Goal: Task Accomplishment & Management: Use online tool/utility

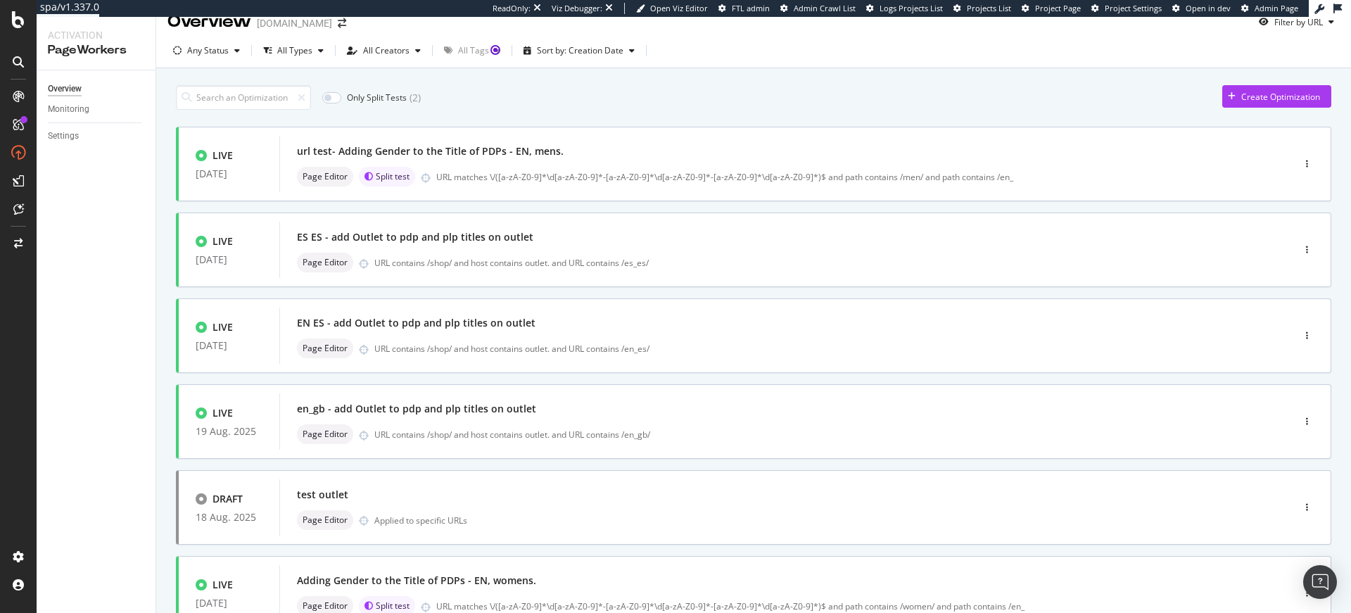
scroll to position [21, 0]
click at [497, 160] on div "url test- Adding Gender to the Title of PDPs - EN, mens. Page Editor Split test…" at bounding box center [765, 161] width 936 height 45
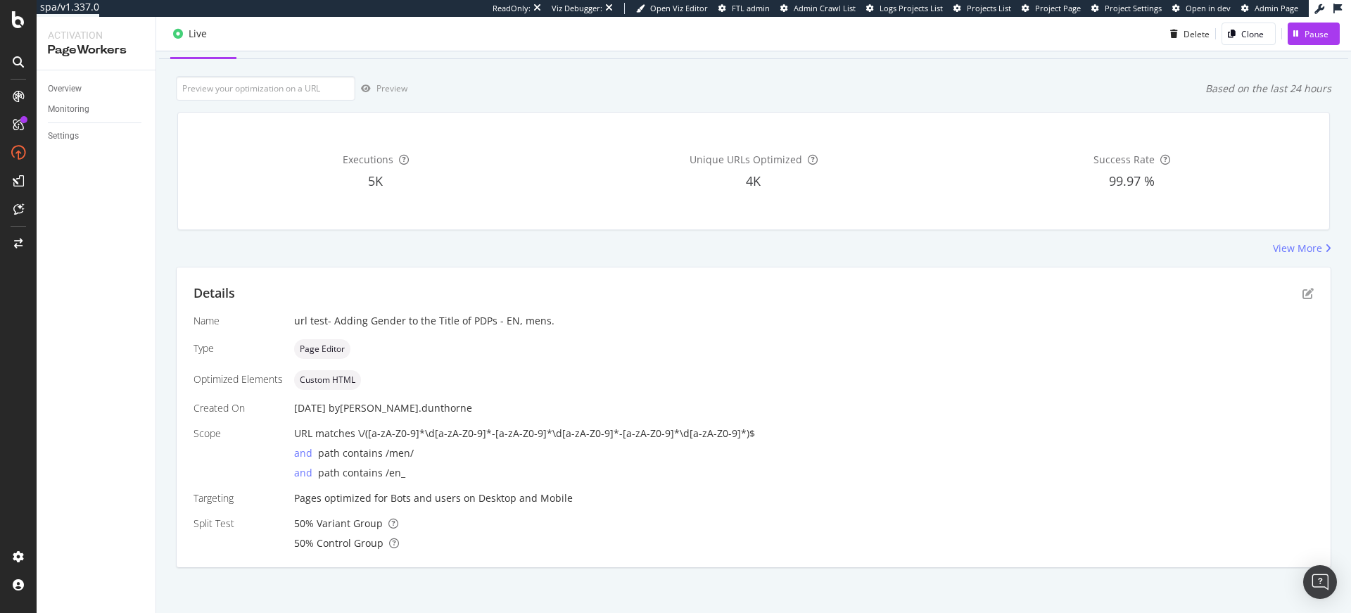
scroll to position [69, 0]
click at [1305, 36] on div "Pause" at bounding box center [1317, 33] width 24 height 12
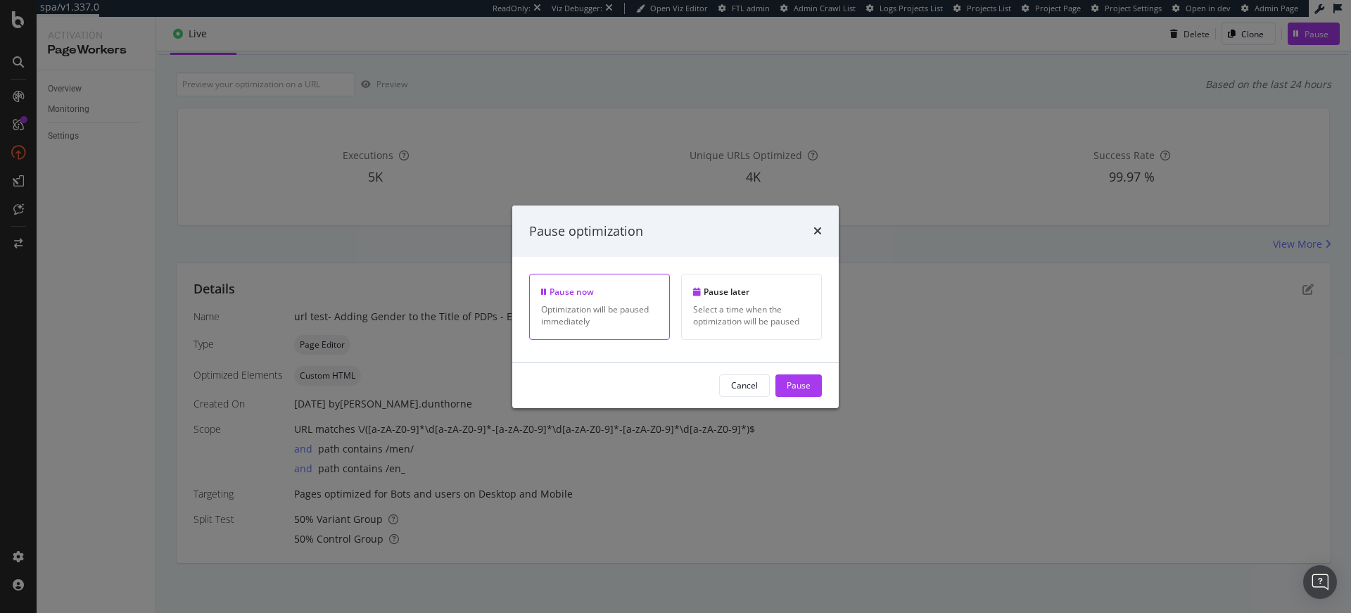
click at [692, 471] on div "Pause optimization Pause now Optimization will be paused immediately Pause late…" at bounding box center [675, 306] width 1351 height 613
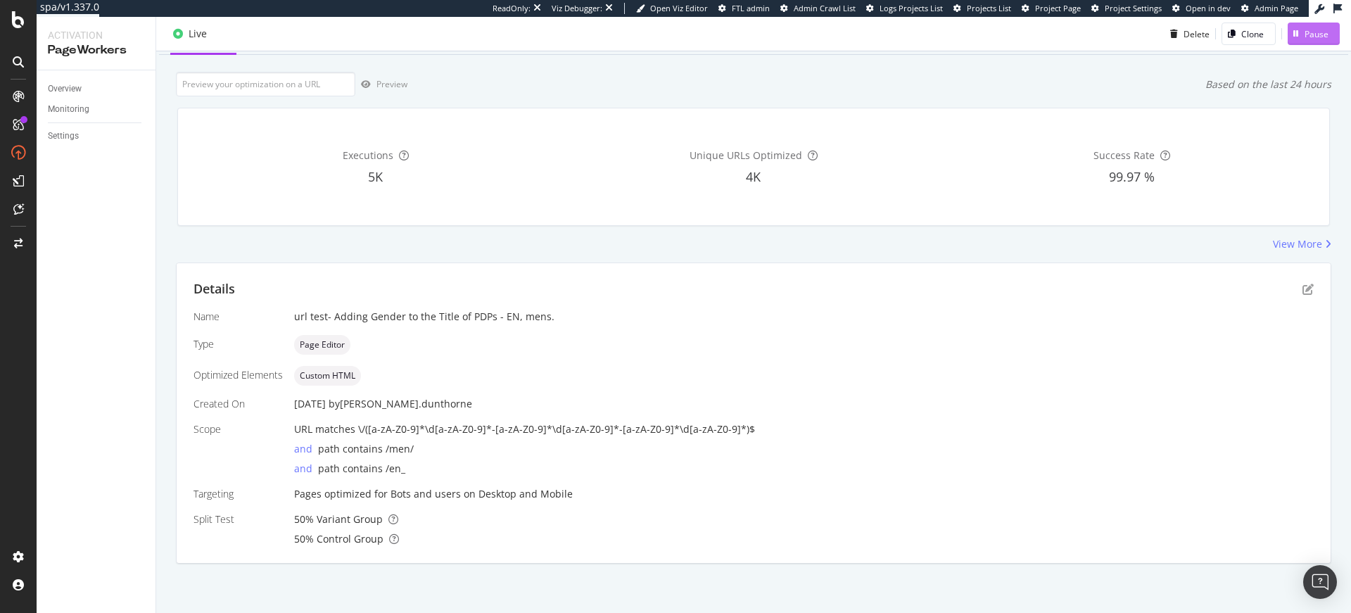
click at [1300, 39] on div "Pause" at bounding box center [1308, 33] width 41 height 21
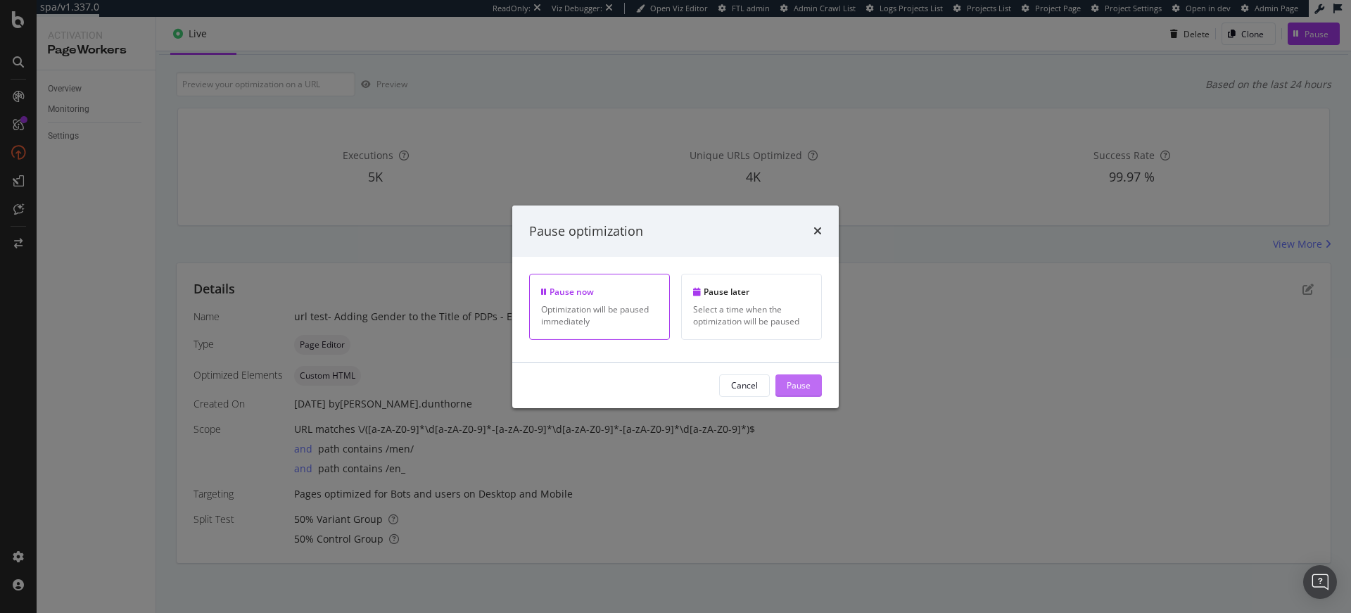
click at [803, 383] on div "Pause" at bounding box center [799, 385] width 24 height 12
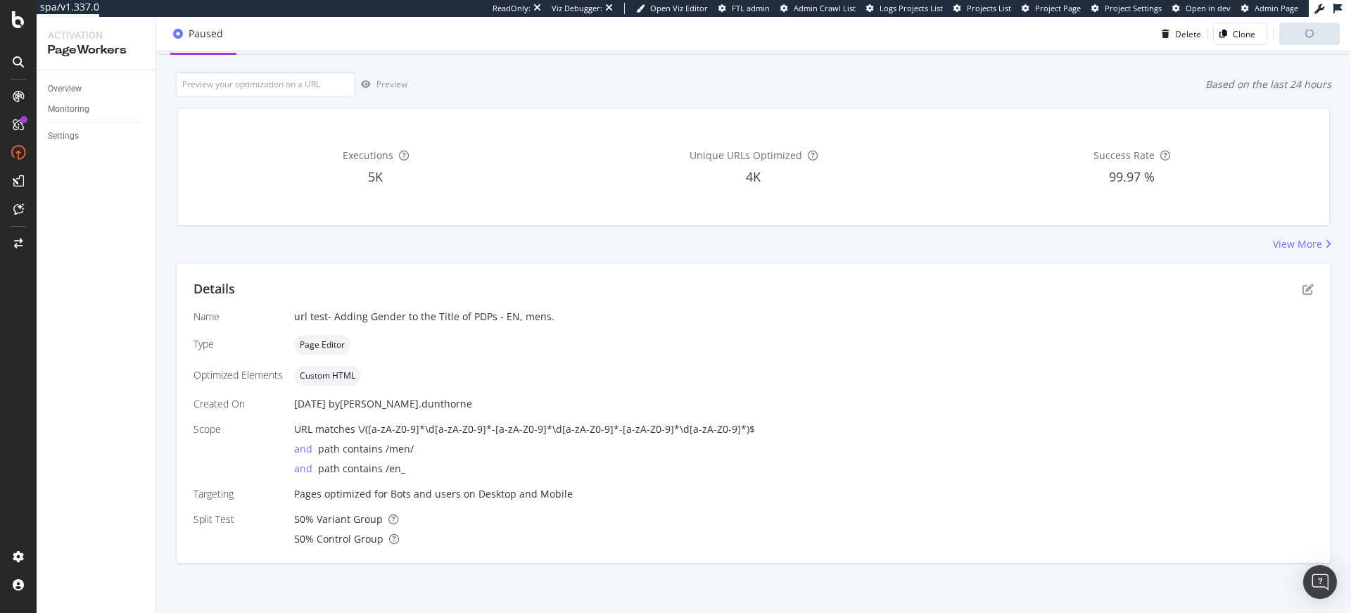
click at [513, 348] on div "Page Editor" at bounding box center [804, 345] width 1020 height 20
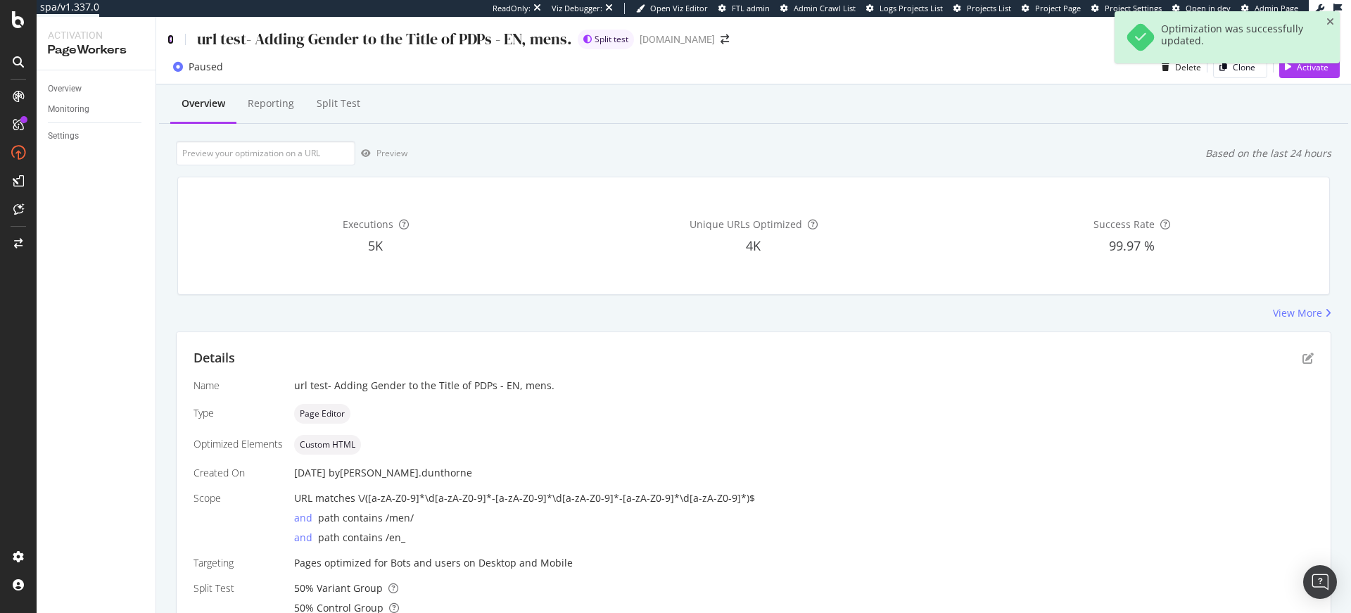
click at [170, 41] on icon at bounding box center [170, 39] width 6 height 10
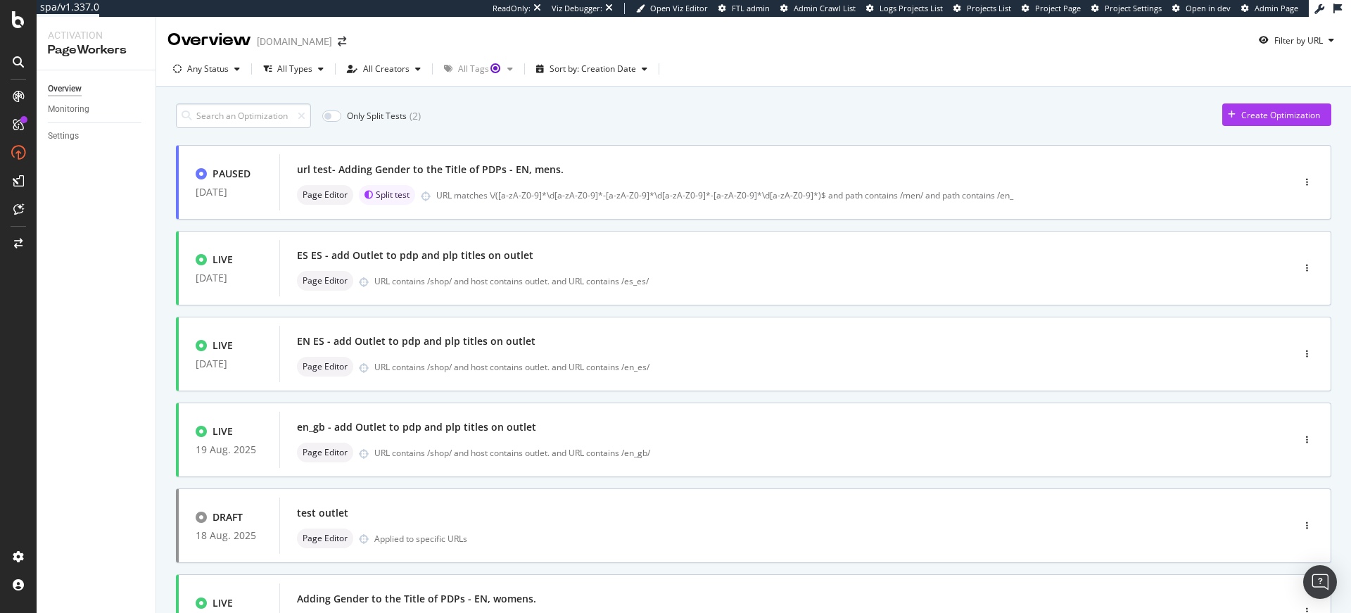
click at [252, 108] on input at bounding box center [243, 115] width 135 height 25
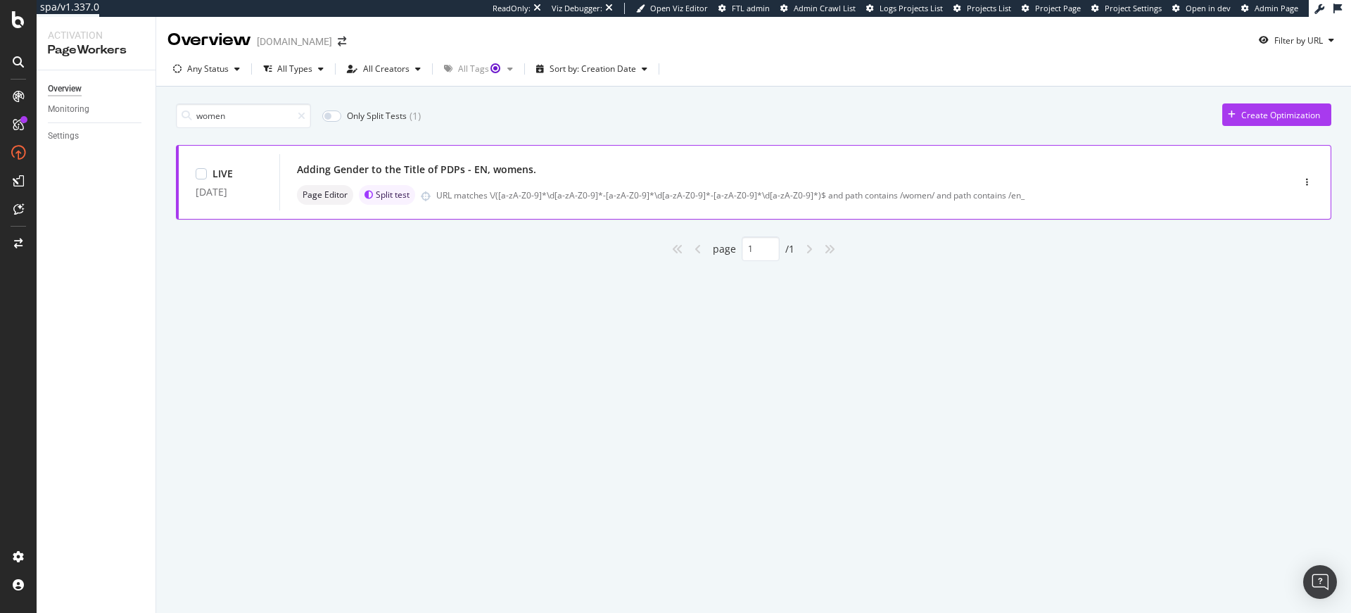
click at [587, 174] on div "Adding Gender to the Title of PDPs - EN, womens." at bounding box center [765, 170] width 936 height 20
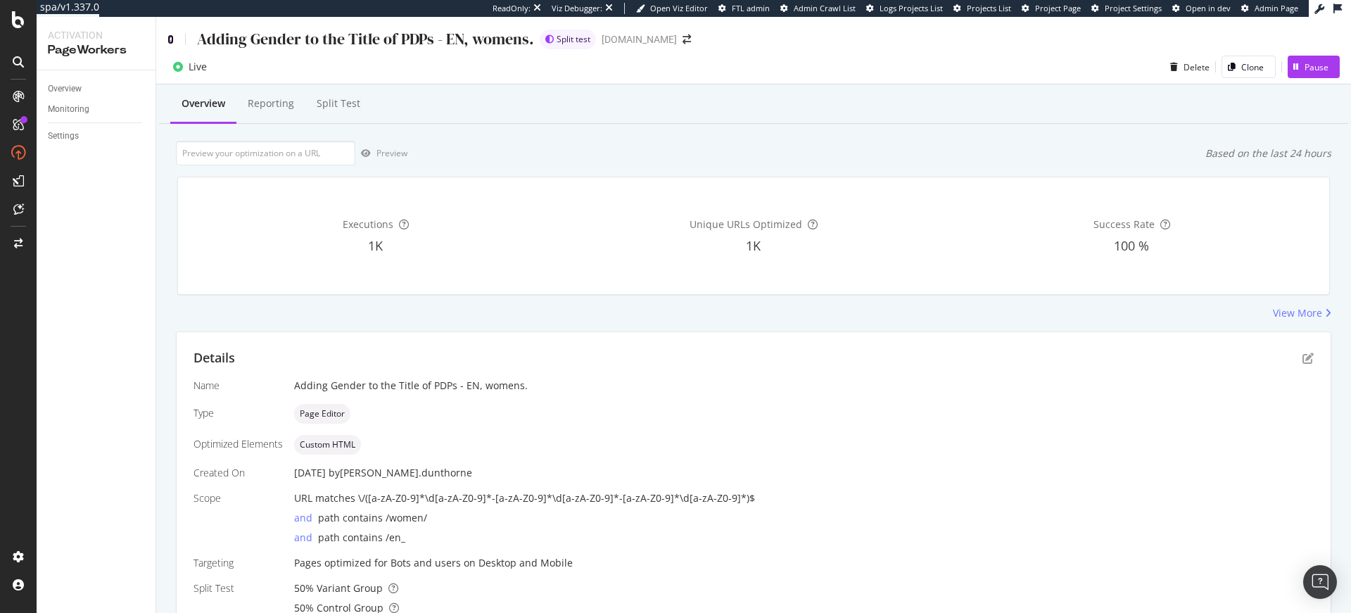
click at [170, 38] on icon at bounding box center [170, 39] width 6 height 10
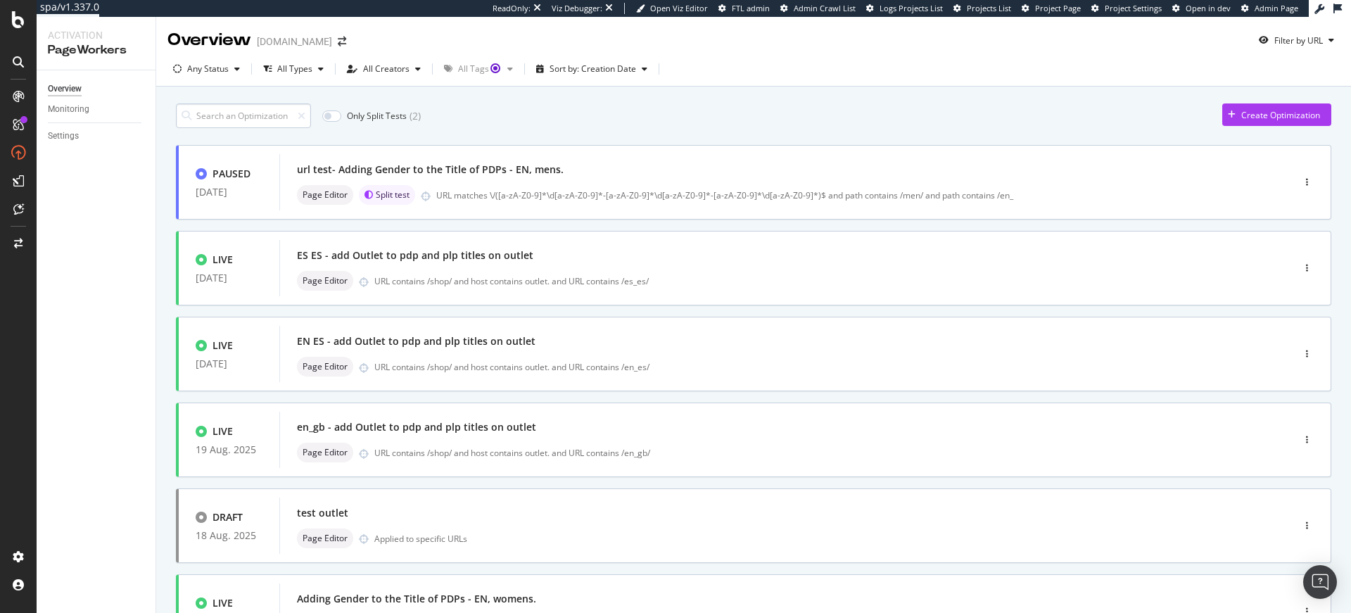
click at [258, 117] on input at bounding box center [243, 115] width 135 height 25
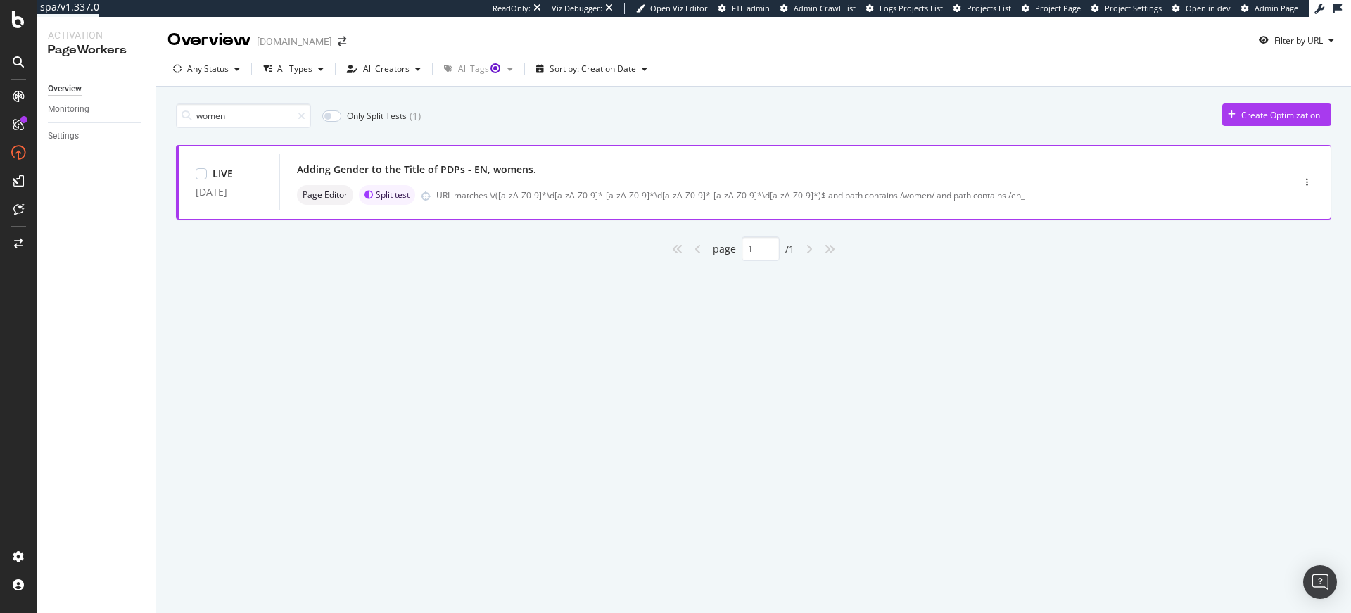
click at [490, 170] on div "Adding Gender to the Title of PDPs - EN, womens." at bounding box center [416, 170] width 239 height 14
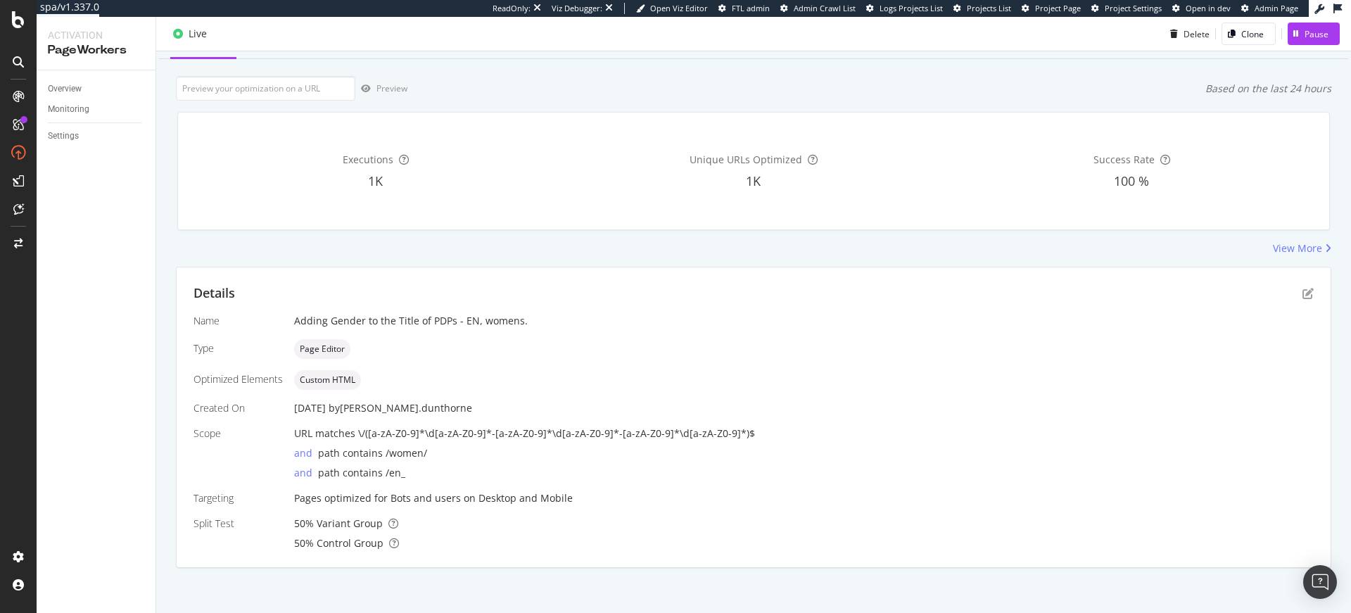
scroll to position [69, 0]
click at [1302, 291] on icon "pen-to-square" at bounding box center [1307, 289] width 11 height 11
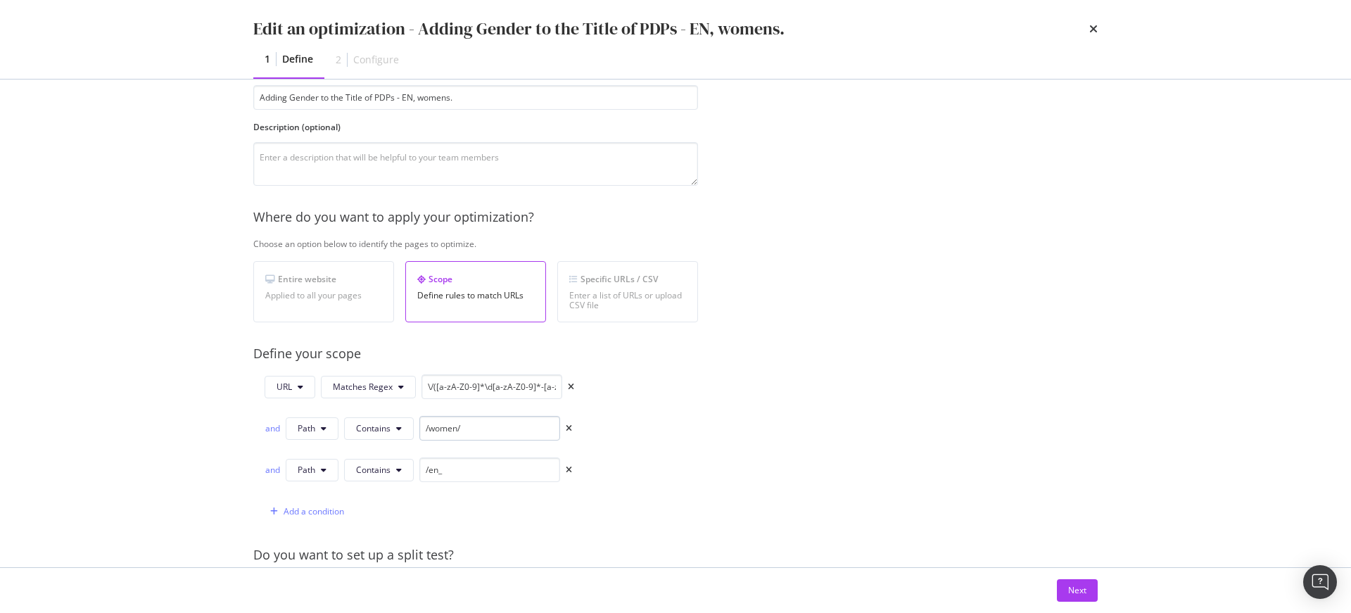
scroll to position [101, 0]
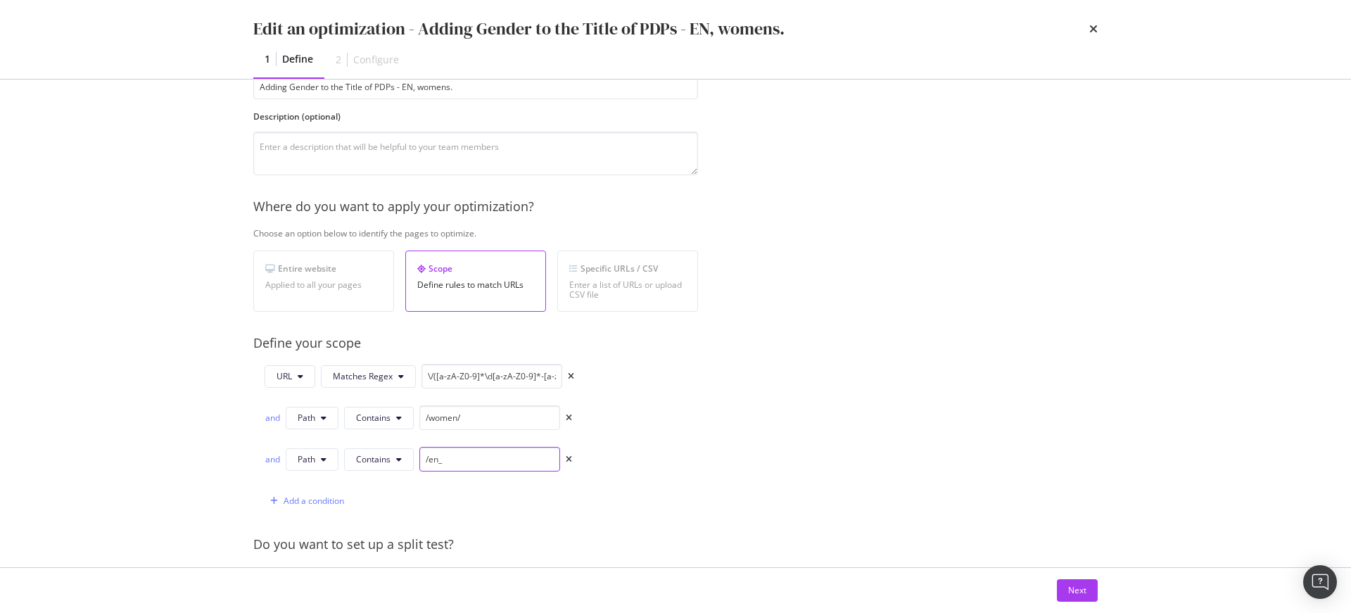
click at [460, 460] on input "/en_" at bounding box center [489, 459] width 141 height 25
type input "/en_gb/"
click at [1073, 588] on div "Next" at bounding box center [1077, 590] width 18 height 12
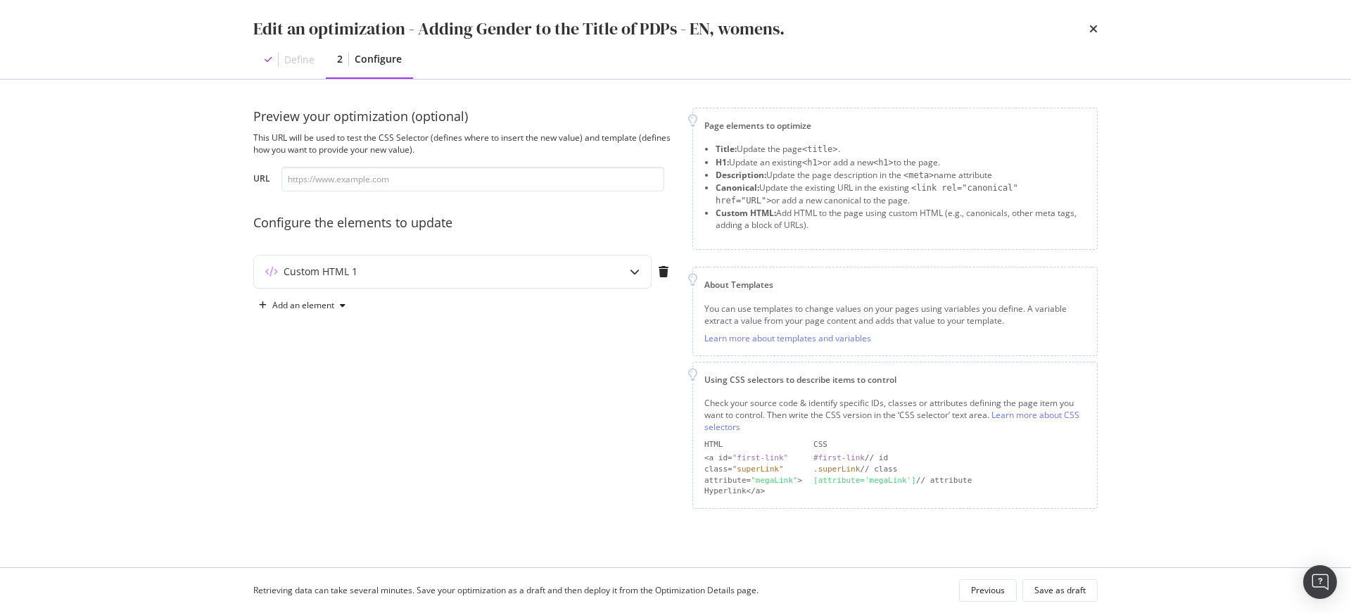
scroll to position [0, 0]
click at [1057, 587] on div "Save as draft" at bounding box center [1059, 590] width 51 height 12
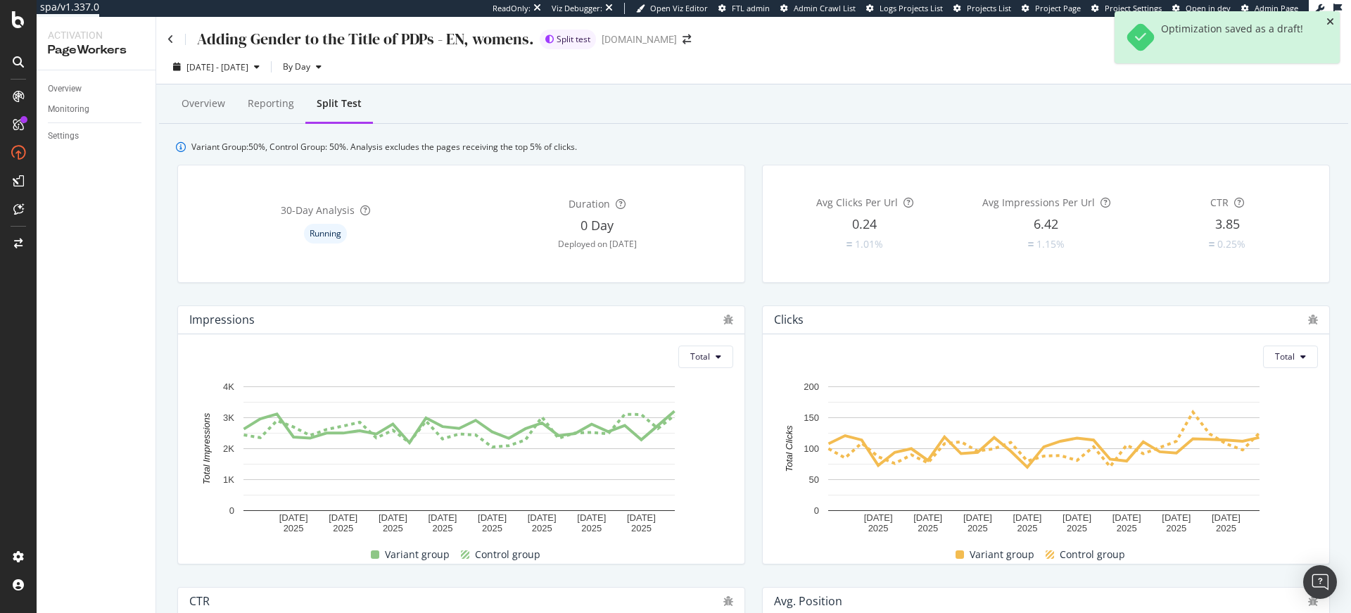
click at [1331, 18] on icon "close toast" at bounding box center [1330, 22] width 8 height 10
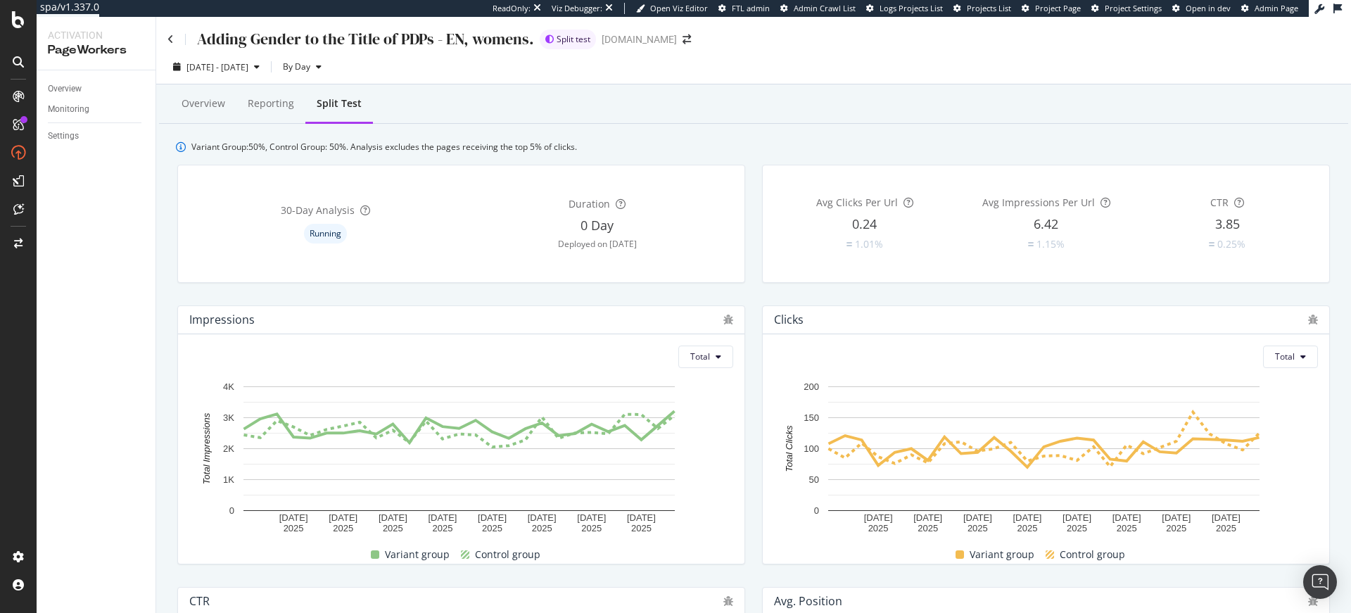
click at [175, 34] on div "Adding Gender to the Title of PDPs - EN, womens." at bounding box center [350, 39] width 367 height 22
click at [170, 36] on icon at bounding box center [170, 39] width 6 height 10
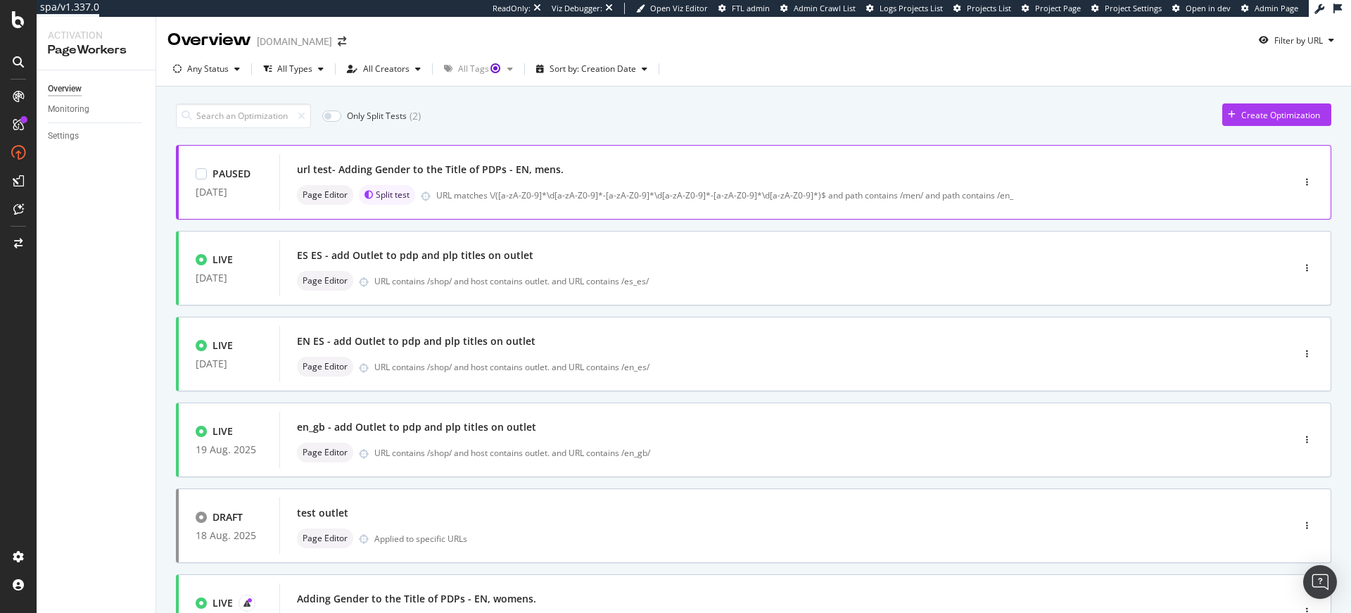
click at [577, 176] on div "url test- Adding Gender to the Title of PDPs - EN, mens." at bounding box center [765, 170] width 936 height 20
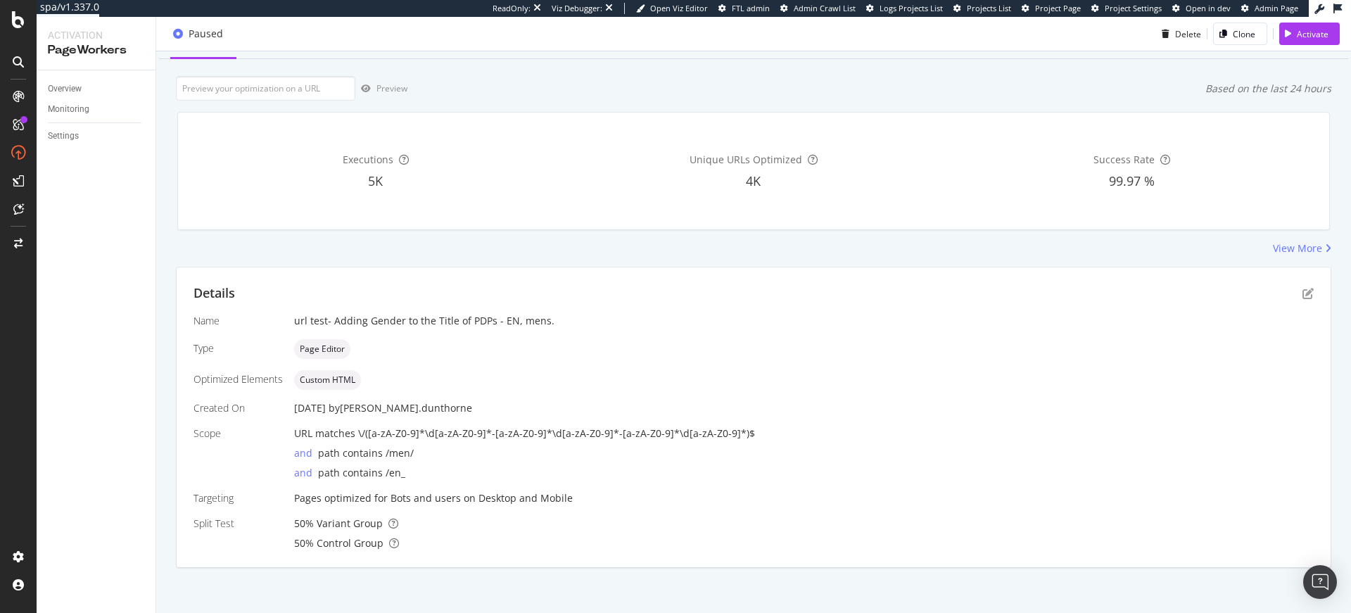
scroll to position [69, 0]
click at [1257, 296] on div "Details" at bounding box center [754, 289] width 1120 height 18
click at [1302, 286] on icon "pen-to-square" at bounding box center [1307, 289] width 11 height 11
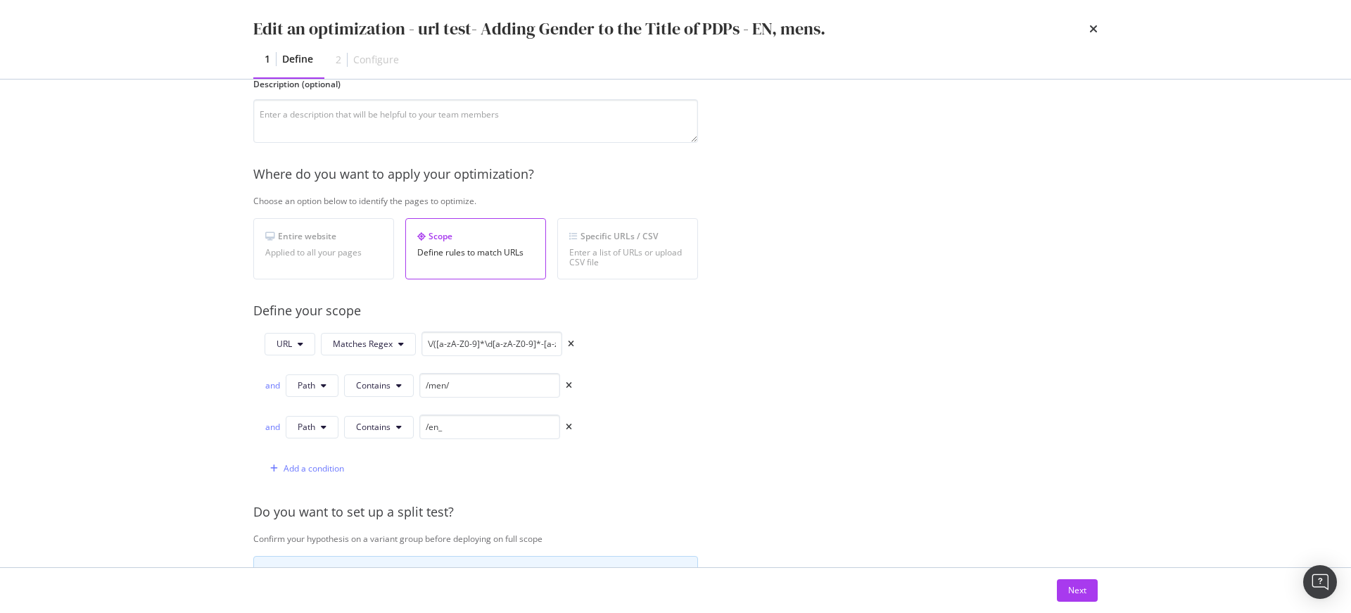
scroll to position [135, 0]
click at [476, 426] on input "/en_" at bounding box center [489, 425] width 141 height 25
type input "/en_gb/"
click at [1070, 597] on div "Next" at bounding box center [1077, 590] width 18 height 21
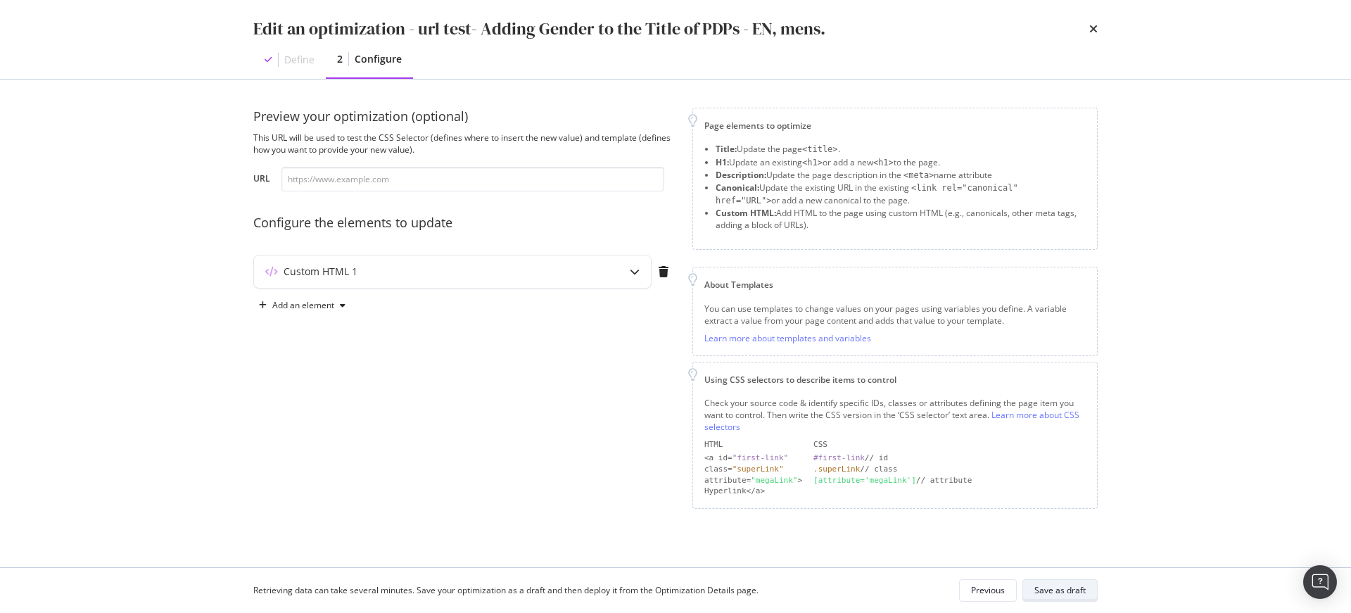
click at [1070, 592] on div "Save as draft" at bounding box center [1059, 590] width 51 height 12
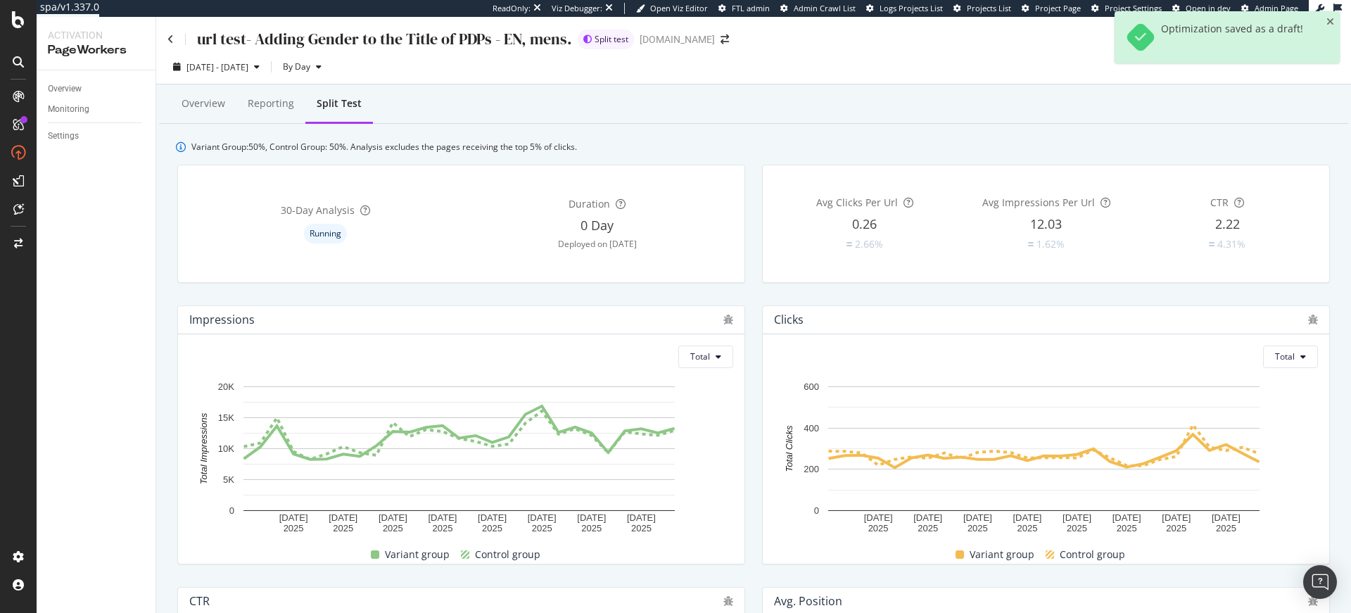
click at [165, 38] on div "url test- Adding Gender to the Title of PDPs - EN, mens. Split test www.g-star.…" at bounding box center [753, 33] width 1195 height 33
click at [170, 37] on icon at bounding box center [170, 39] width 6 height 10
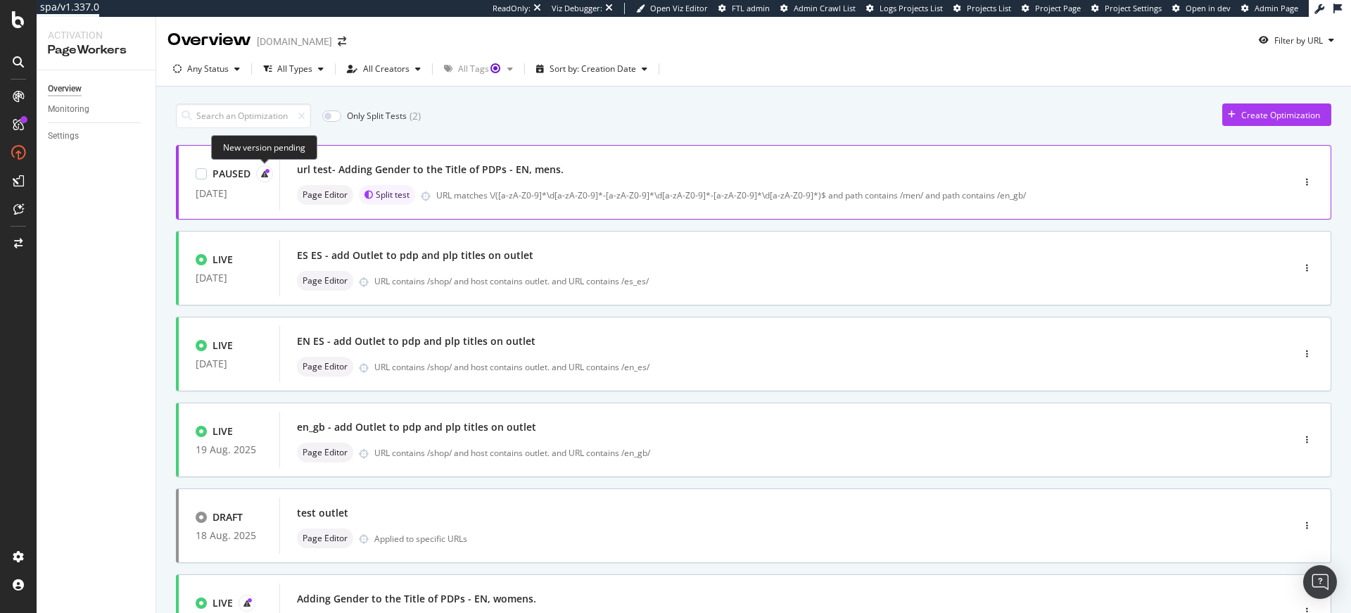
click at [267, 172] on icon at bounding box center [267, 171] width 4 height 4
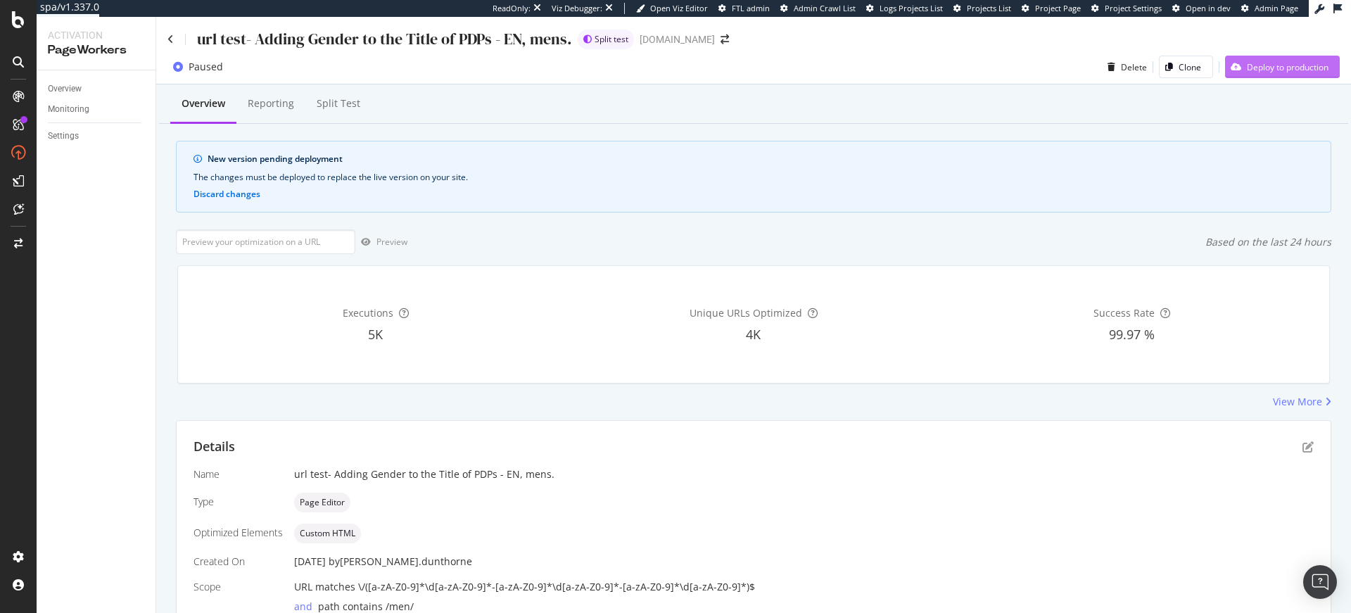
click at [1255, 68] on div "Deploy to production" at bounding box center [1288, 67] width 82 height 12
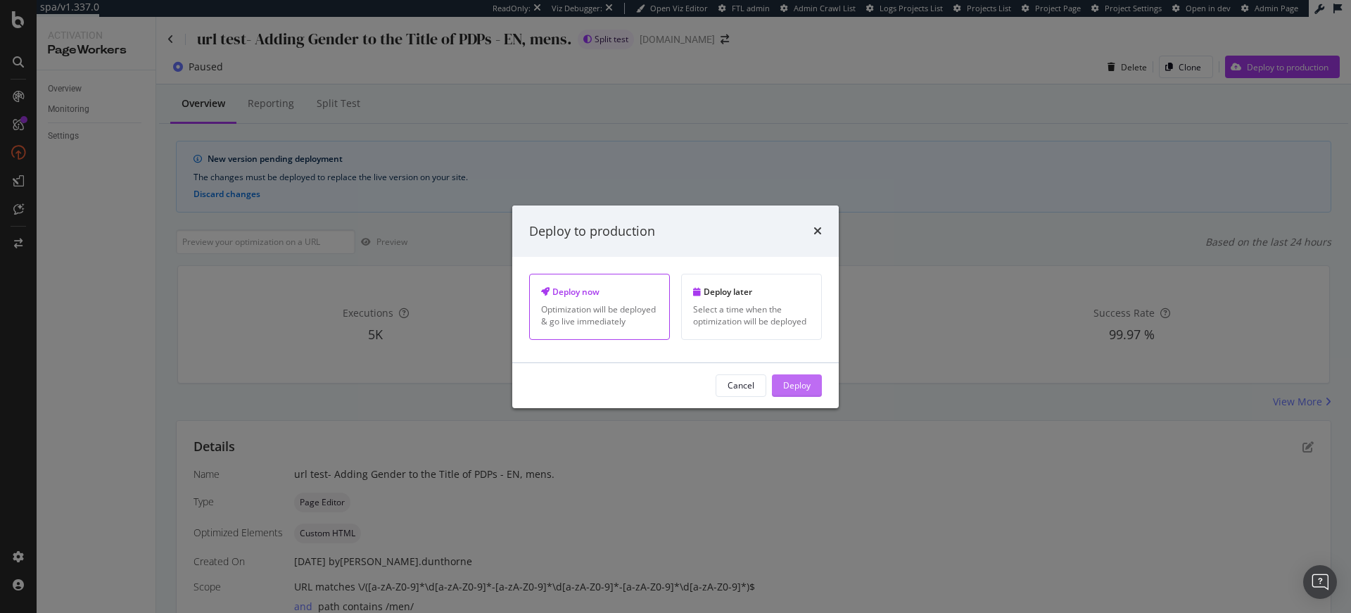
click at [805, 387] on div "Deploy" at bounding box center [796, 385] width 27 height 12
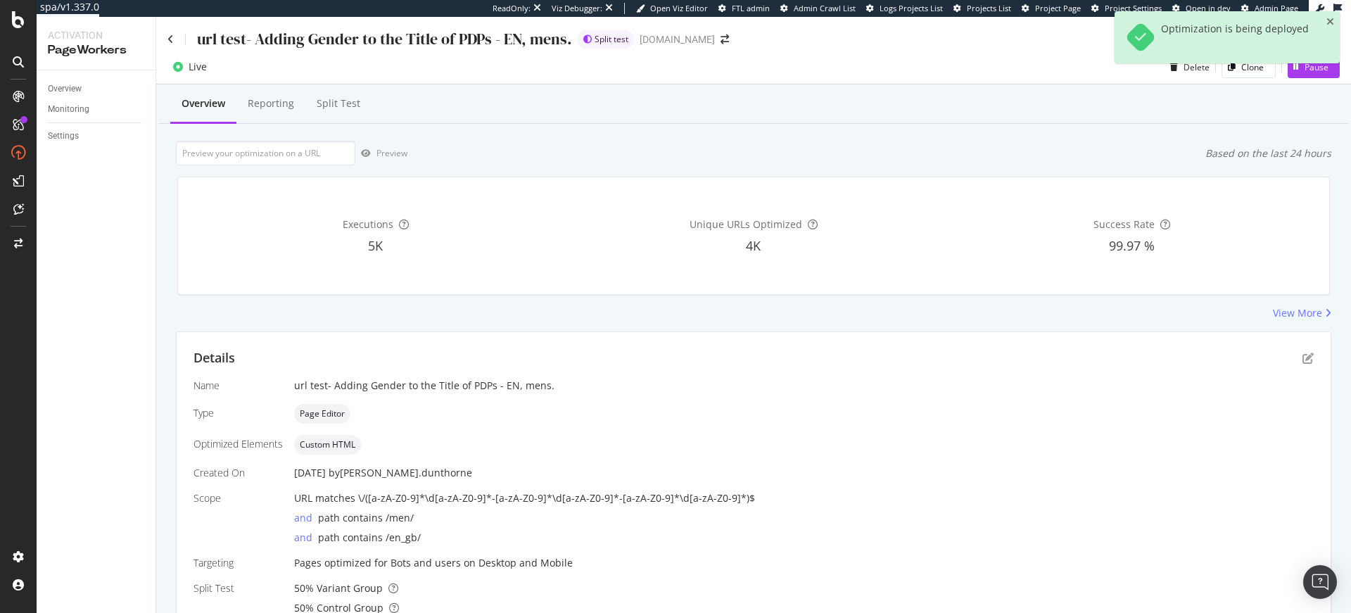
click at [1303, 357] on div "Details Name url test- Adding Gender to the Title of PDPs - EN, mens. Type Page…" at bounding box center [754, 482] width 1154 height 300
click at [1302, 358] on icon "pen-to-square" at bounding box center [1307, 358] width 11 height 11
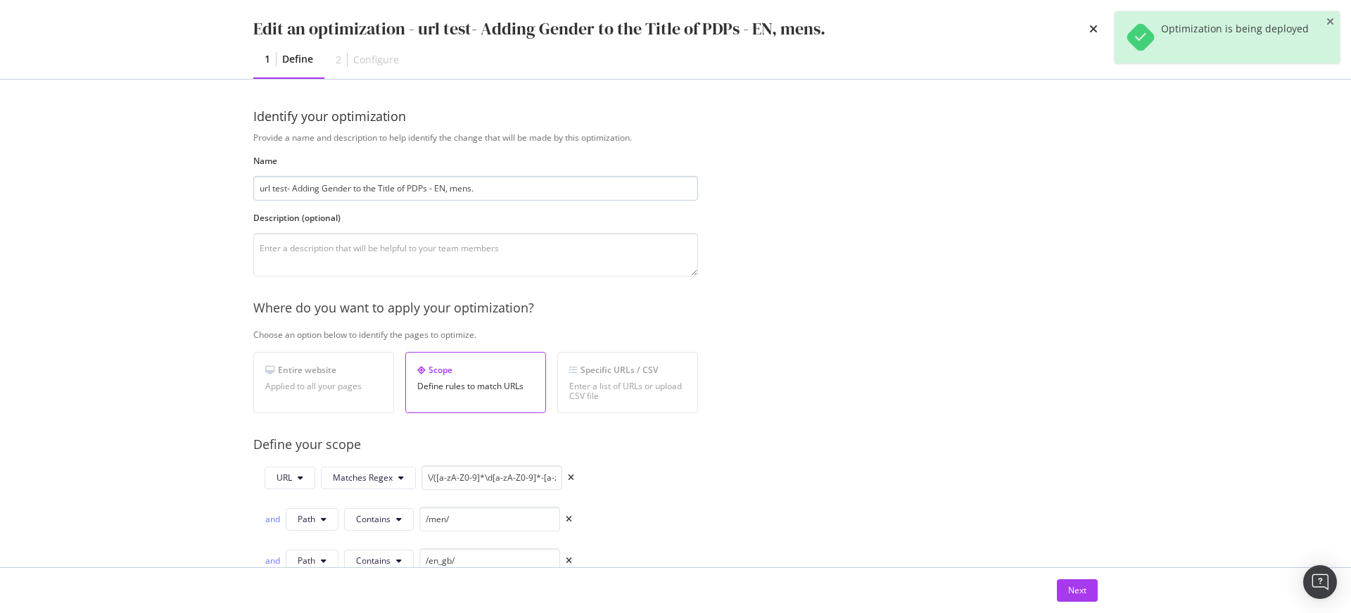
click at [445, 189] on input "url test- Adding Gender to the Title of PDPs - EN, mens." at bounding box center [475, 188] width 445 height 25
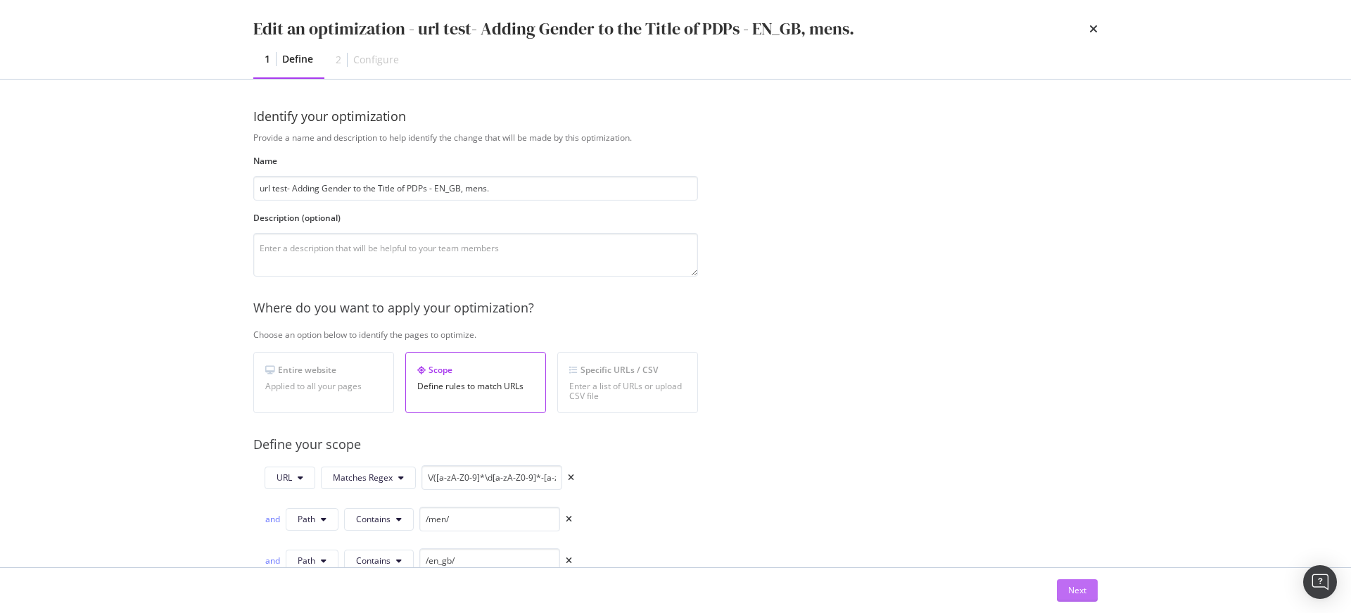
type input "url test- Adding Gender to the Title of PDPs - EN_GB, mens."
click at [1088, 591] on button "Next" at bounding box center [1077, 590] width 41 height 23
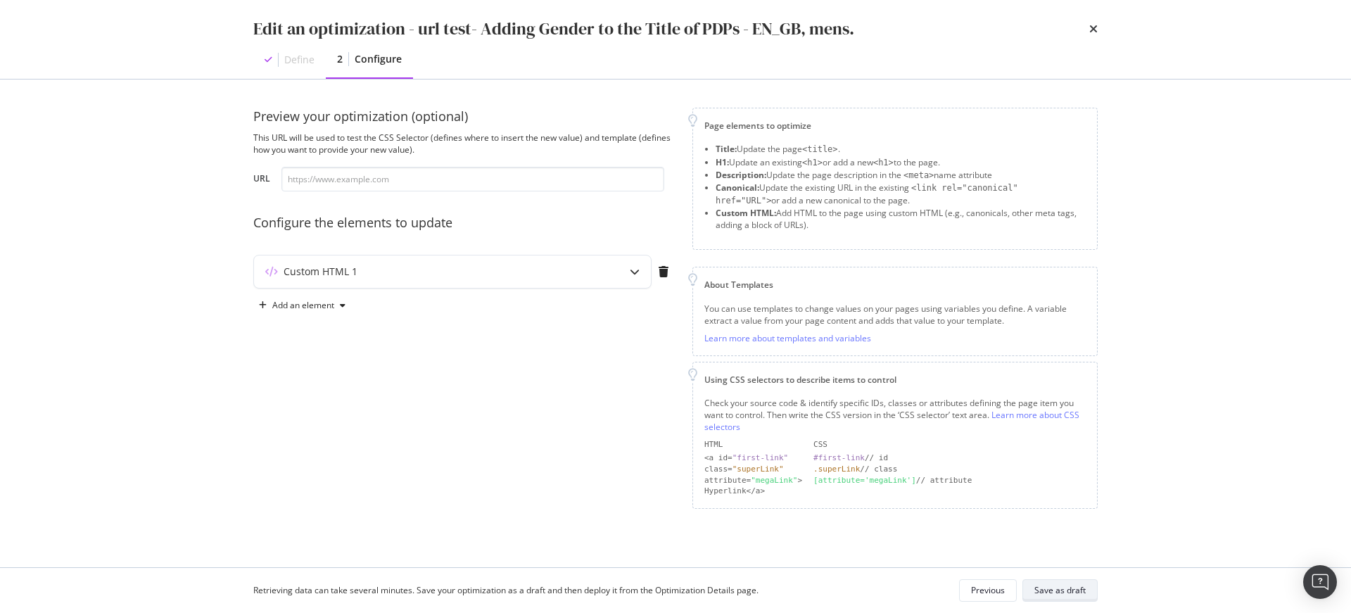
click at [1080, 590] on div "Save as draft" at bounding box center [1059, 590] width 51 height 12
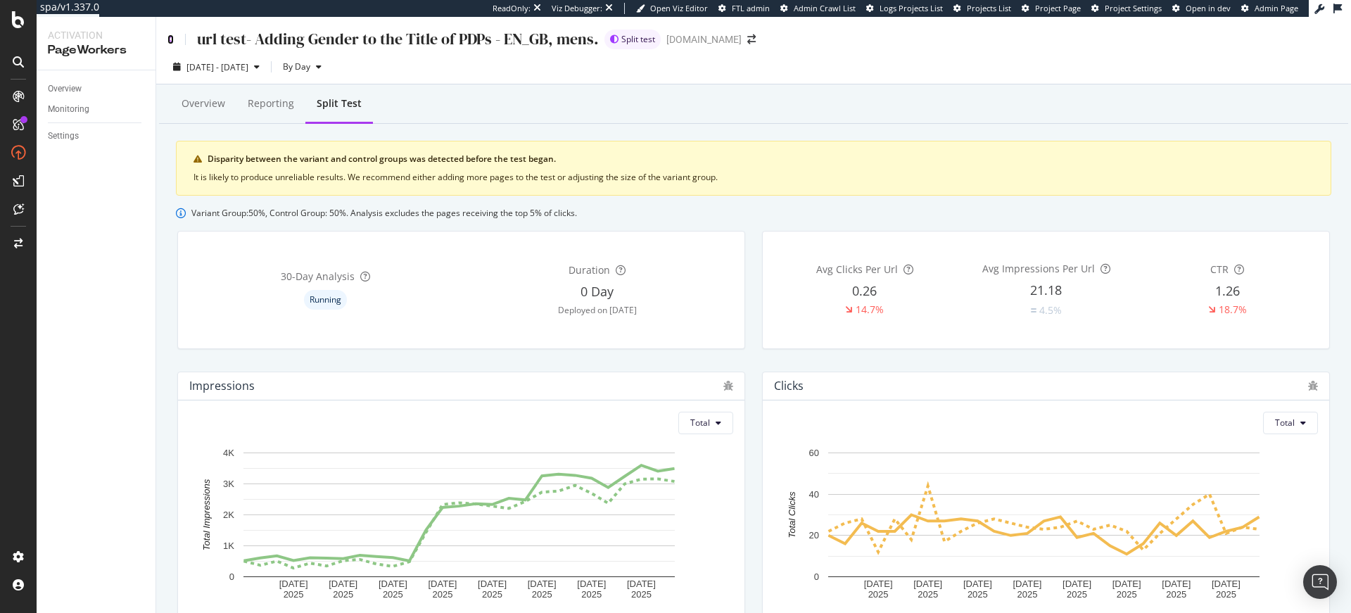
click at [172, 38] on icon at bounding box center [170, 39] width 6 height 10
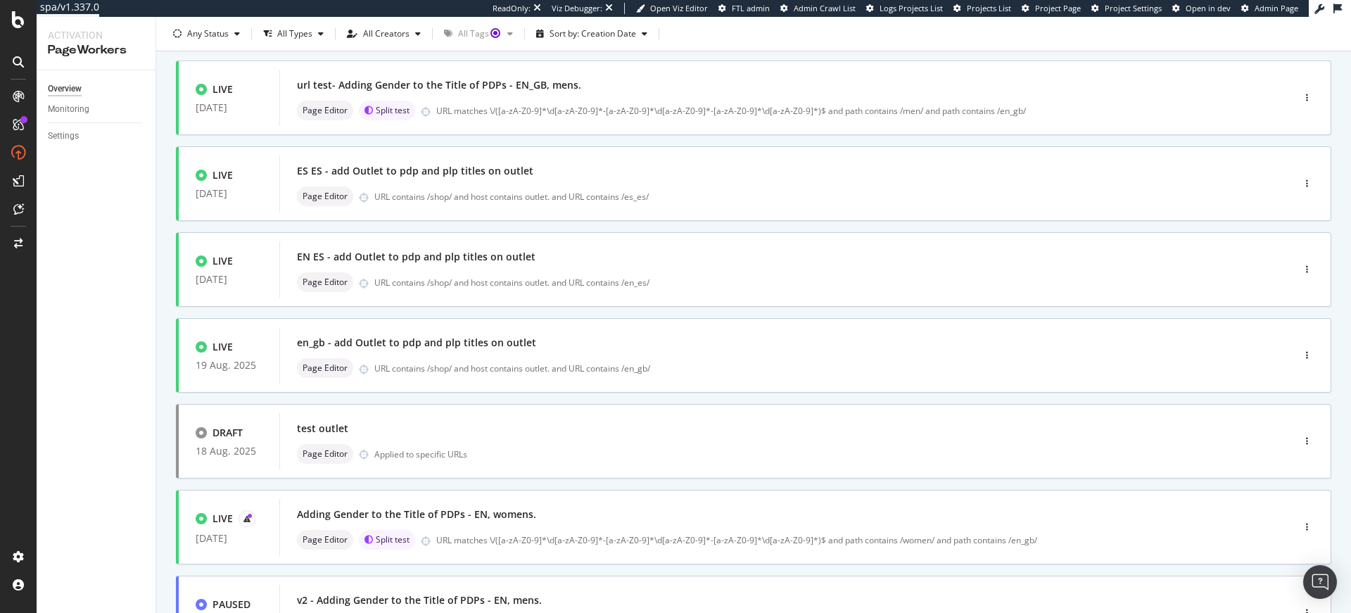
scroll to position [184, 0]
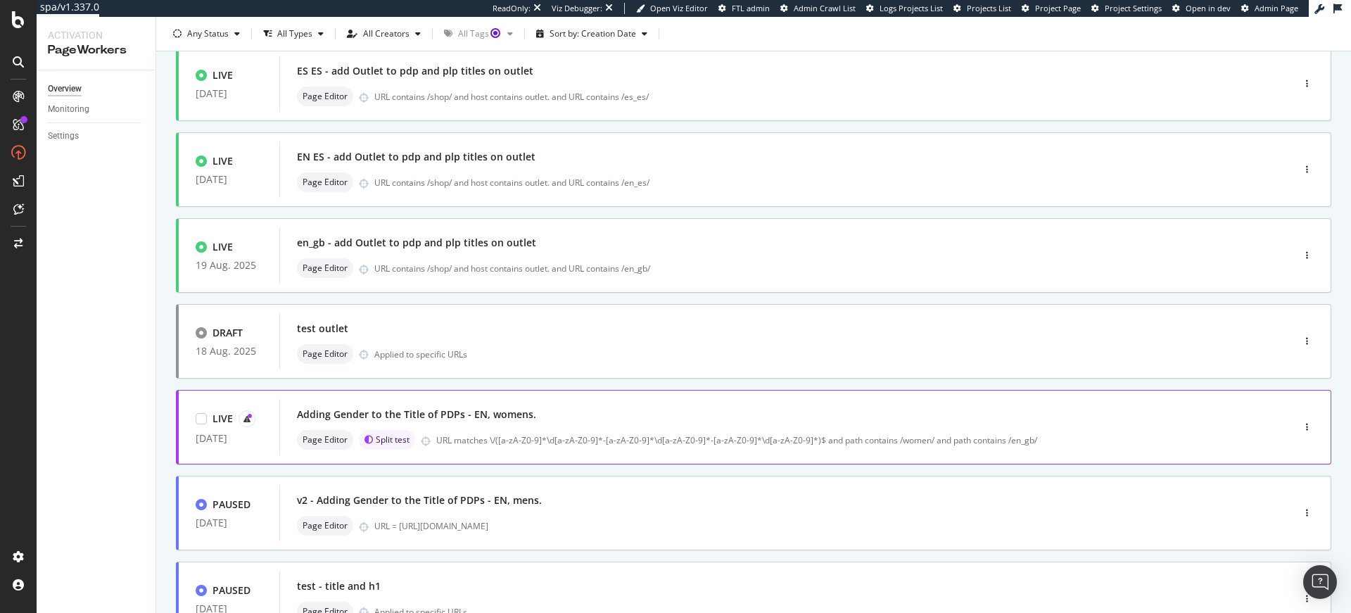
click at [499, 420] on div "Adding Gender to the Title of PDPs - EN, womens." at bounding box center [416, 414] width 239 height 14
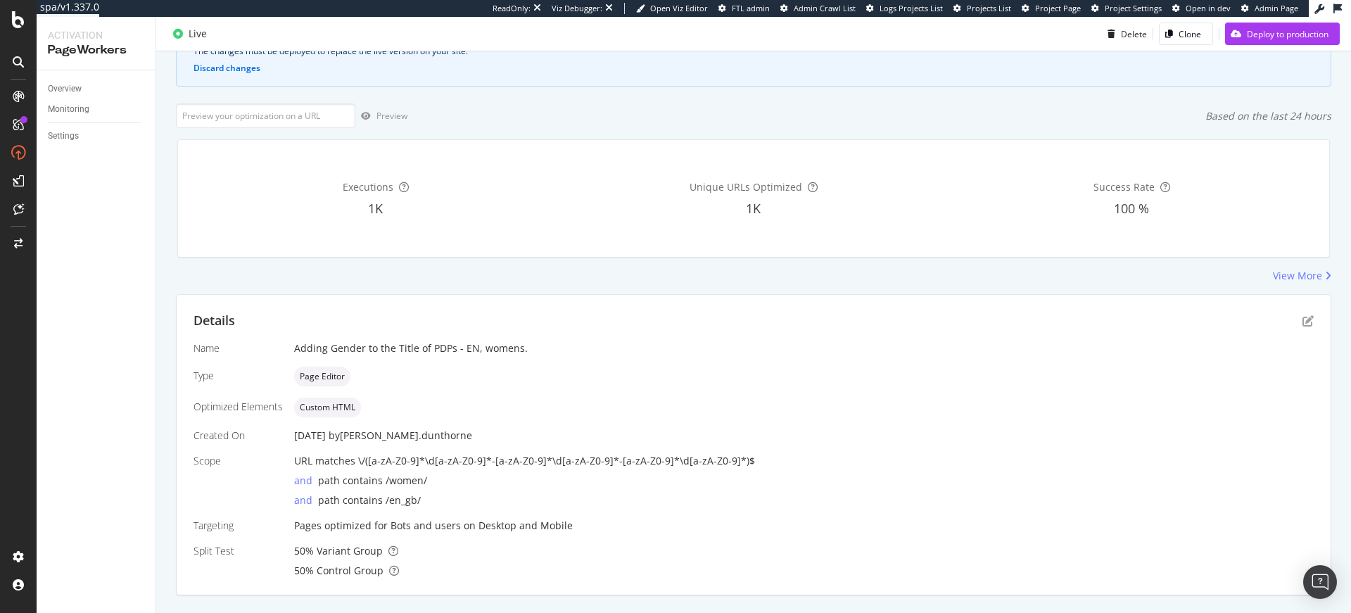
scroll to position [125, 0]
click at [1302, 322] on icon "pen-to-square" at bounding box center [1307, 321] width 11 height 11
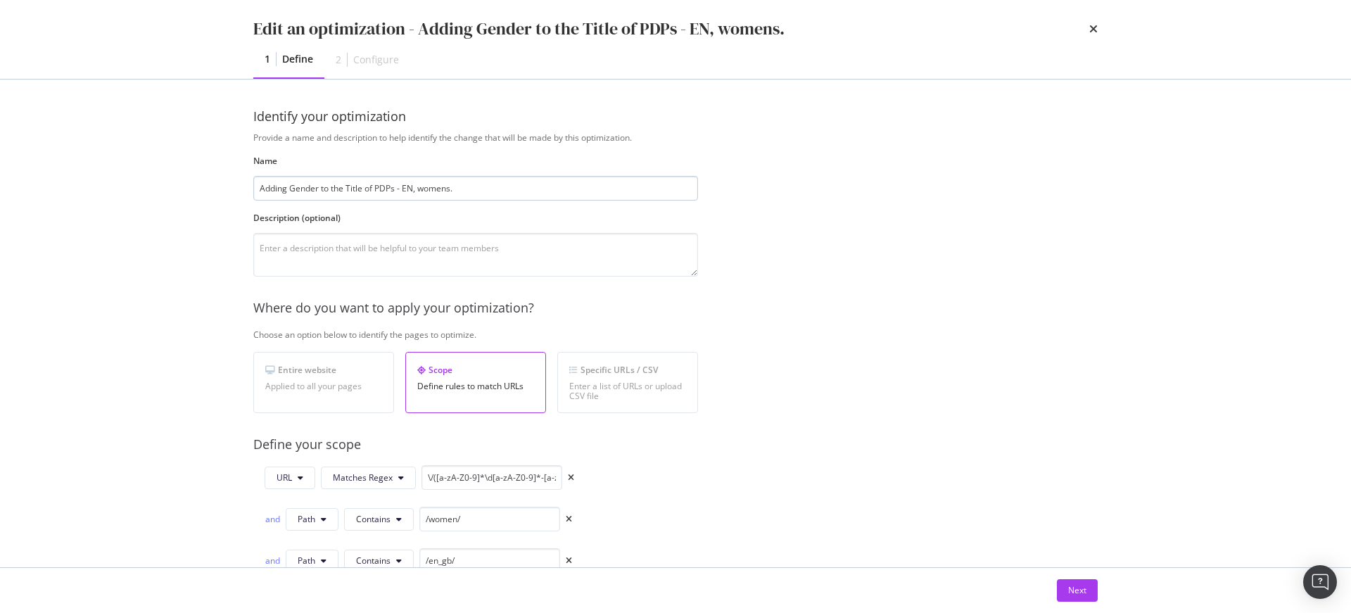
click at [412, 189] on input "Adding Gender to the Title of PDPs - EN, womens." at bounding box center [475, 188] width 445 height 25
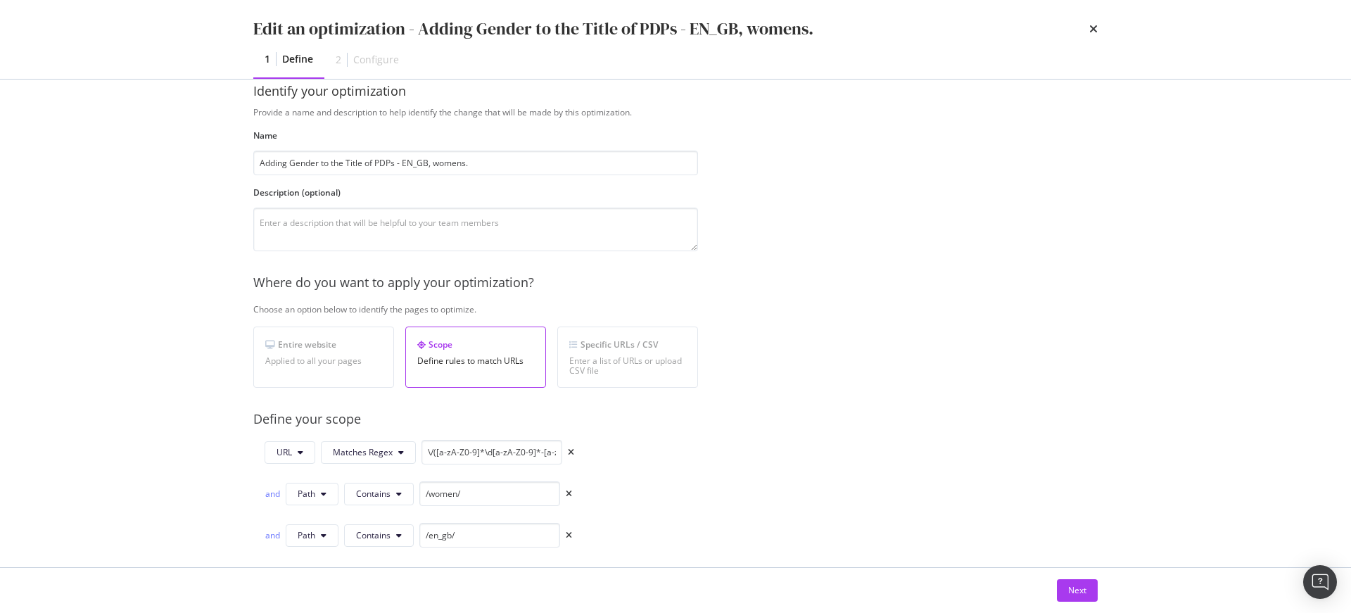
scroll to position [49, 0]
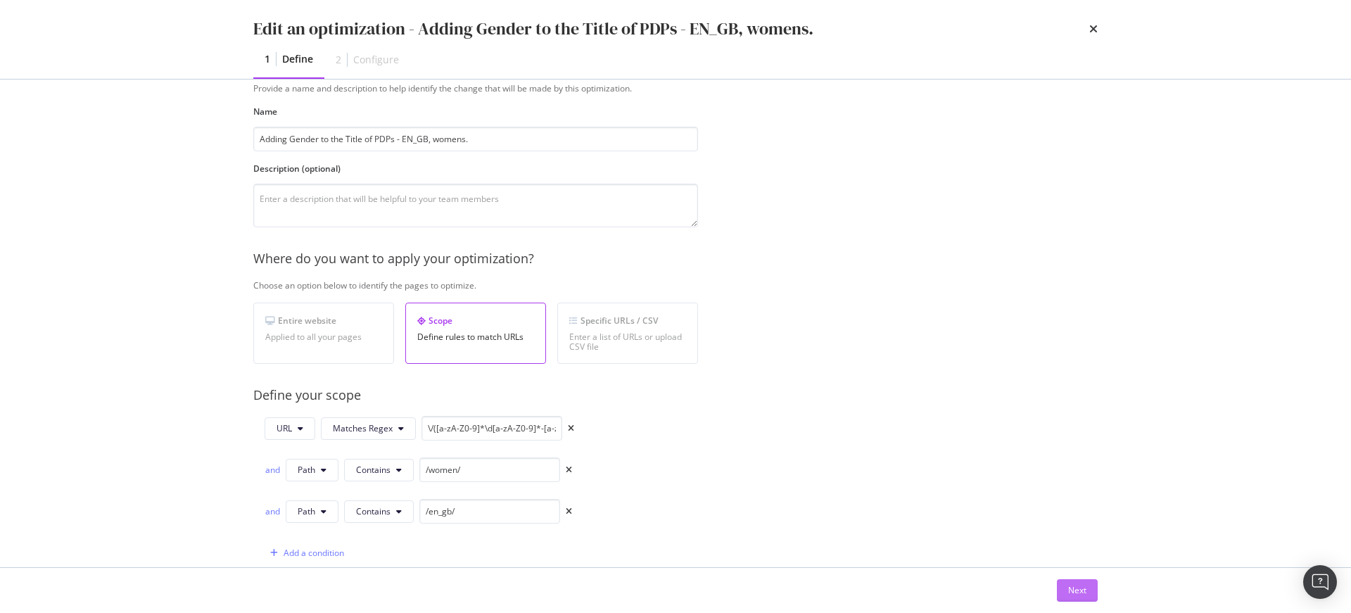
type input "Adding Gender to the Title of PDPs - EN_GB, womens."
click at [1068, 581] on div "Next" at bounding box center [1077, 590] width 18 height 21
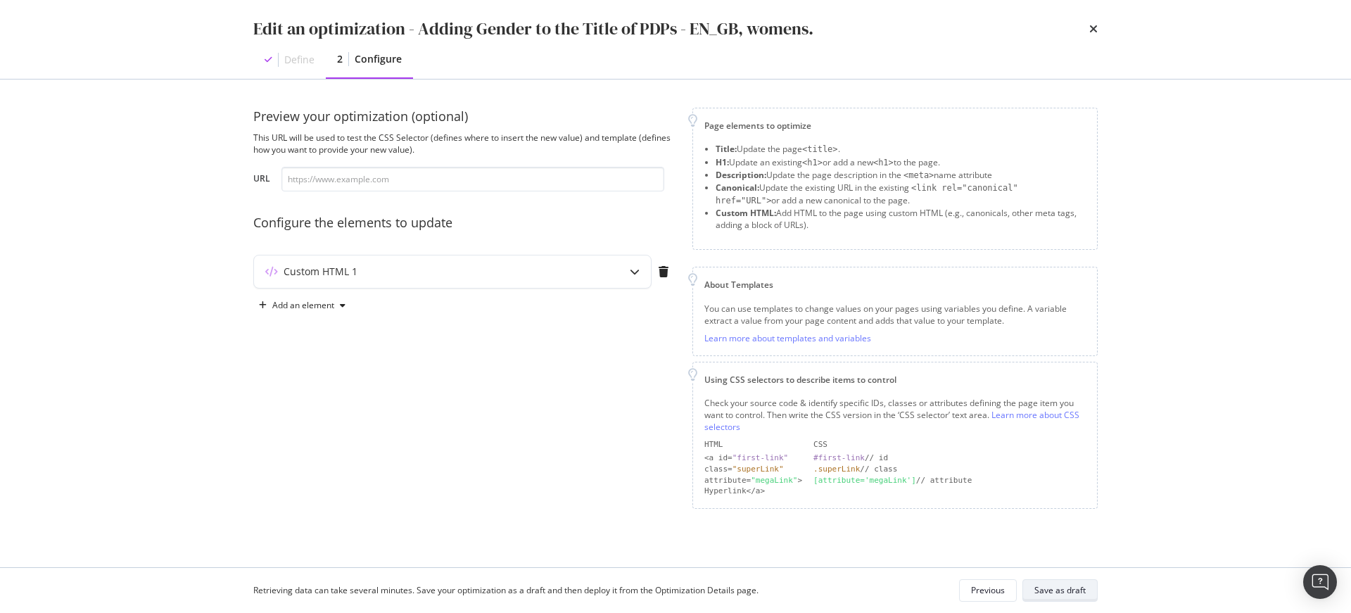
click at [1076, 590] on div "Save as draft" at bounding box center [1059, 590] width 51 height 12
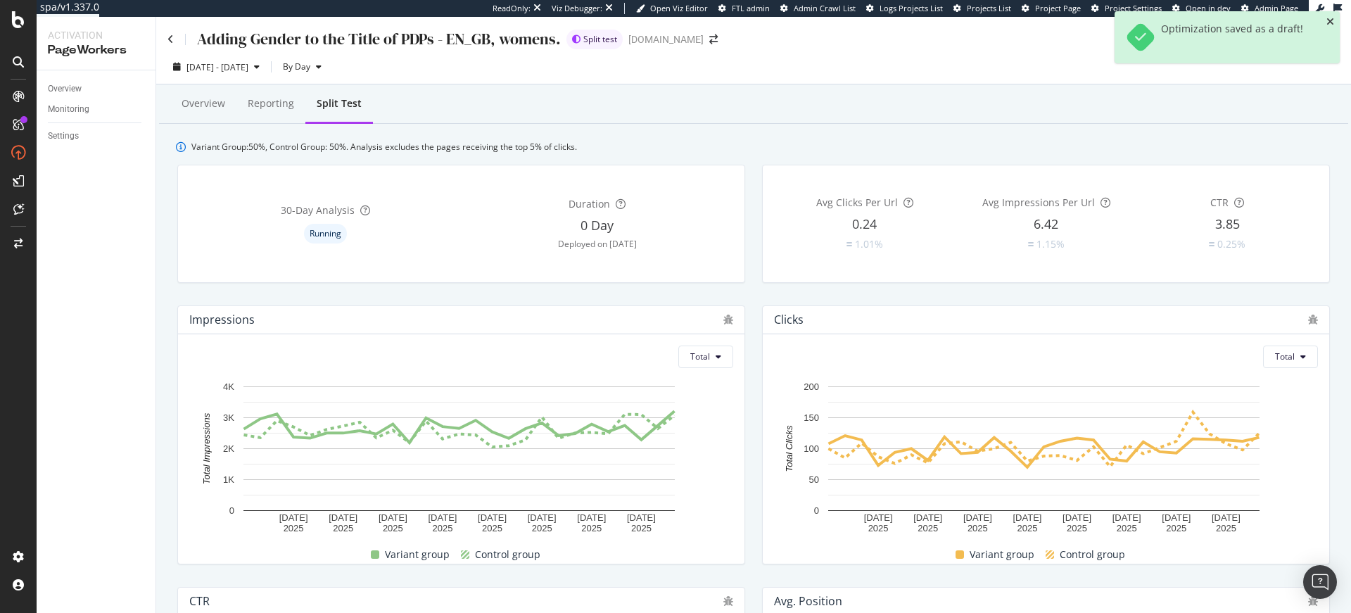
click at [1333, 18] on icon "close toast" at bounding box center [1330, 22] width 8 height 10
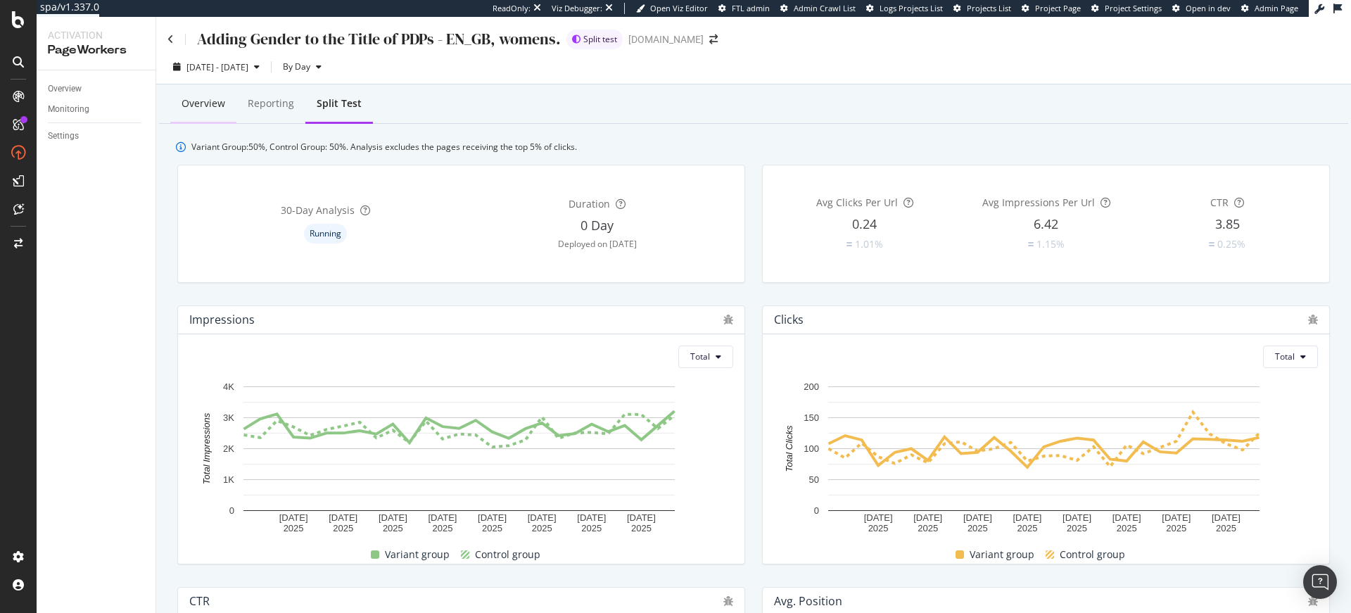
click at [200, 110] on div "Overview" at bounding box center [204, 103] width 44 height 14
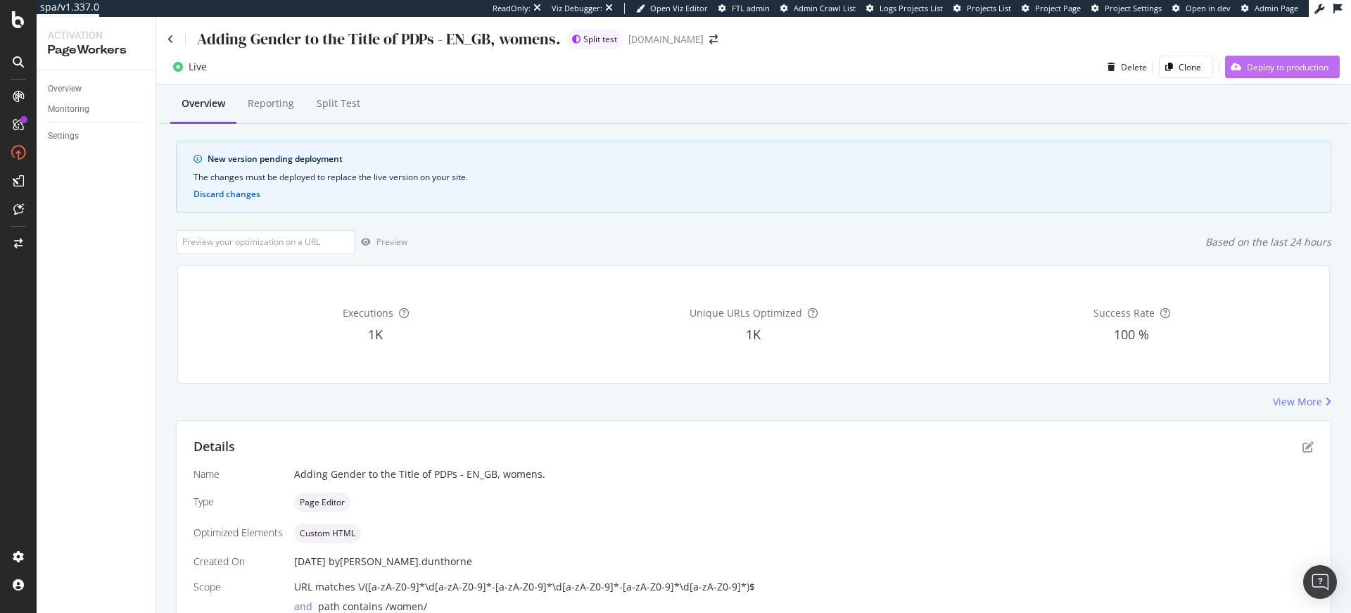
click at [1251, 70] on div "Deploy to production" at bounding box center [1288, 67] width 82 height 12
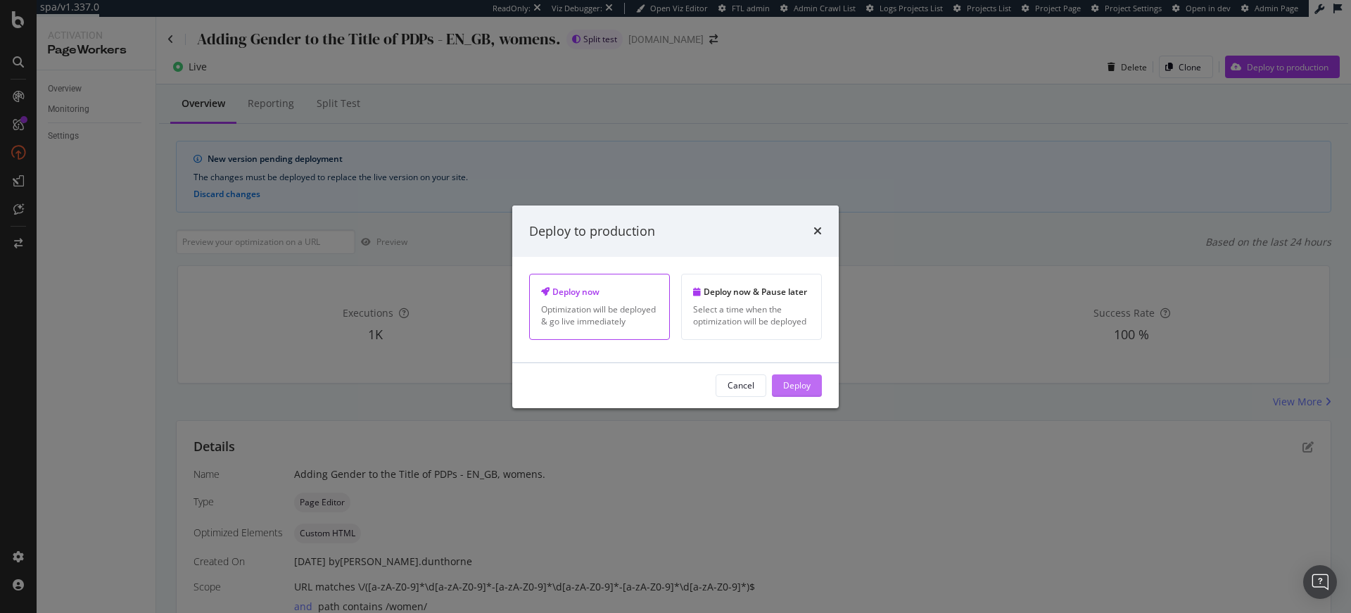
click at [802, 385] on div "Deploy" at bounding box center [796, 385] width 27 height 12
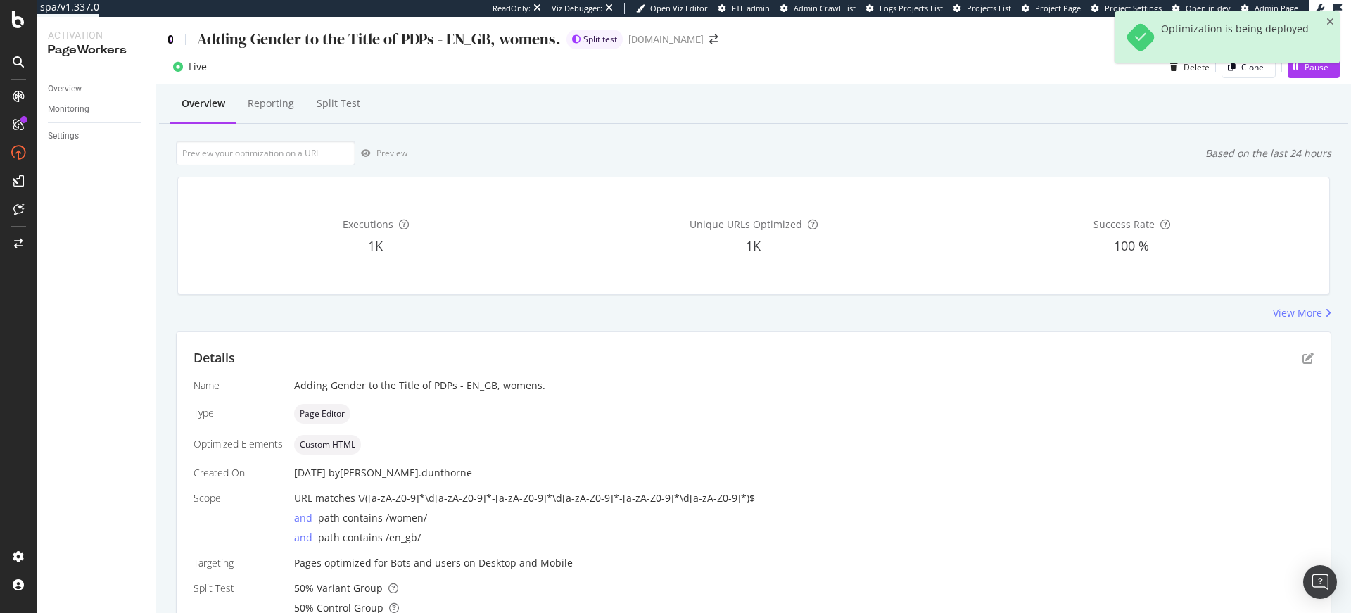
click at [169, 37] on icon at bounding box center [170, 39] width 6 height 10
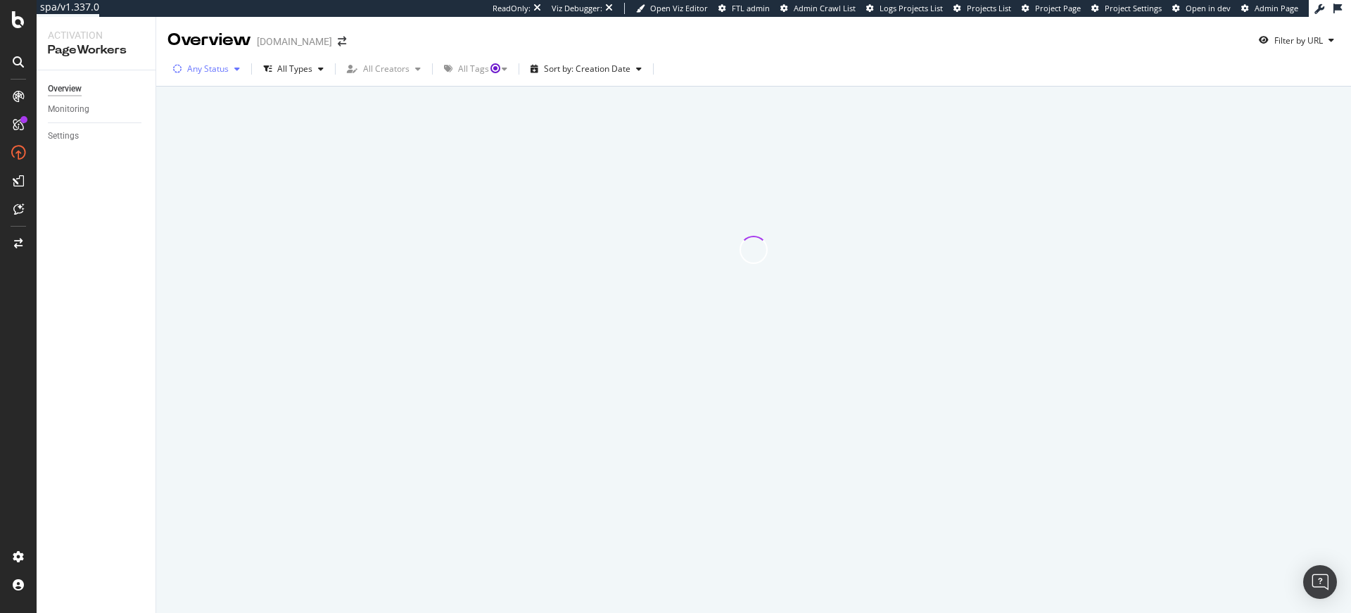
click at [219, 70] on div "Any Status" at bounding box center [208, 69] width 42 height 8
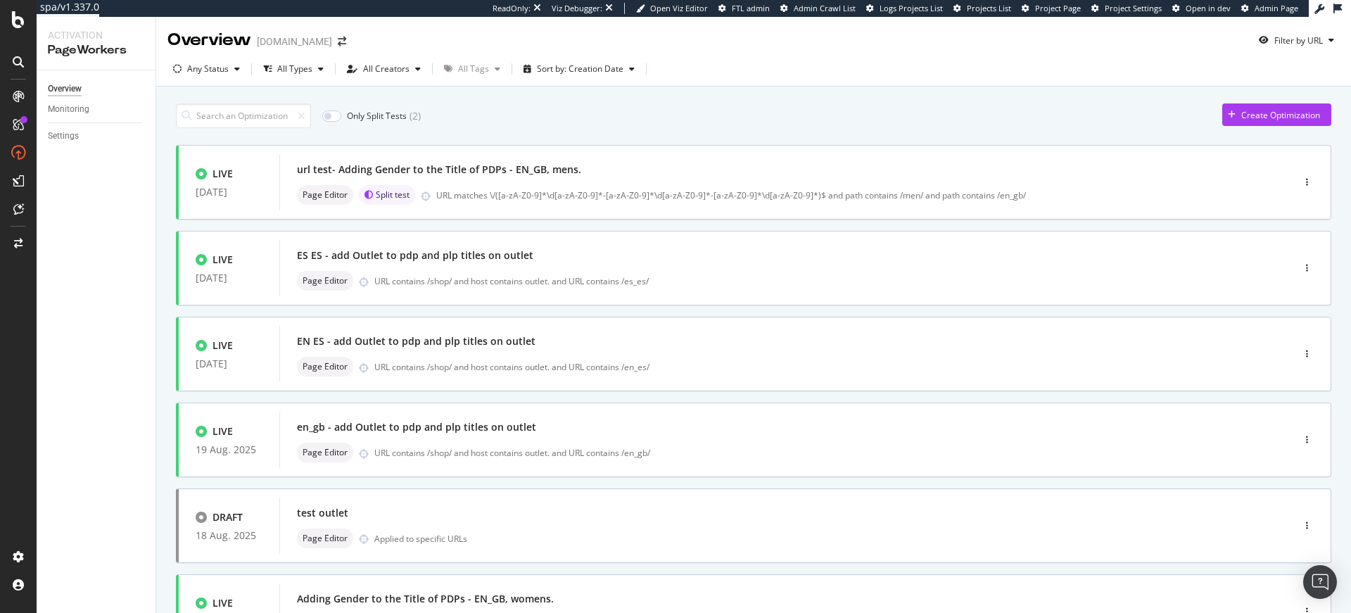
click at [219, 70] on div "Any Status" at bounding box center [208, 69] width 42 height 8
click at [186, 122] on div at bounding box center [184, 121] width 11 height 11
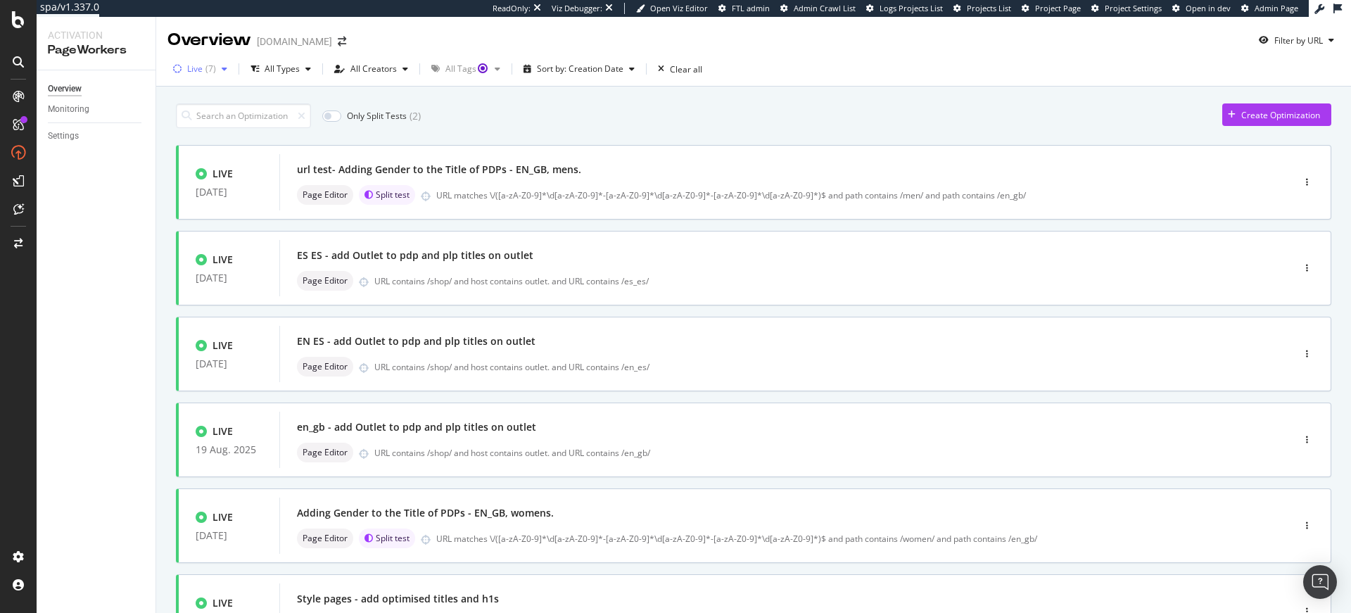
click at [212, 65] on div "( 7 )" at bounding box center [210, 69] width 11 height 8
click at [195, 101] on div "Any Status" at bounding box center [208, 98] width 59 height 12
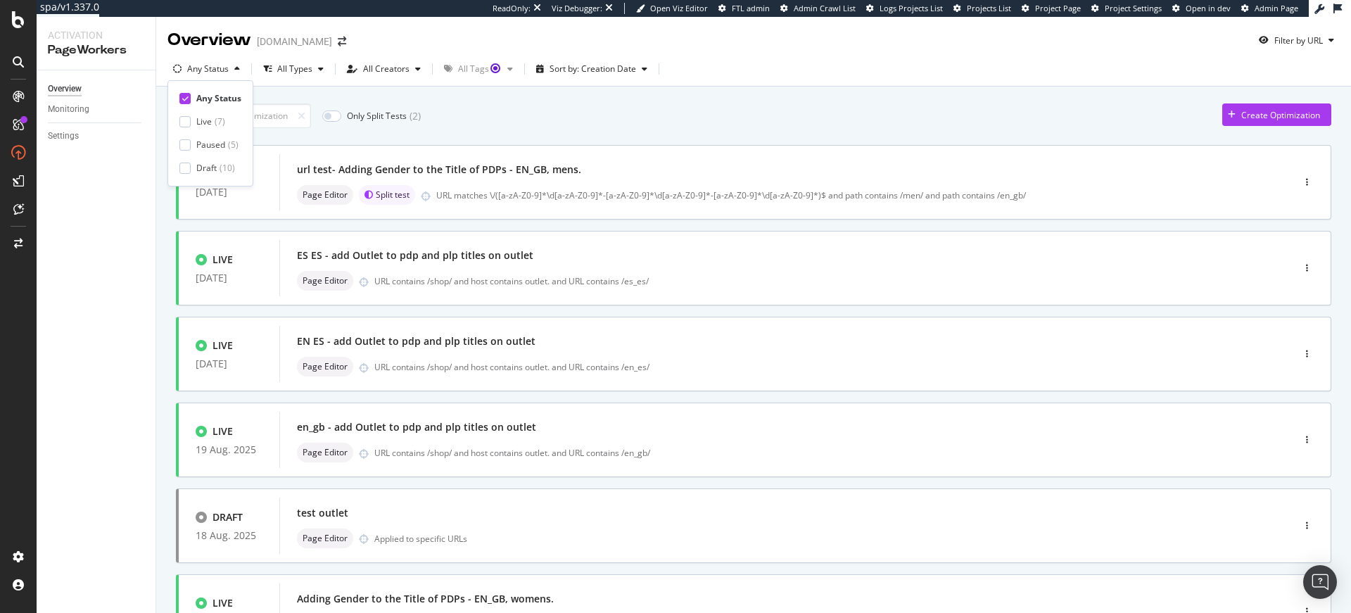
click at [557, 110] on div "Only Split Tests ( 2 ) Create Optimization" at bounding box center [753, 115] width 1155 height 25
click at [208, 71] on div "Any Status" at bounding box center [208, 69] width 42 height 8
click at [202, 121] on div "Live" at bounding box center [203, 121] width 15 height 12
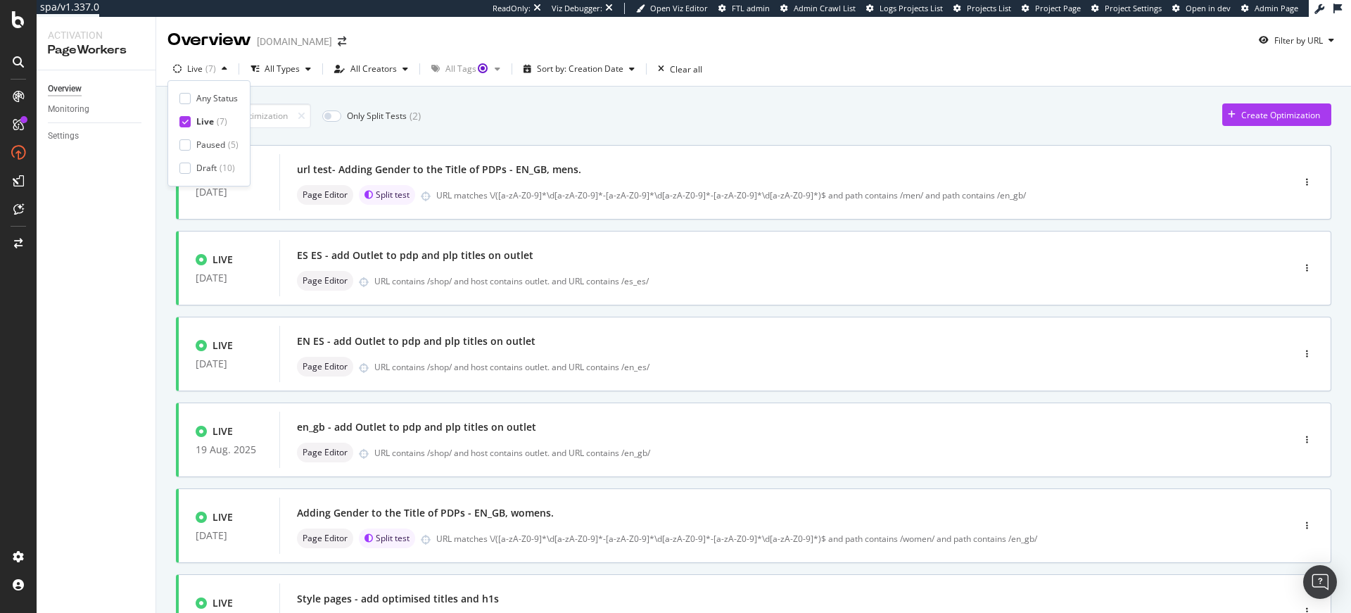
click at [133, 171] on div "Overview Monitoring Settings" at bounding box center [96, 341] width 119 height 543
click at [556, 194] on div "URL matches \/([a-zA-Z0-9]*\d[a-zA-Z0-9]*-[a-zA-Z0-9]*\d[a-zA-Z0-9]*-[a-zA-Z0-9…" at bounding box center [834, 195] width 797 height 12
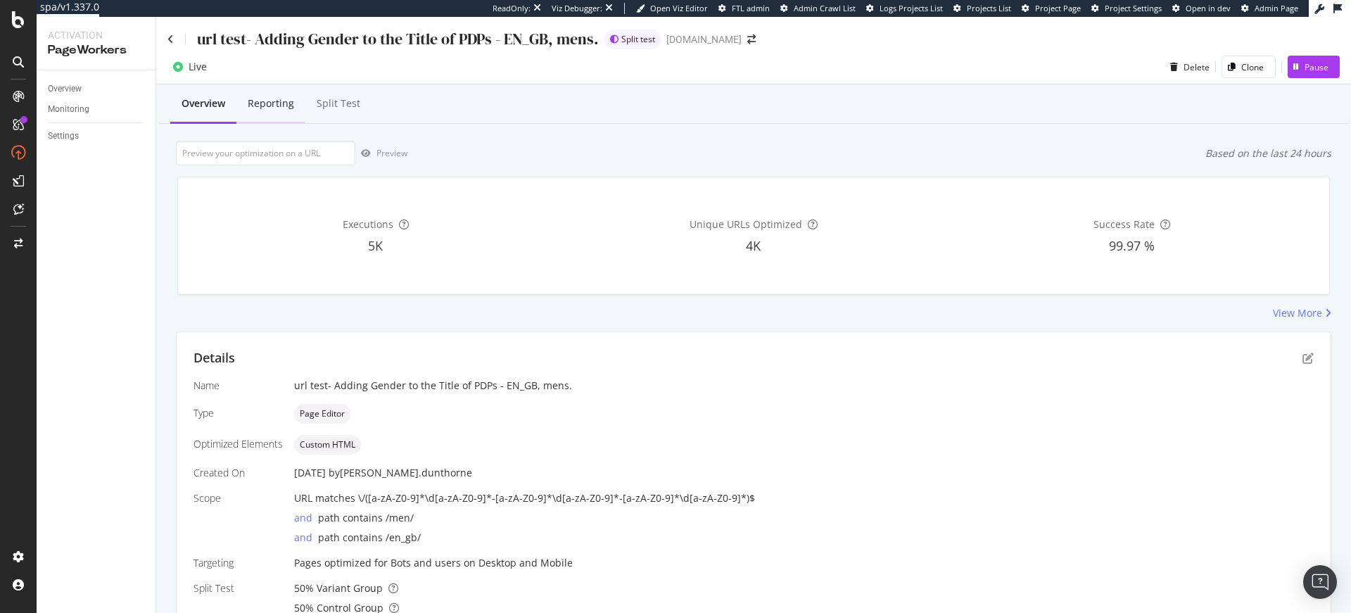
click at [283, 103] on div "Reporting" at bounding box center [271, 103] width 46 height 14
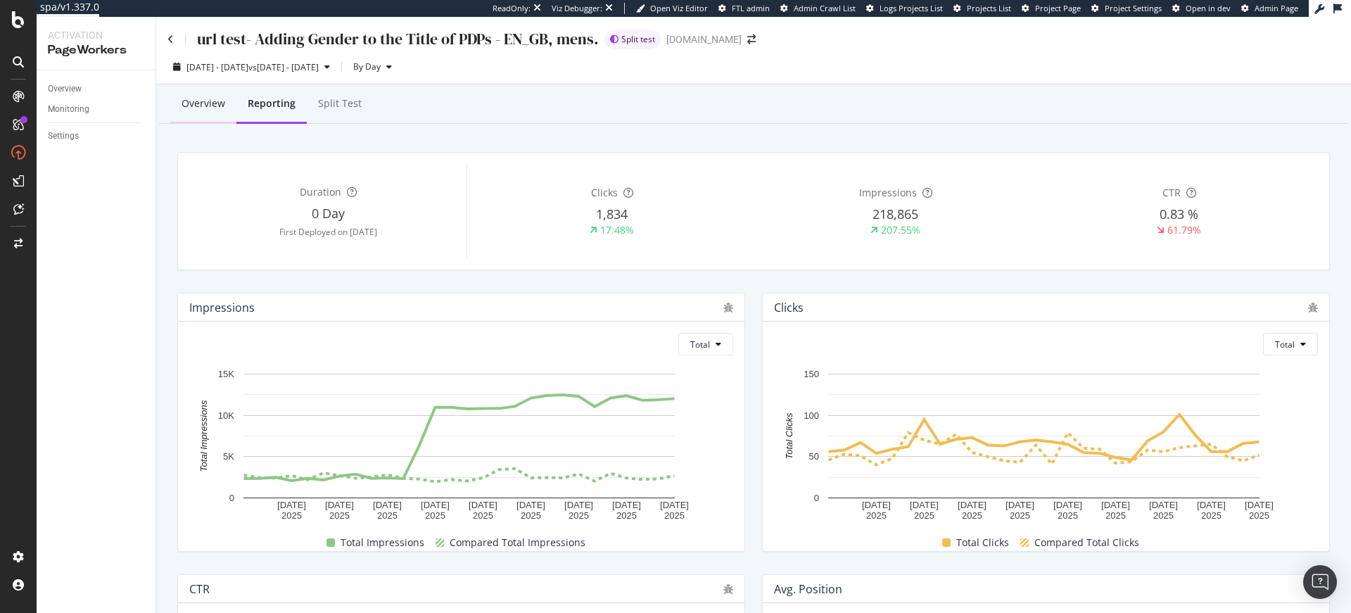
click at [196, 103] on div "Overview" at bounding box center [204, 103] width 44 height 14
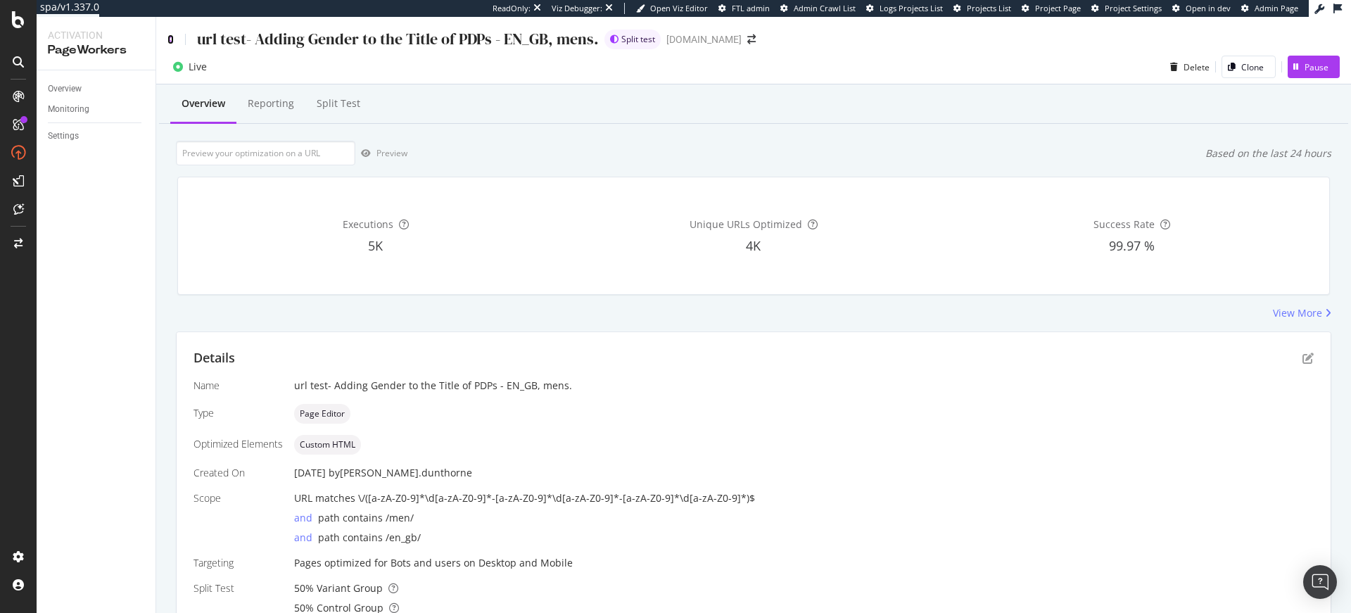
click at [169, 39] on icon at bounding box center [170, 39] width 6 height 10
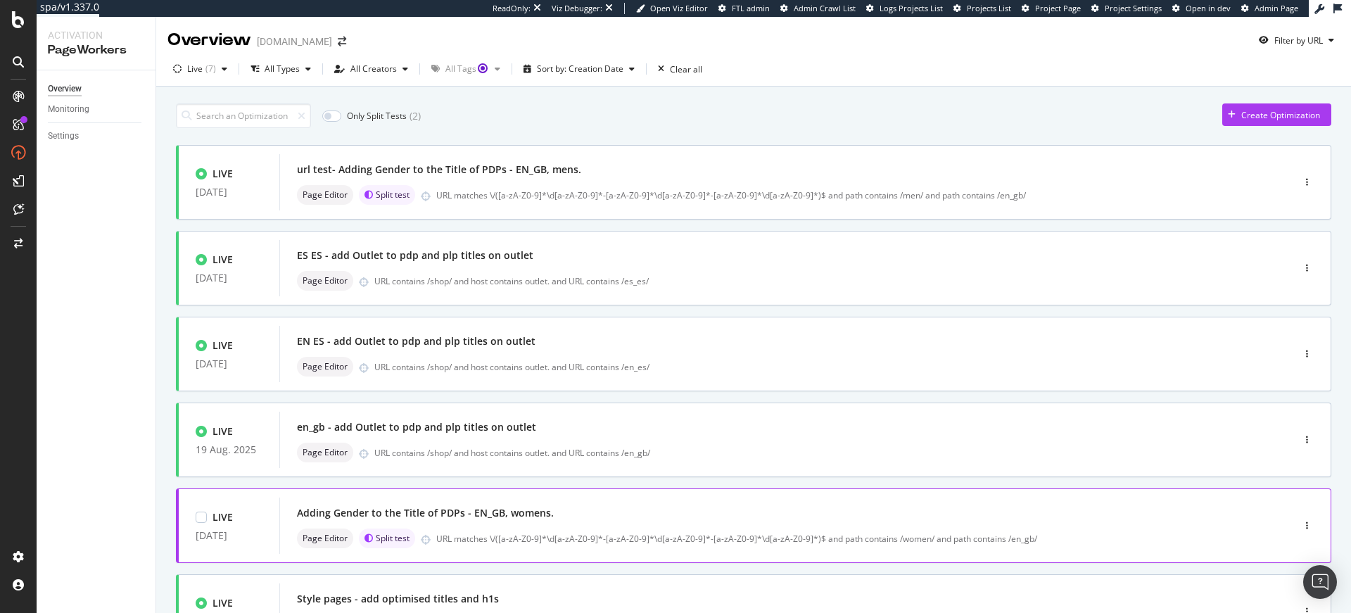
click at [529, 490] on div "LIVE 11 Aug. 2025 Adding Gender to the Title of PDPs - EN_GB, womens. Page Edit…" at bounding box center [753, 525] width 1155 height 75
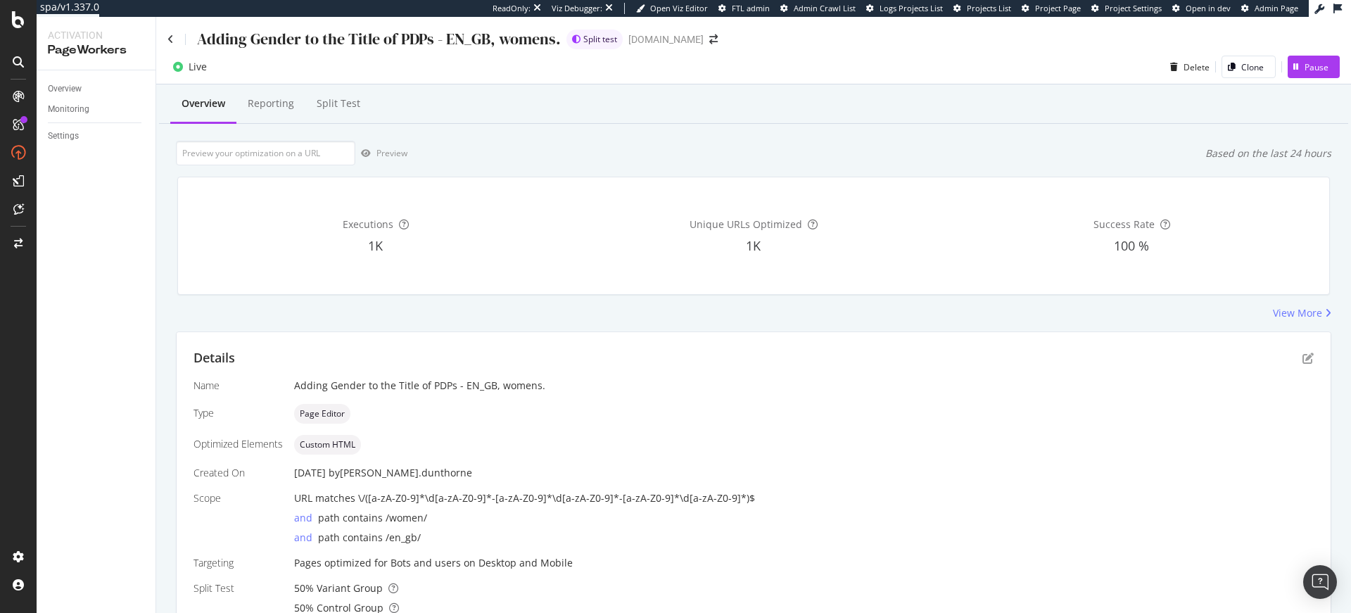
click at [381, 297] on div "Executions 1K Unique URLs Optimized 1K Success Rate 100 %" at bounding box center [753, 235] width 1169 height 141
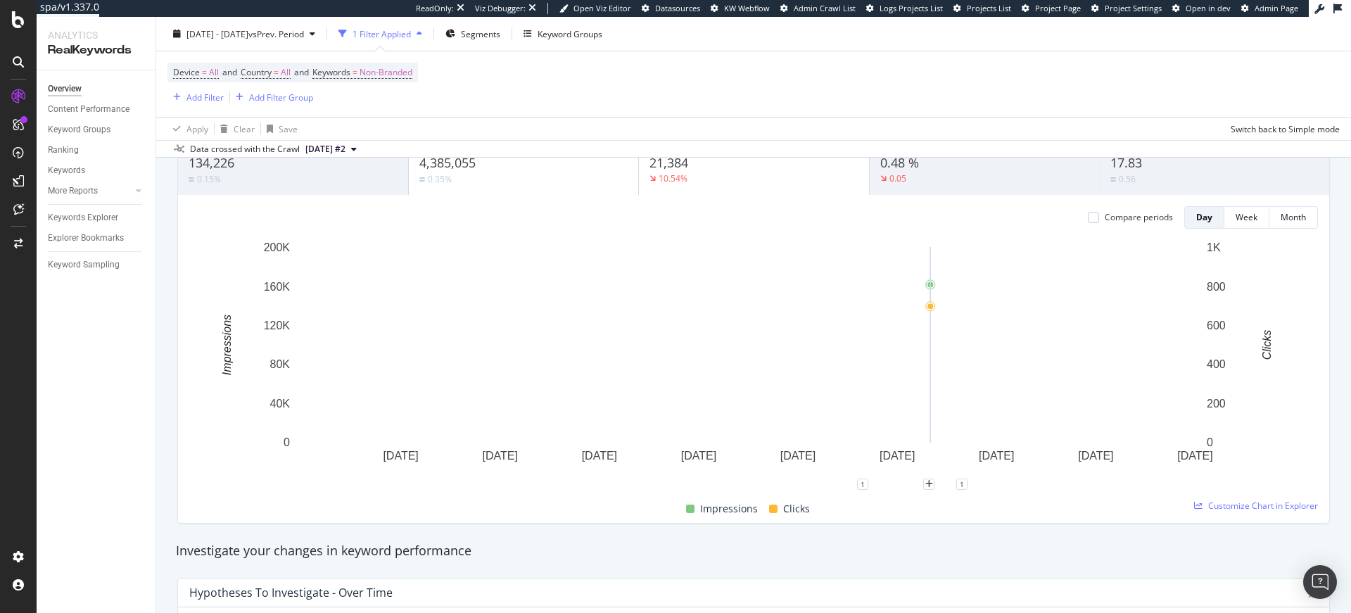
scroll to position [125, 0]
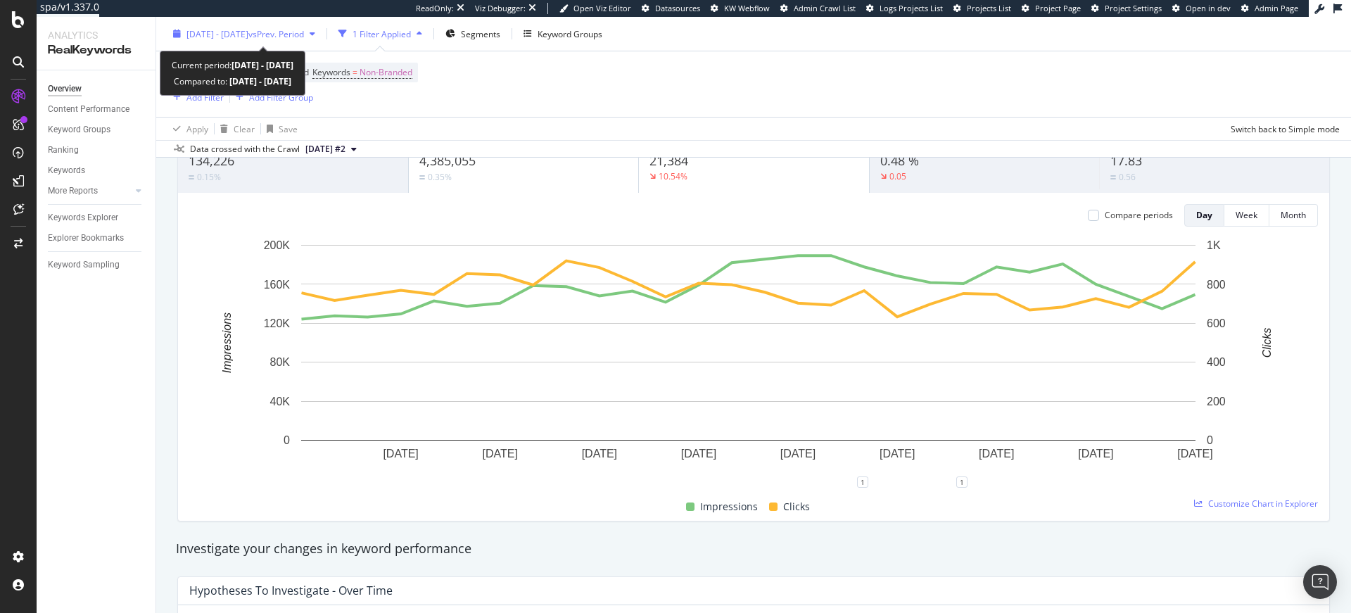
click at [248, 29] on span "2025 Jan. 13th - Feb. 9th" at bounding box center [217, 33] width 62 height 12
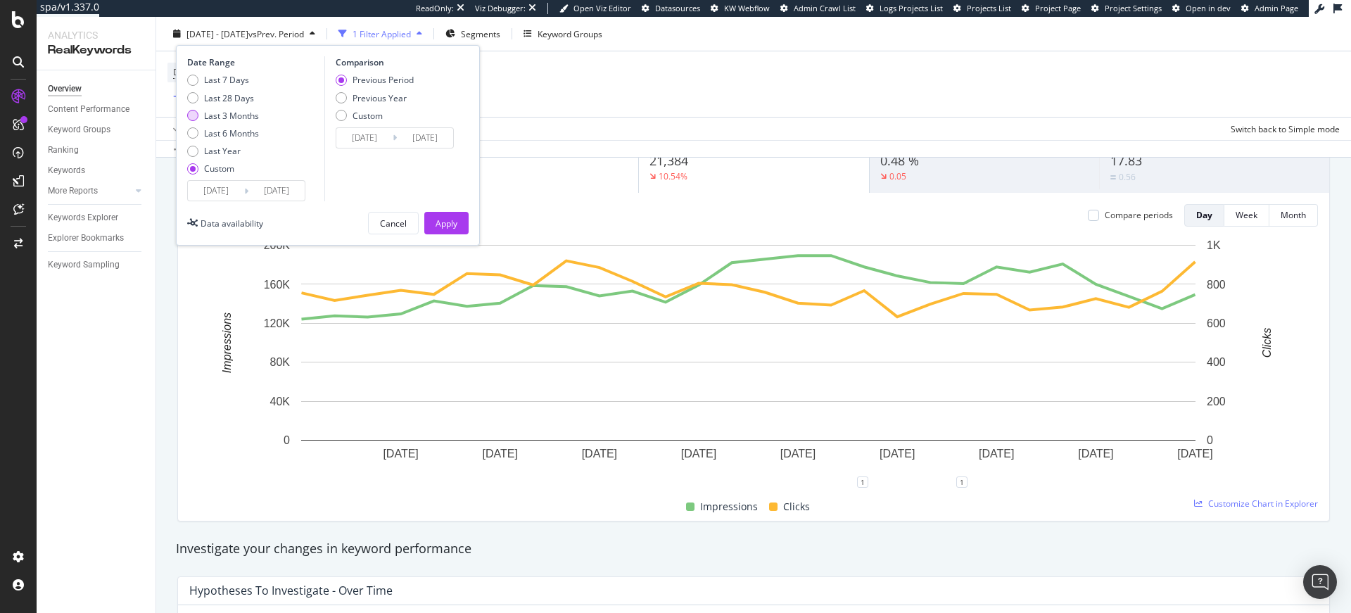
click at [232, 115] on div "Last 3 Months" at bounding box center [231, 115] width 55 height 12
type input "2025/05/25"
type input "2025/08/24"
type input "2025/02/22"
type input "2025/05/24"
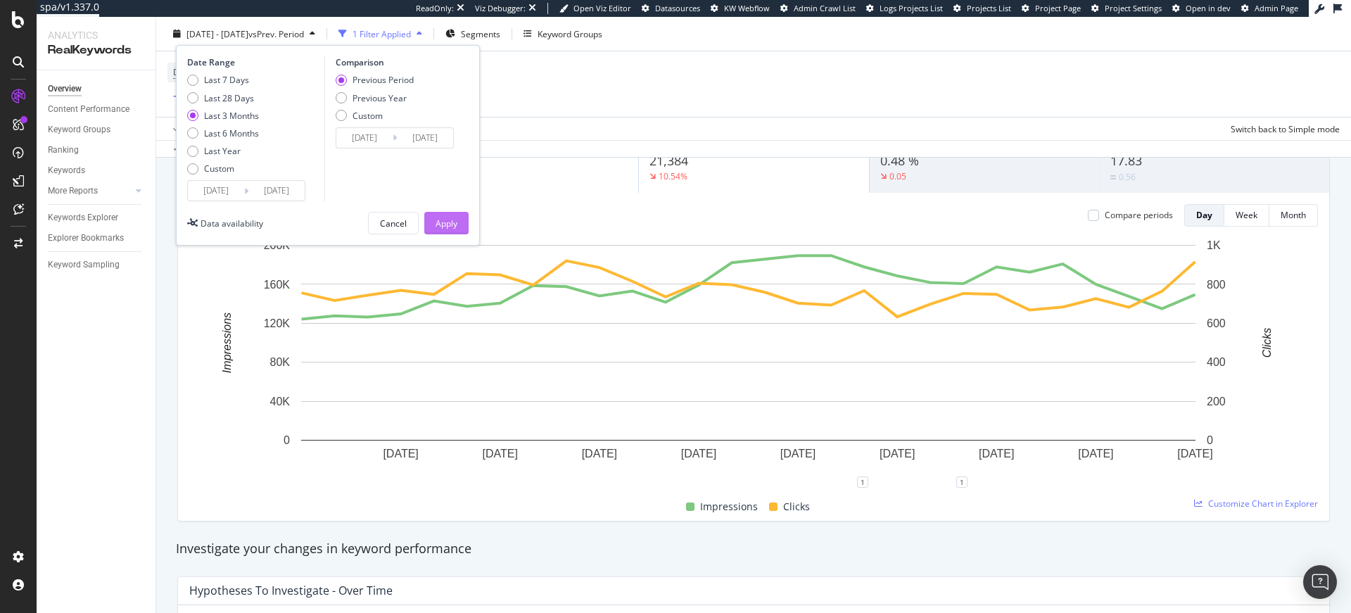
click at [446, 221] on div "Apply" at bounding box center [447, 223] width 22 height 12
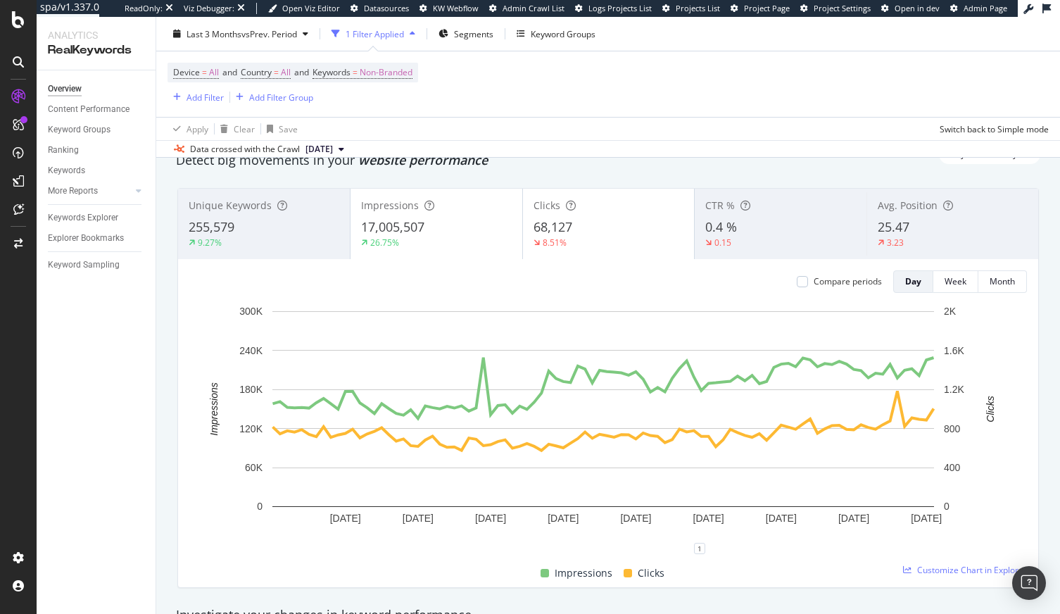
scroll to position [62, 0]
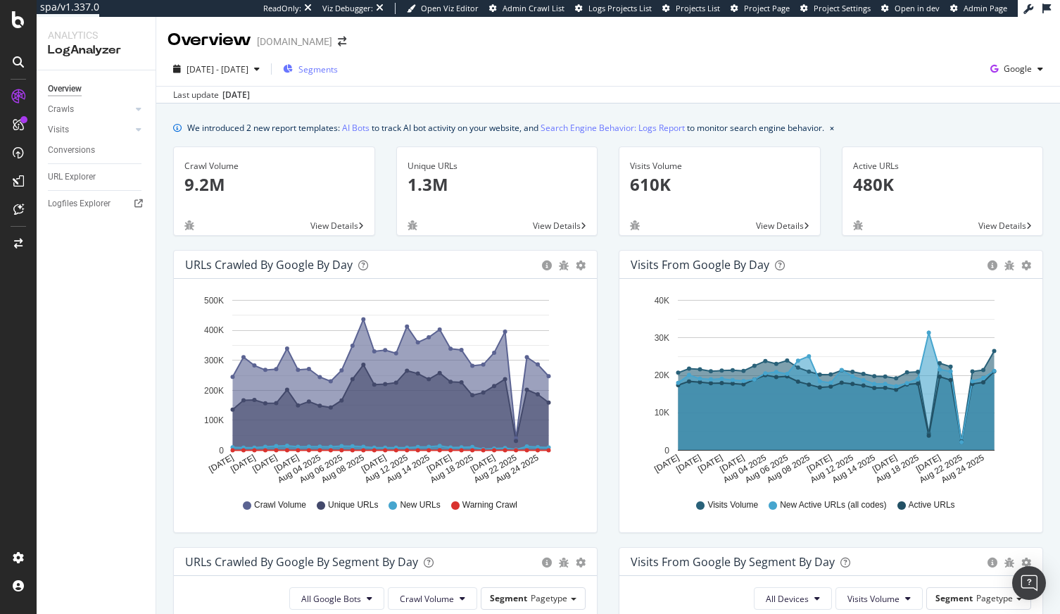
click at [338, 67] on span "Segments" at bounding box center [317, 69] width 39 height 12
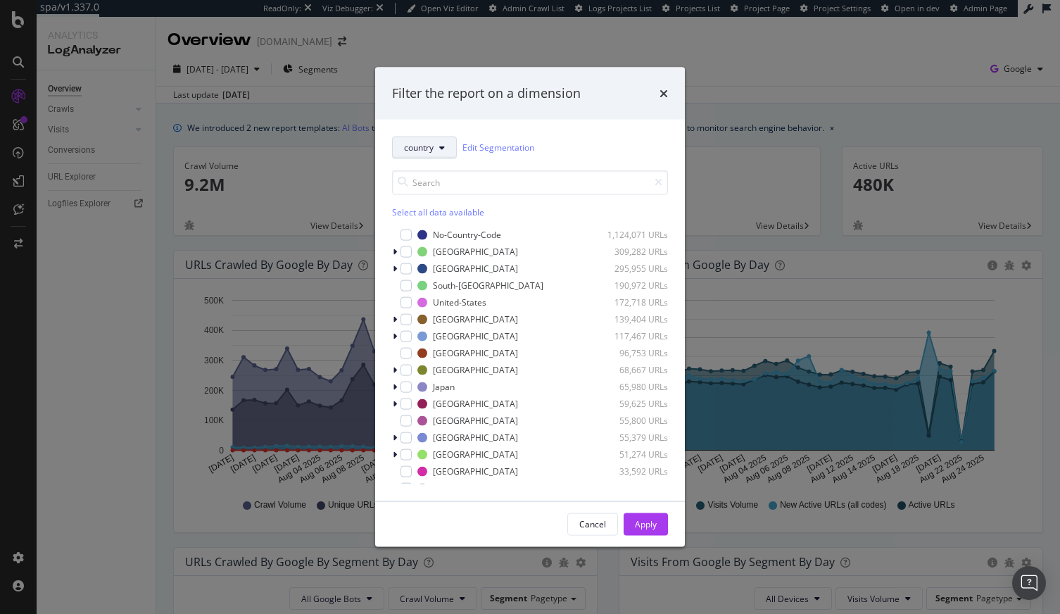
click at [431, 156] on button "country" at bounding box center [424, 147] width 65 height 23
click at [438, 201] on span "pagetype" at bounding box center [429, 197] width 51 height 13
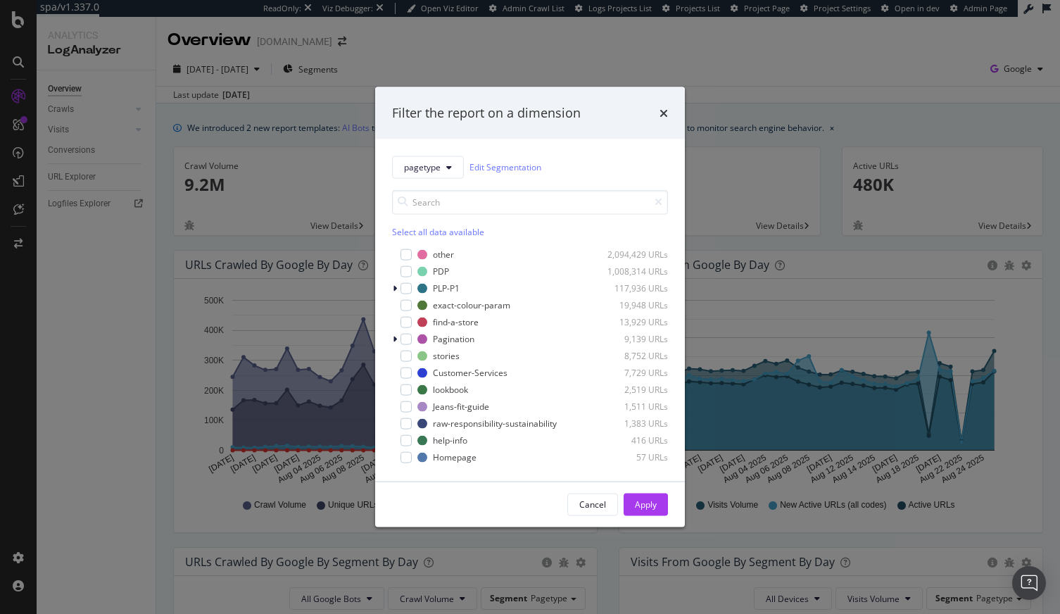
click at [390, 287] on div "pagetype Edit Segmentation Select all data available other 2,094,429 URLs PDP 1…" at bounding box center [530, 310] width 310 height 342
click at [393, 286] on icon "modal" at bounding box center [395, 288] width 4 height 8
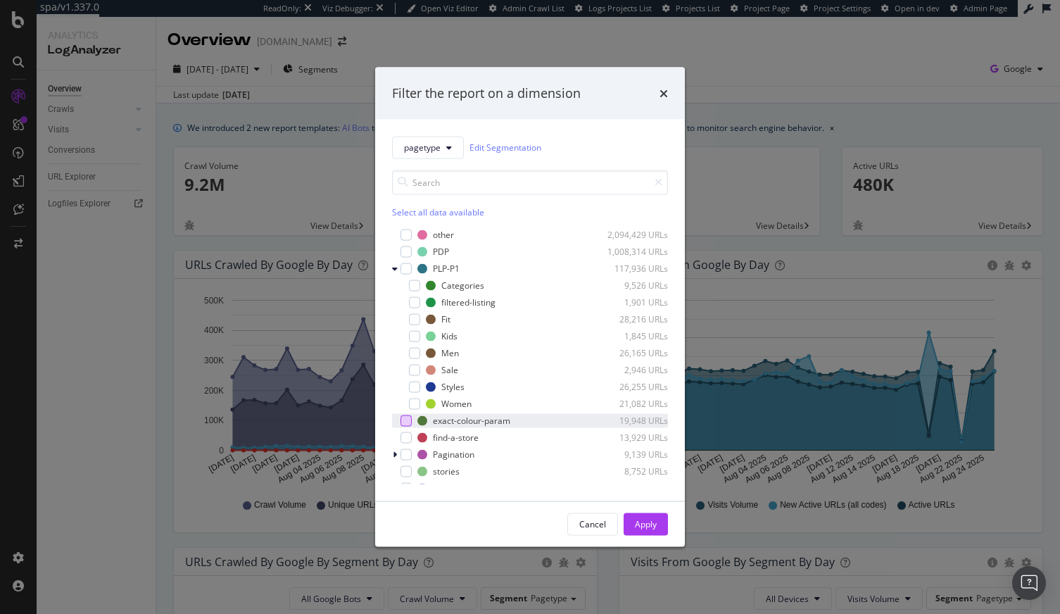
click at [405, 417] on div "modal" at bounding box center [405, 419] width 11 height 11
click at [635, 525] on div "Apply" at bounding box center [646, 524] width 22 height 12
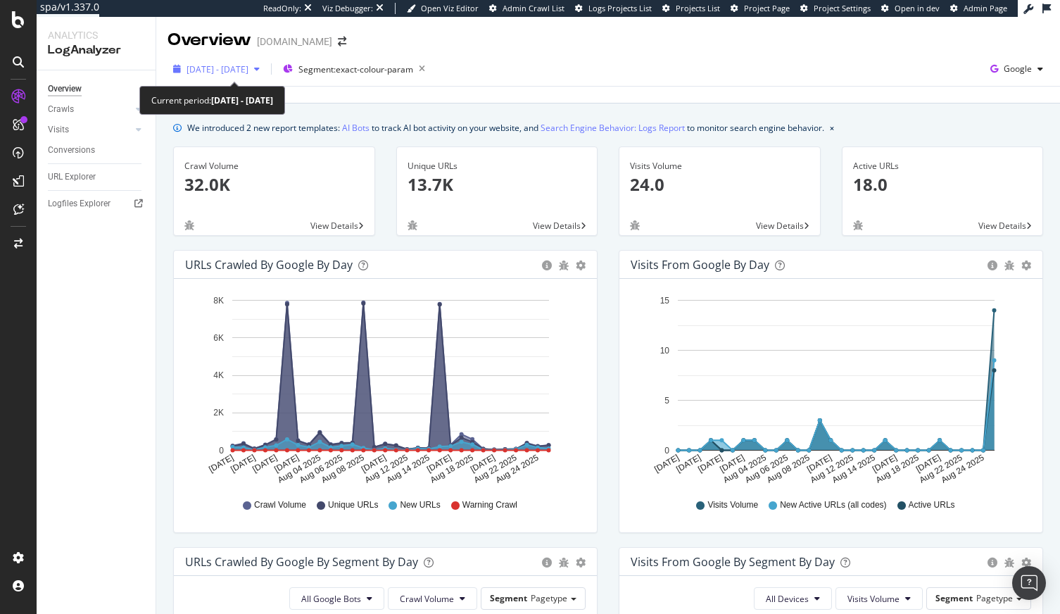
click at [248, 70] on span "2025 Jul. 27th - Aug. 25th" at bounding box center [217, 69] width 62 height 12
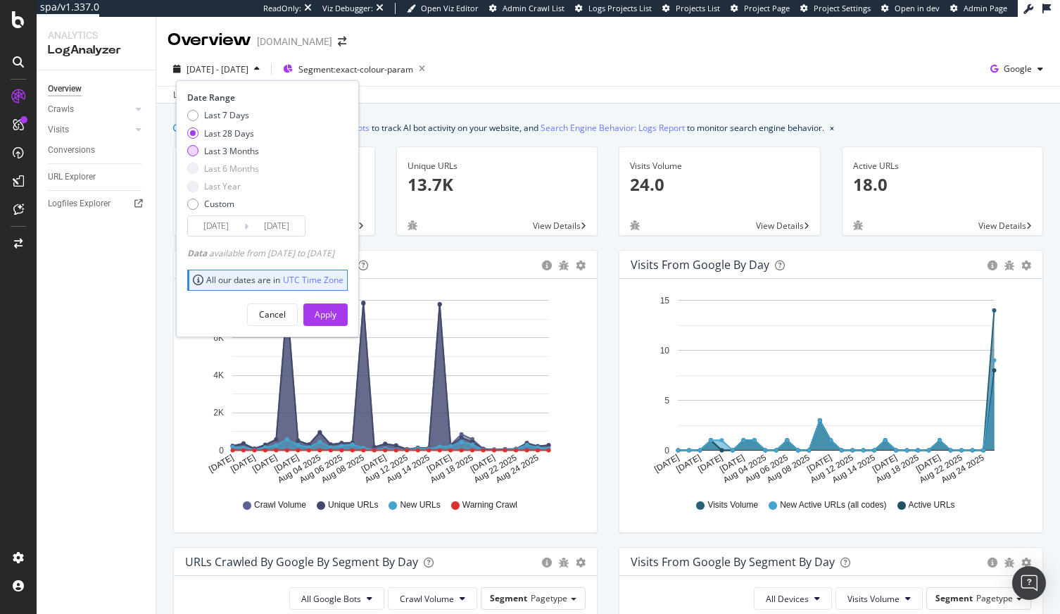
click at [239, 151] on div "Last 3 Months" at bounding box center [231, 151] width 55 height 12
type input "2025/05/26"
click at [336, 316] on div "Apply" at bounding box center [326, 314] width 22 height 12
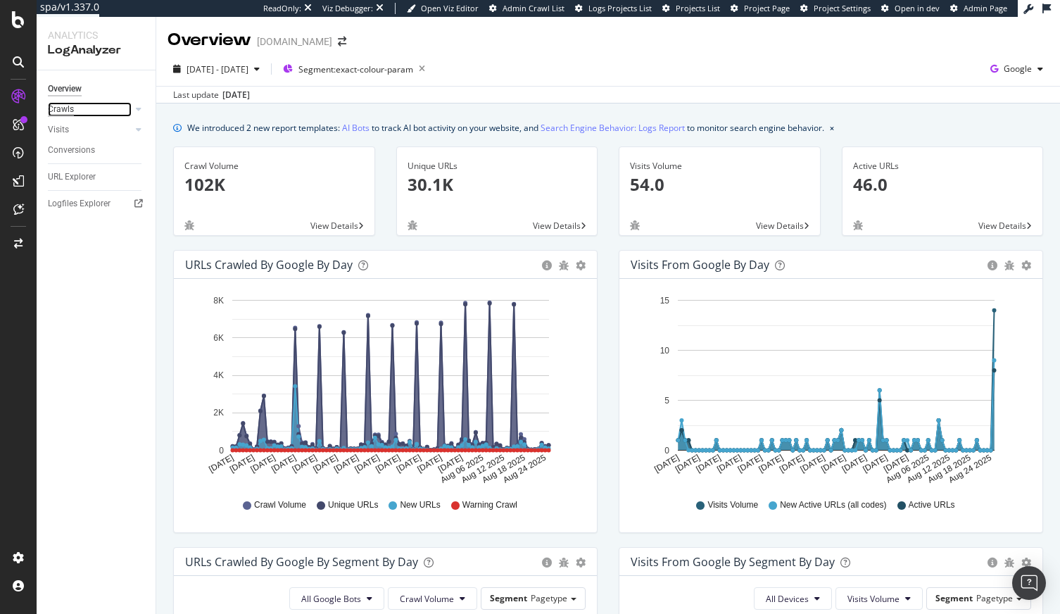
click at [68, 111] on div "Crawls" at bounding box center [61, 109] width 26 height 15
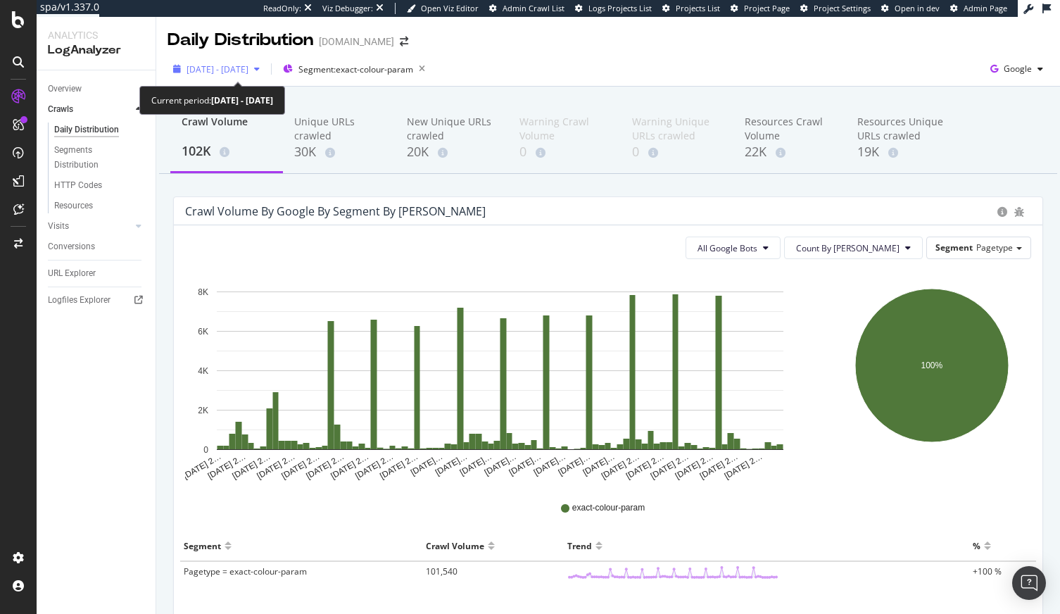
click at [248, 69] on span "2025 May. 26th - Aug. 25th" at bounding box center [217, 69] width 62 height 12
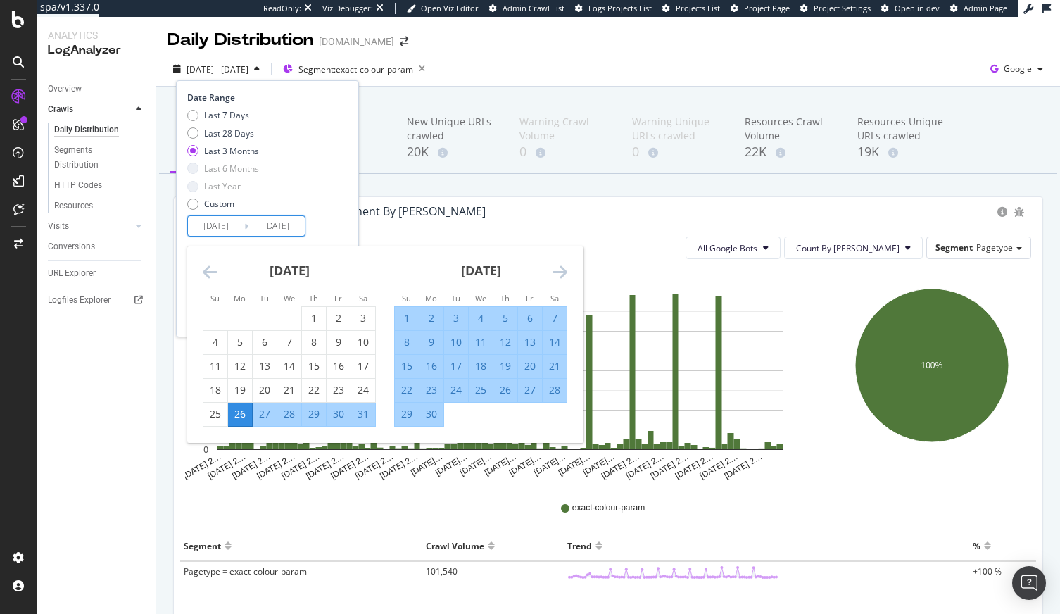
click at [229, 227] on input "2025/05/26" at bounding box center [216, 226] width 56 height 20
click at [208, 270] on icon "Move backward to switch to the previous month." at bounding box center [210, 271] width 15 height 17
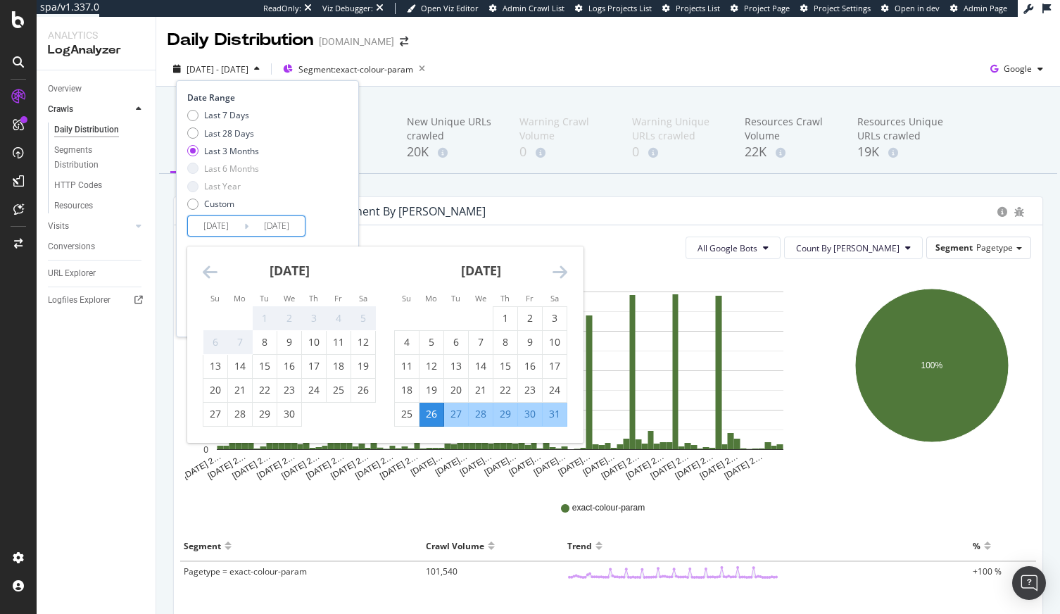
click at [208, 270] on icon "Move backward to switch to the previous month." at bounding box center [210, 271] width 15 height 17
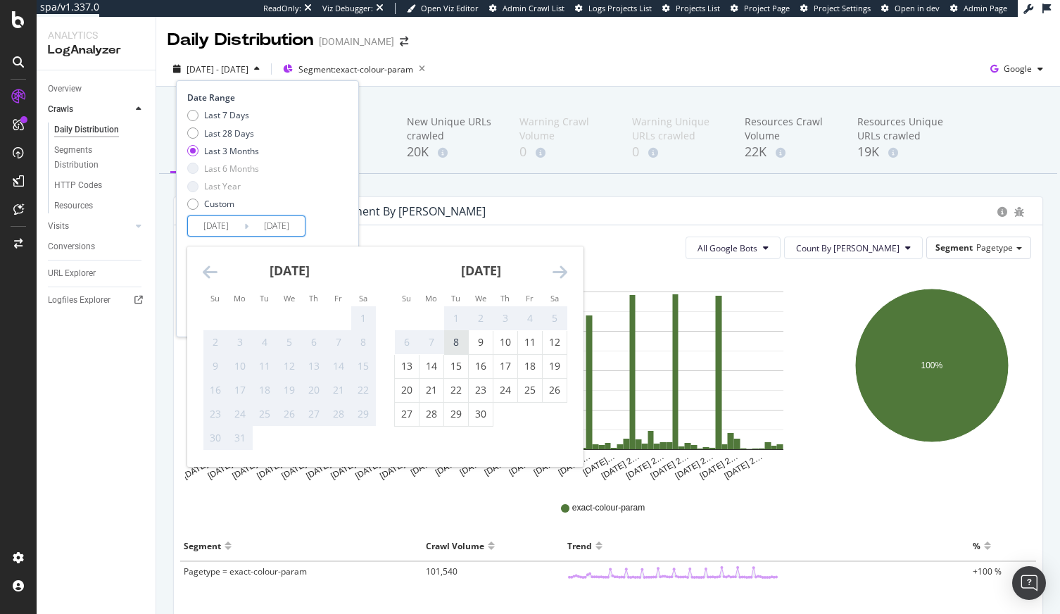
click at [466, 349] on div "8" at bounding box center [456, 342] width 24 height 23
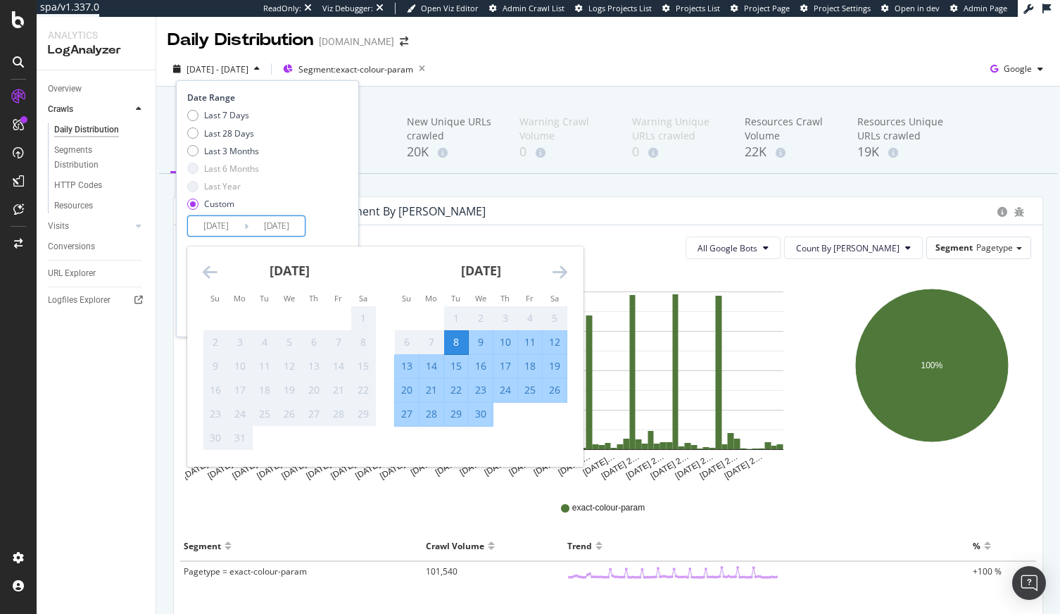
type input "2025/04/08"
click at [566, 274] on icon "Move forward to switch to the next month." at bounding box center [559, 271] width 15 height 17
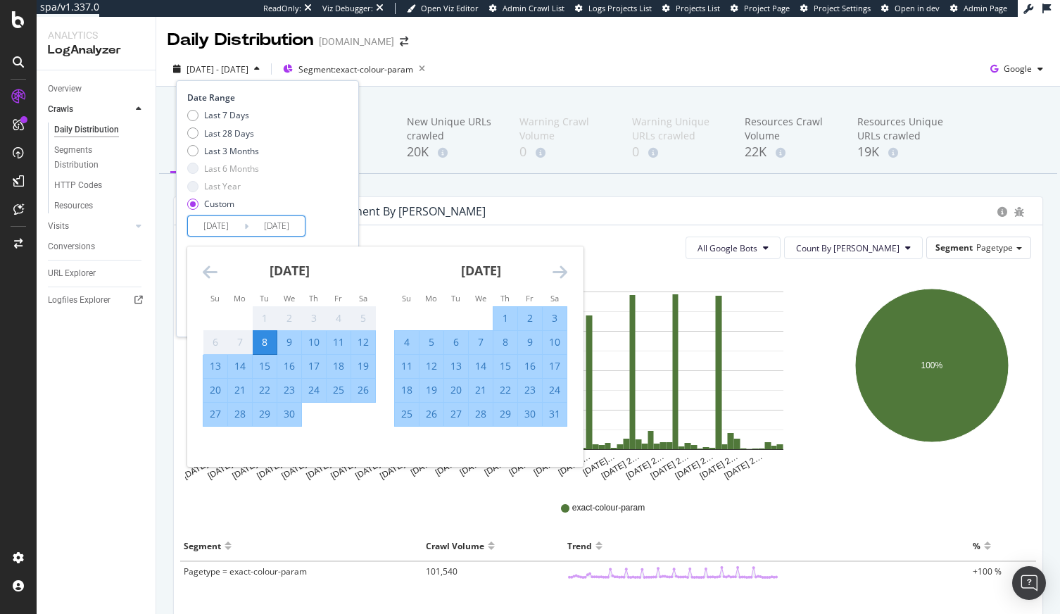
click at [566, 273] on icon "Move forward to switch to the next month." at bounding box center [559, 271] width 15 height 17
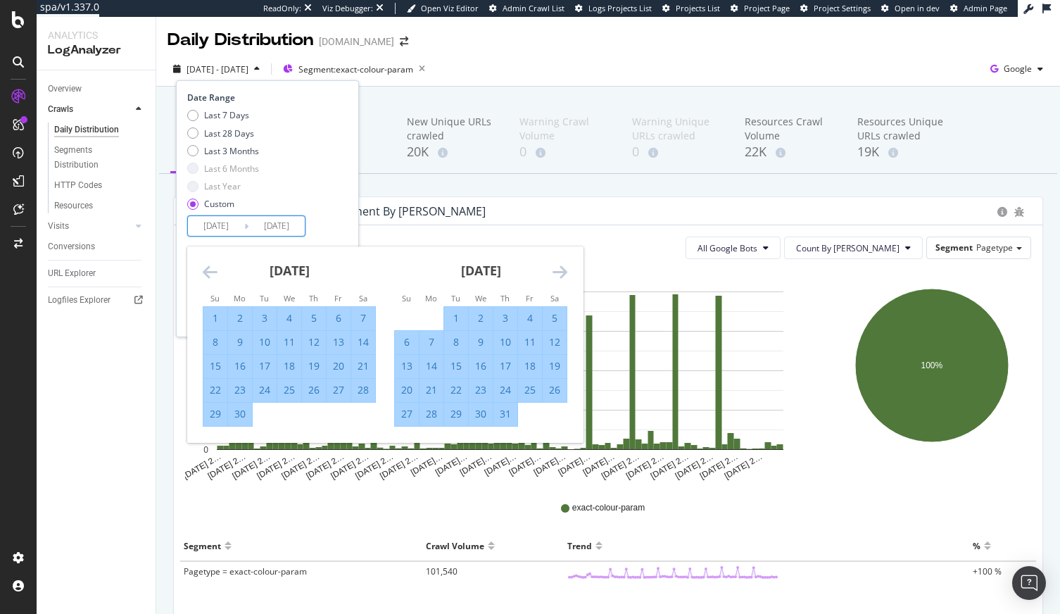
click at [555, 269] on icon "Move forward to switch to the next month." at bounding box center [559, 271] width 15 height 17
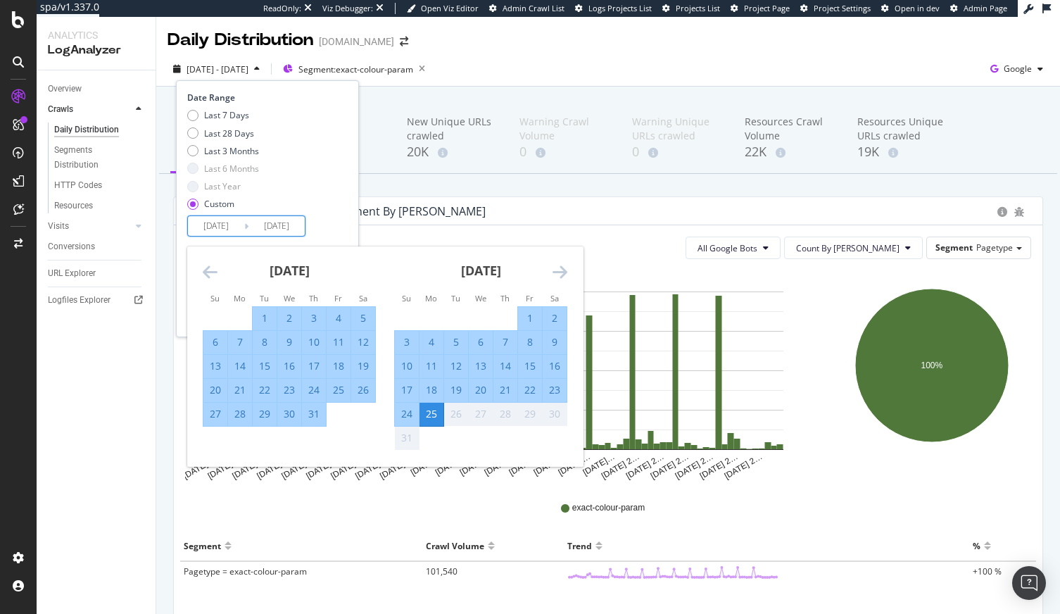
click at [483, 387] on div "20" at bounding box center [481, 390] width 24 height 14
type input "2025/08/20"
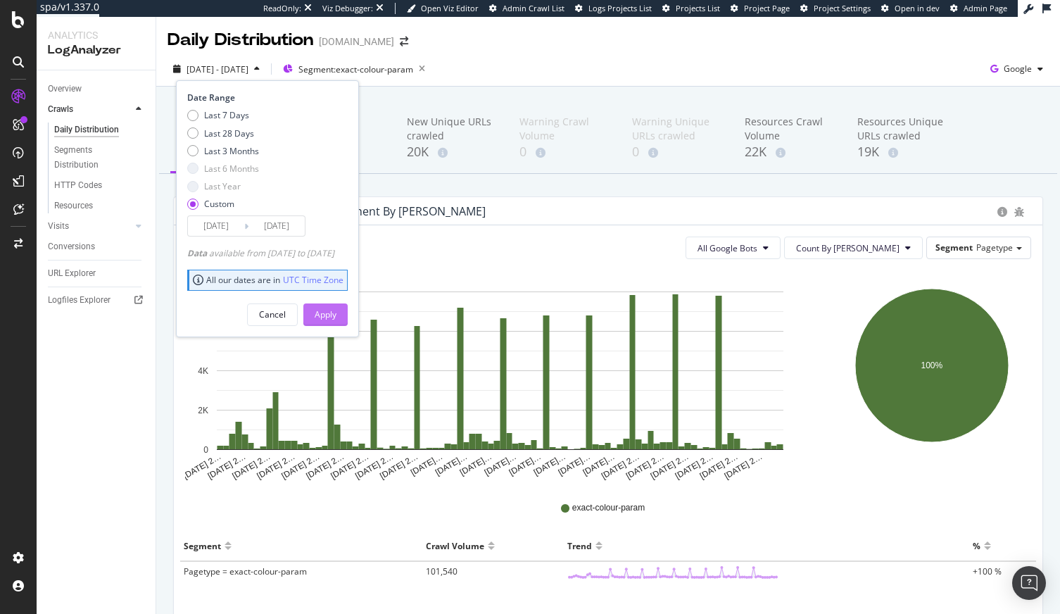
click at [348, 317] on button "Apply" at bounding box center [325, 314] width 44 height 23
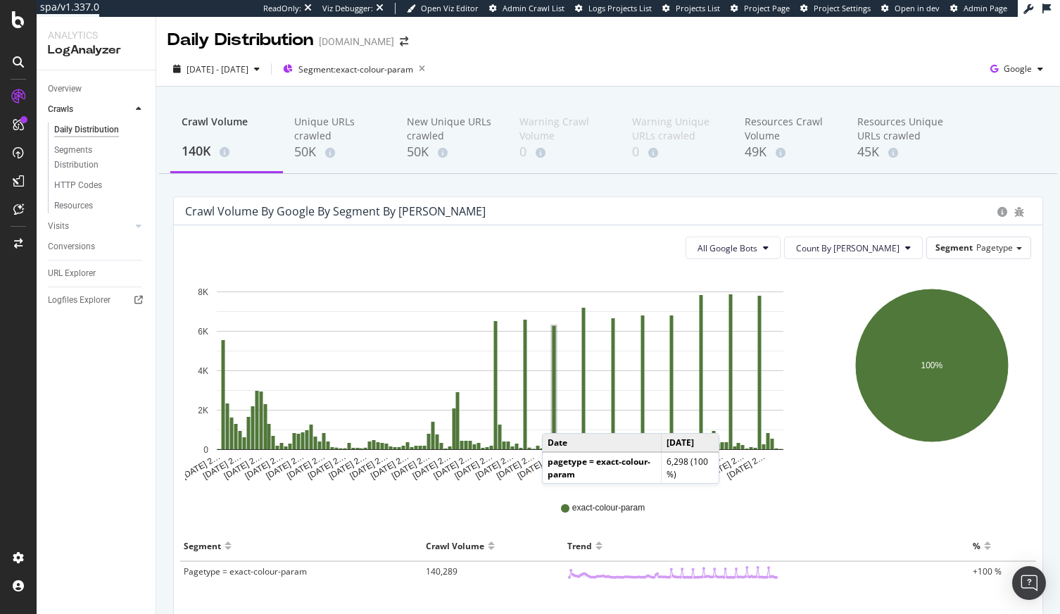
click at [556, 419] on rect "A chart." at bounding box center [554, 387] width 6 height 125
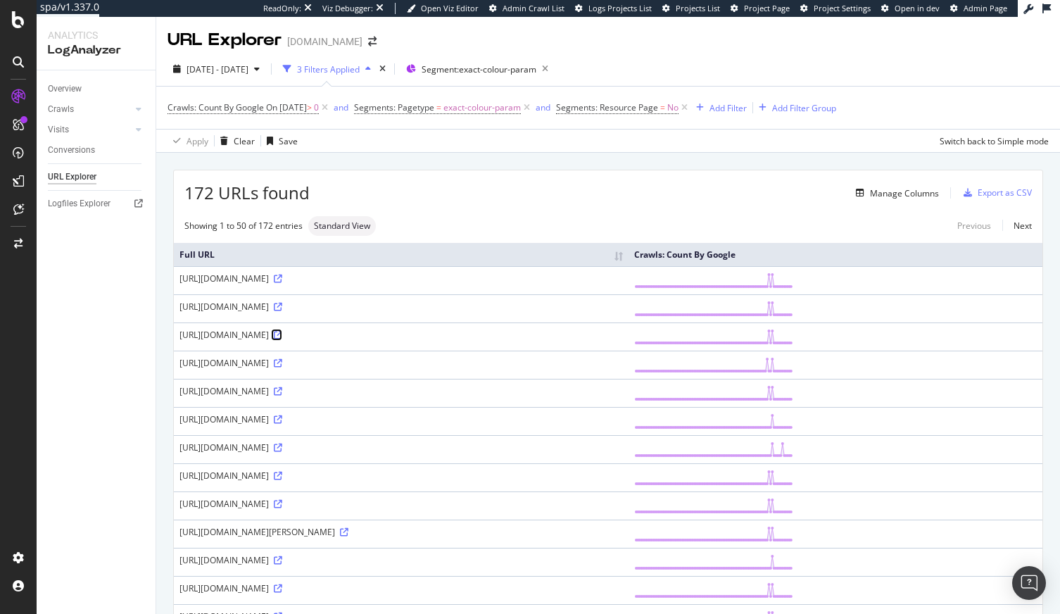
click at [282, 334] on icon at bounding box center [278, 335] width 8 height 8
drag, startPoint x: 486, startPoint y: 308, endPoint x: 177, endPoint y: 303, distance: 308.2
click at [177, 303] on td "https://www.g-star.com/de_at/shop/all?exactColorDescription=potting%20soil" at bounding box center [401, 308] width 455 height 28
click at [354, 316] on td "https://www.g-star.com/de_at/shop/all?exactColorDescription=potting%20soil" at bounding box center [401, 308] width 455 height 28
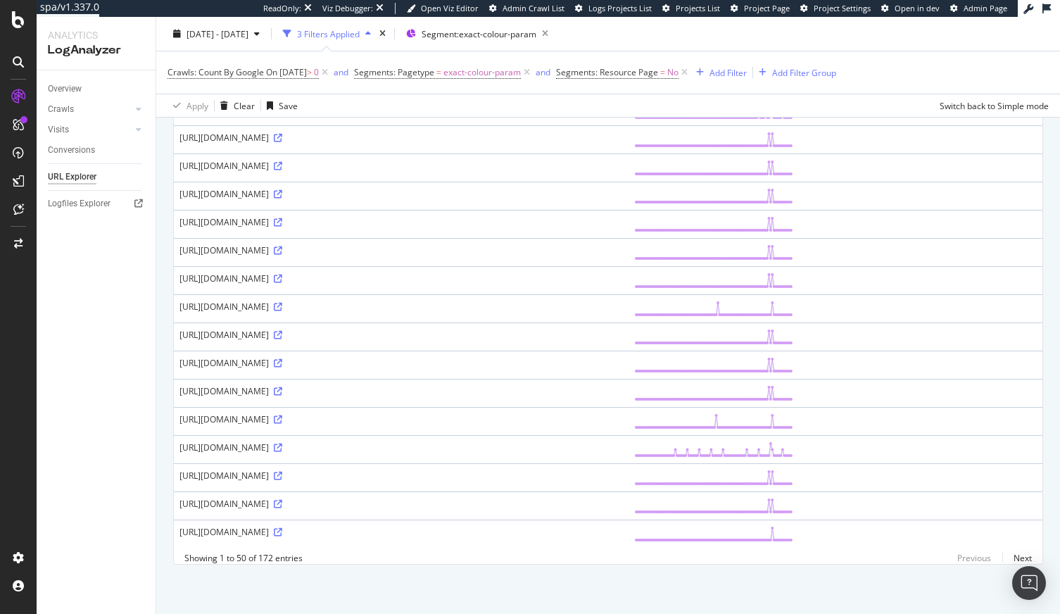
scroll to position [1127, 0]
drag, startPoint x: 272, startPoint y: 502, endPoint x: 177, endPoint y: 500, distance: 95.0
click at [177, 500] on td "https://www.g-star.com/en_fi/shop/all?exactColorDescription=dk%20fig%20gd" at bounding box center [401, 505] width 455 height 28
copy div "https://www.g-star.com"
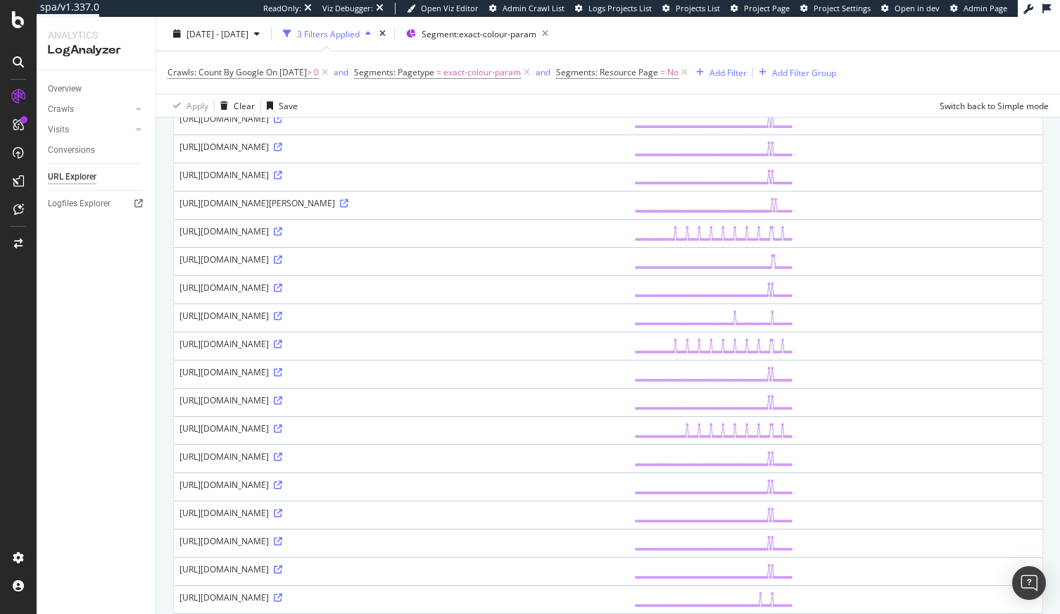
scroll to position [0, 0]
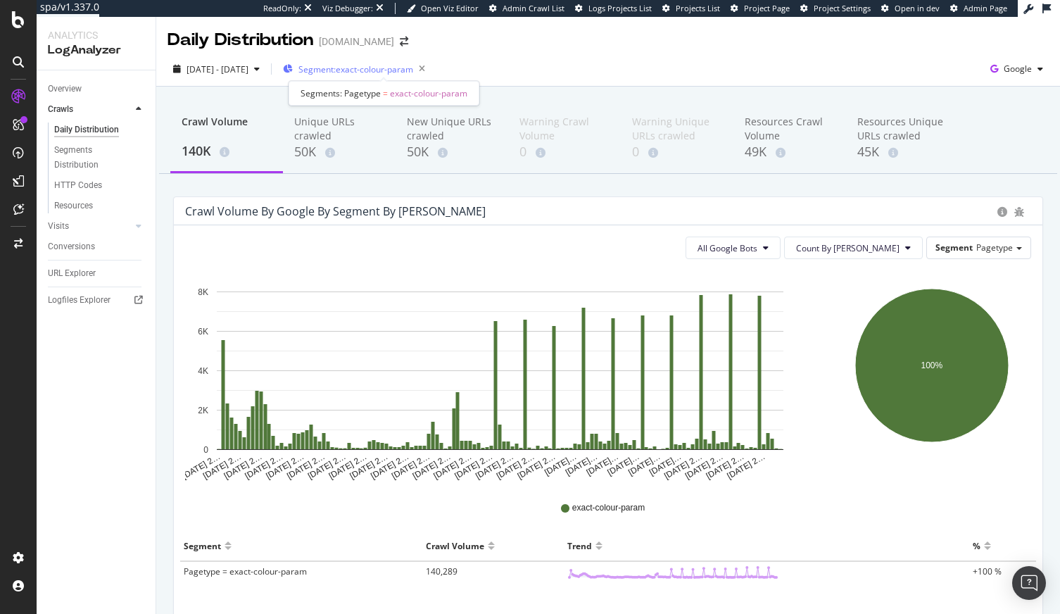
click at [413, 68] on span "Segment: exact-colour-param" at bounding box center [355, 69] width 115 height 12
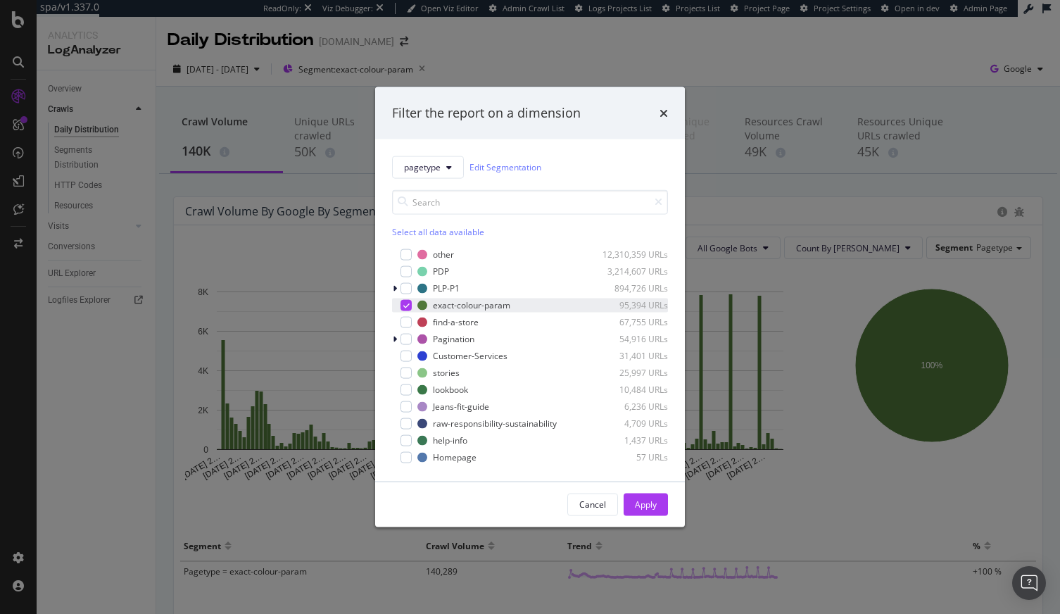
click at [404, 304] on icon "modal" at bounding box center [406, 304] width 6 height 7
click at [405, 289] on div "modal" at bounding box center [405, 287] width 11 height 11
click at [405, 289] on icon "modal" at bounding box center [406, 287] width 6 height 7
click at [642, 505] on div "Apply" at bounding box center [646, 504] width 22 height 12
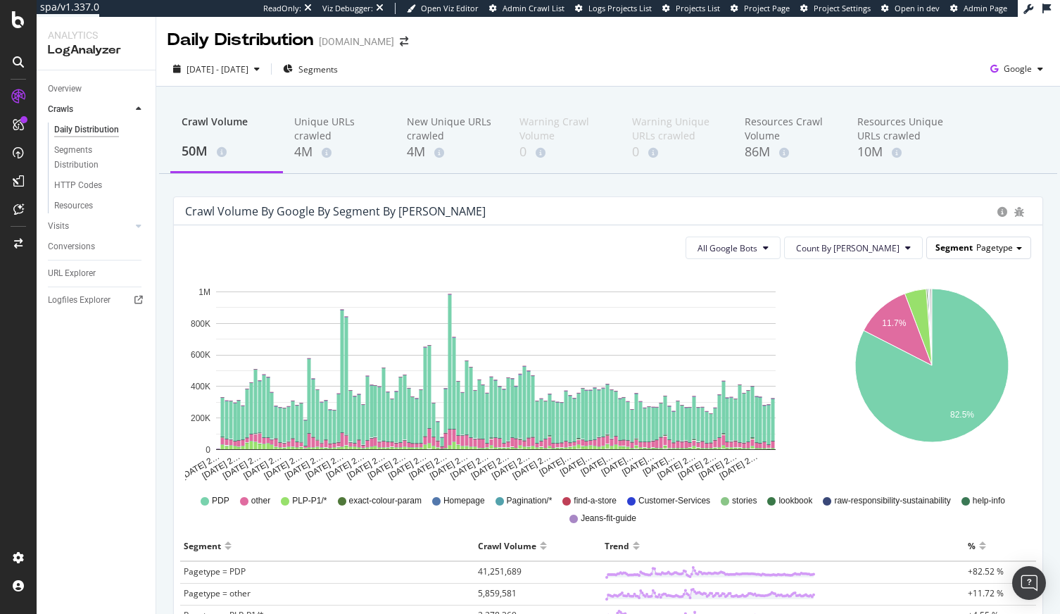
click at [995, 250] on span "Pagetype" at bounding box center [994, 247] width 37 height 12
click at [801, 300] on icon "Apr 08 2… Apr 13 2… Apr 18 2… Apr 23 2… Apr 28 2… May 03 2… May 08 2… May 13 2……" at bounding box center [495, 375] width 621 height 211
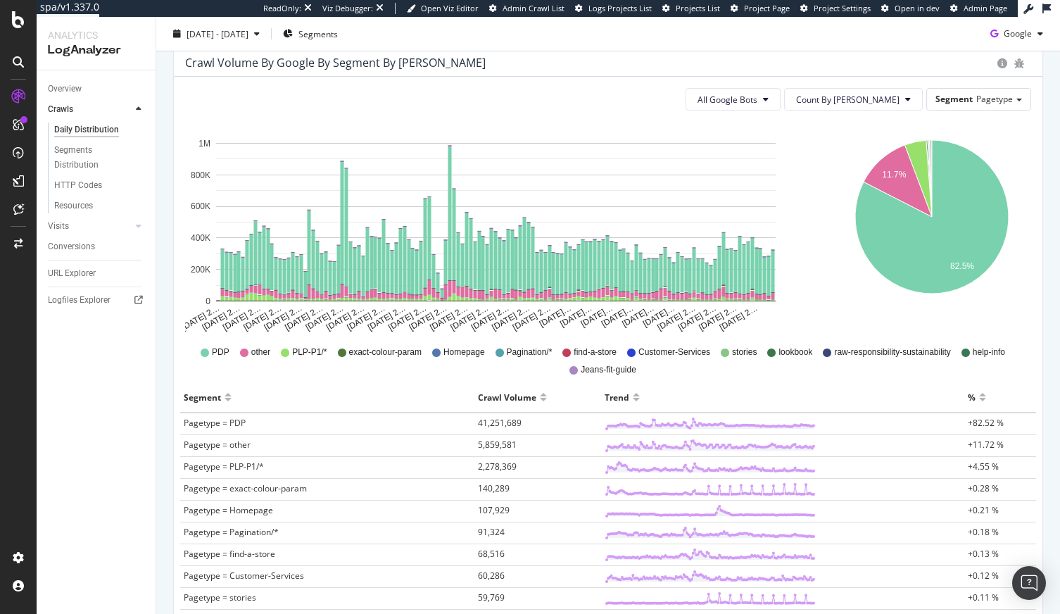
scroll to position [344, 0]
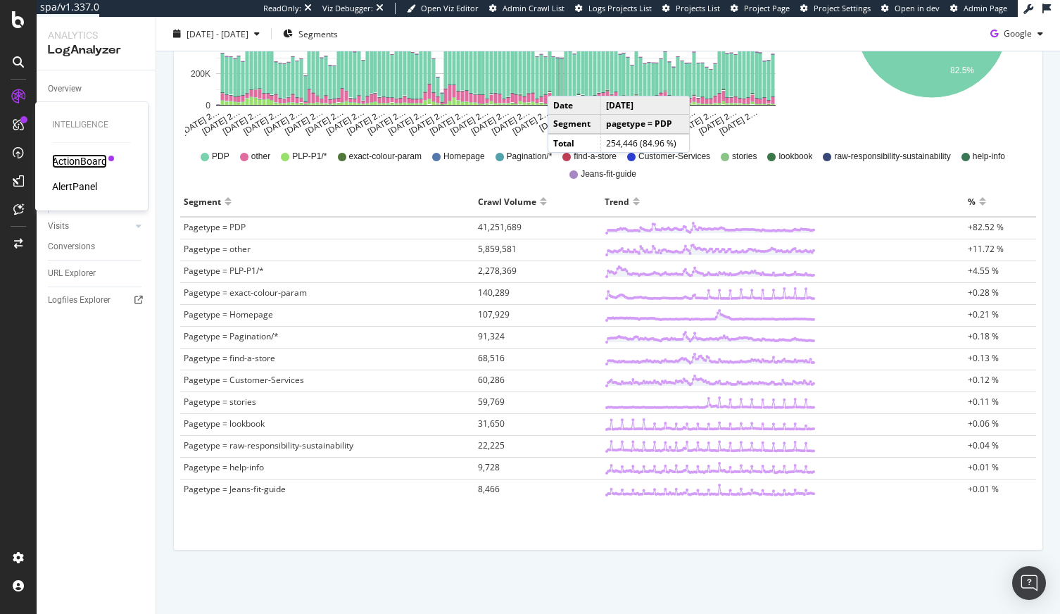
click at [76, 161] on div "ActionBoard" at bounding box center [79, 161] width 55 height 14
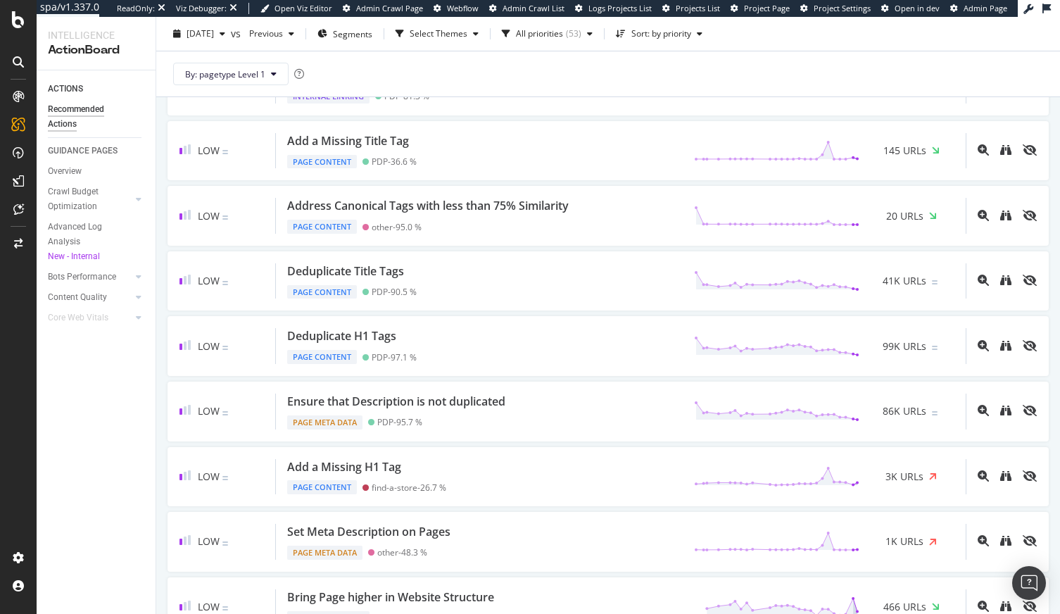
scroll to position [930, 0]
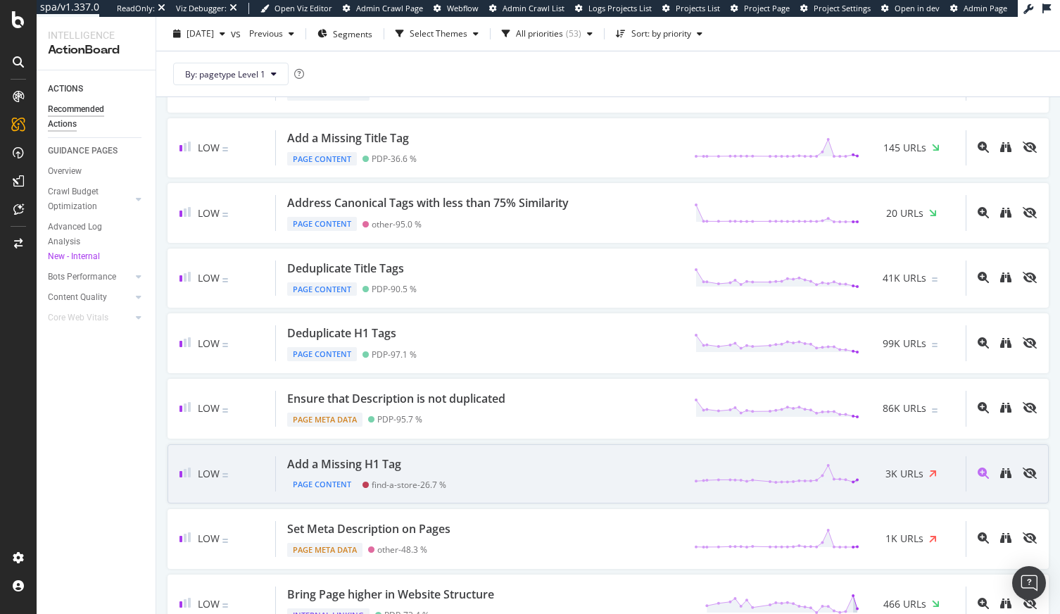
click at [471, 478] on div "Add a Missing H1 Tag Page Content find-a-store - 26.7 % 3K URLs" at bounding box center [621, 474] width 690 height 36
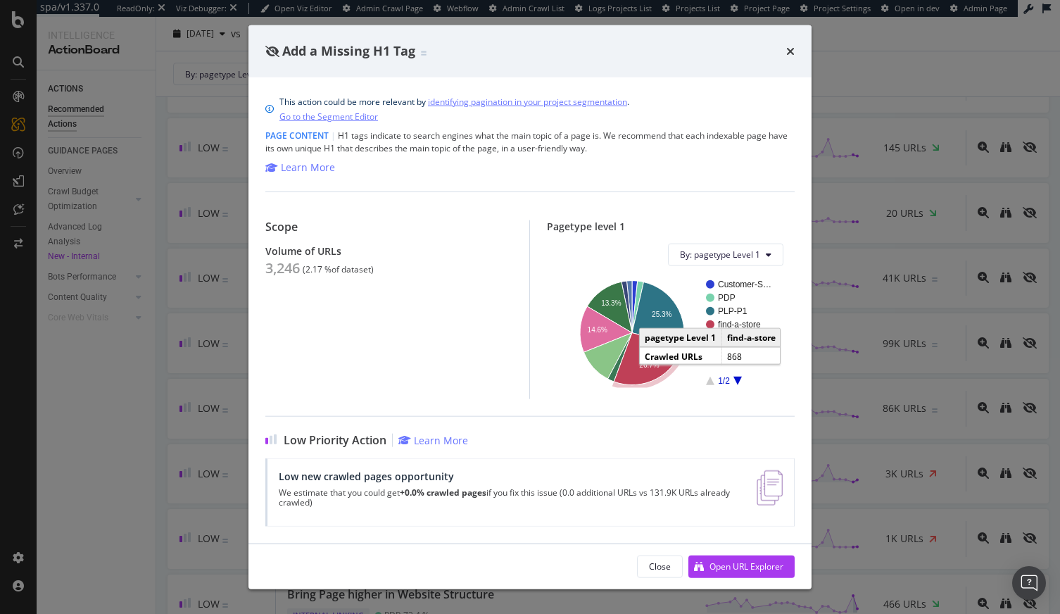
click at [656, 373] on icon "A chart." at bounding box center [648, 358] width 69 height 52
click at [150, 393] on div "Add a Missing H1 Tag This action could be more relevant by identifying paginati…" at bounding box center [530, 307] width 1060 height 614
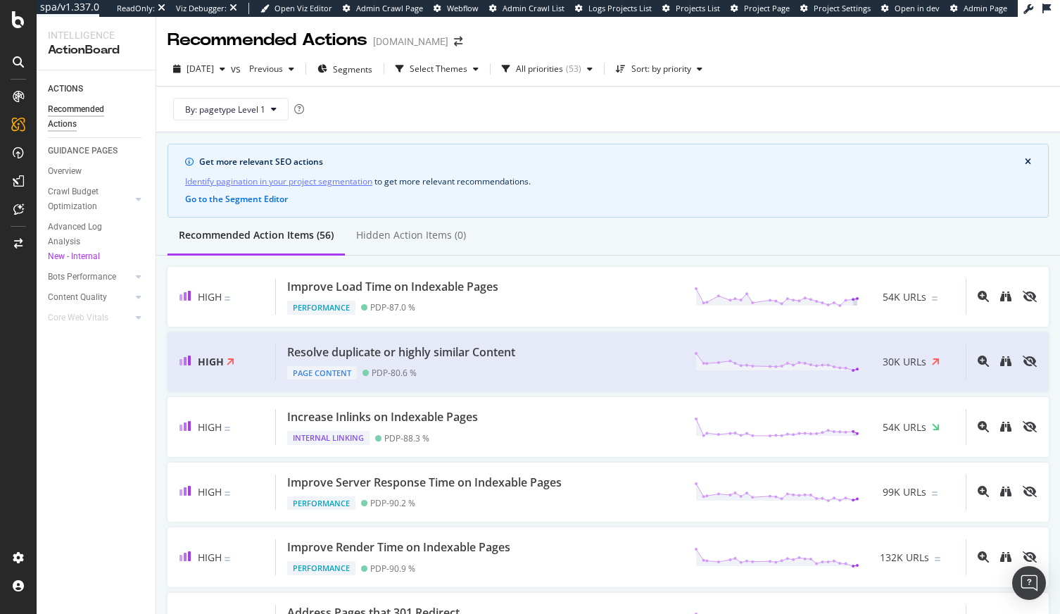
click at [339, 127] on div "By: pagetype Level 1" at bounding box center [607, 109] width 881 height 45
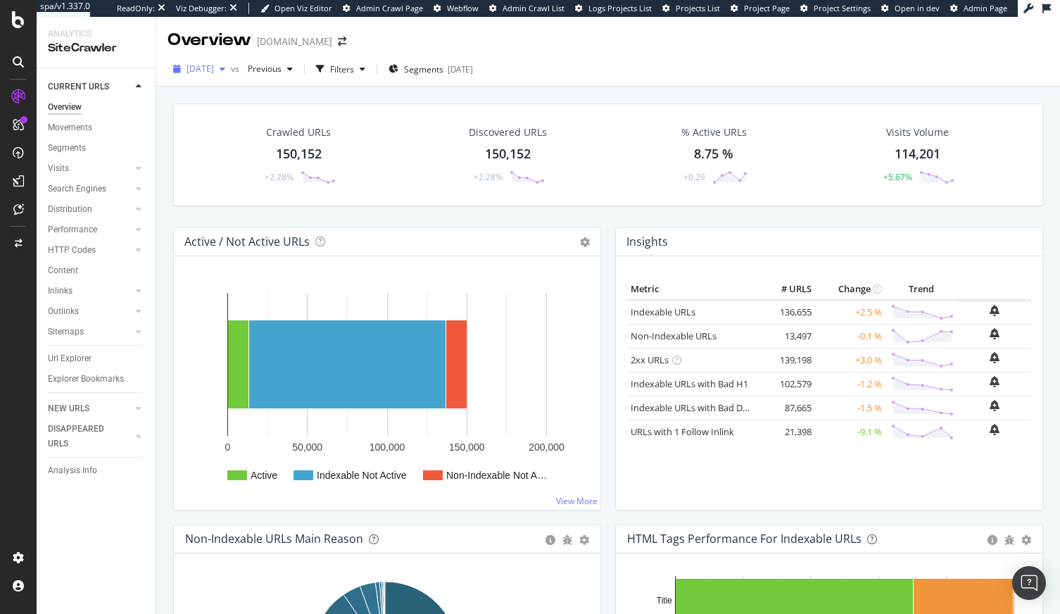
click at [214, 66] on span "[DATE]" at bounding box center [199, 69] width 27 height 12
click at [429, 108] on div "Crawled URLs 150,152 +2.28% Discovered URLs 150,152 +2.28% % Active URLs 8.75 %…" at bounding box center [608, 154] width 870 height 103
click at [354, 68] on div "Filters" at bounding box center [342, 69] width 24 height 12
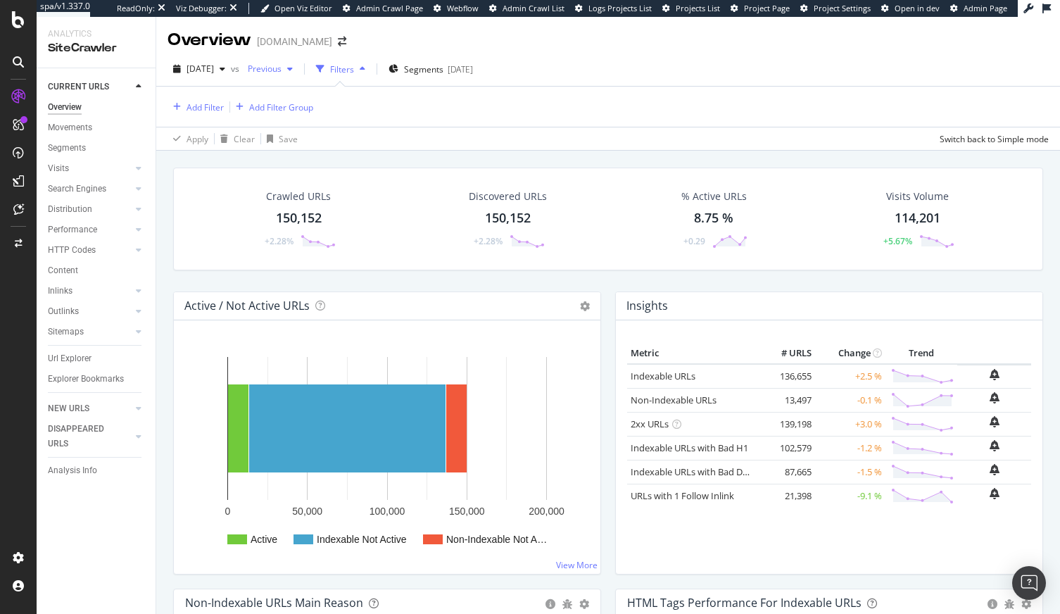
click at [281, 70] on span "Previous" at bounding box center [261, 69] width 39 height 12
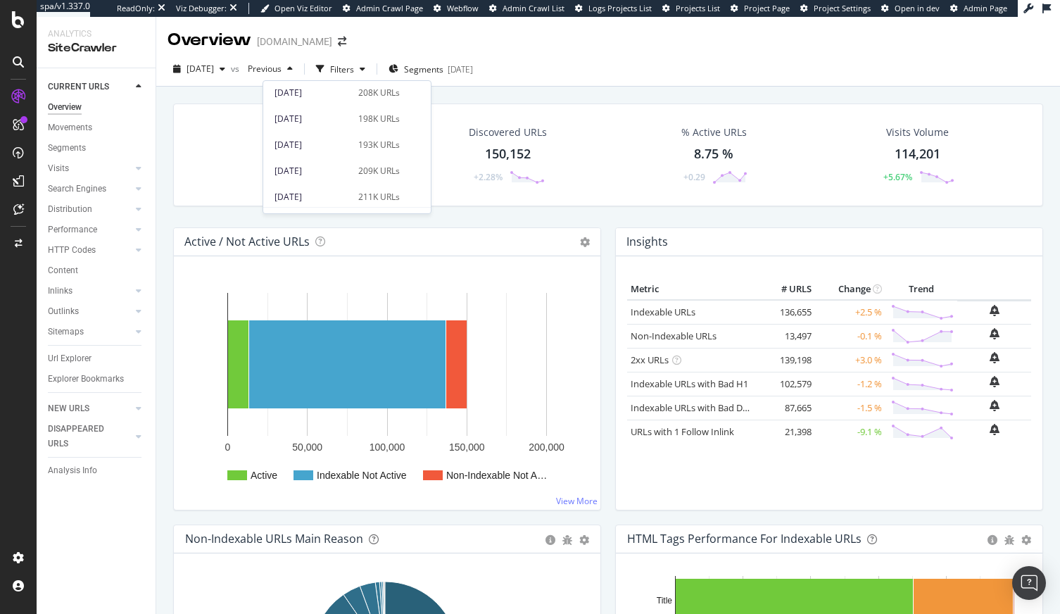
scroll to position [160, 0]
click at [343, 160] on div "2025 Jun. 30th 209K URLs" at bounding box center [346, 168] width 167 height 20
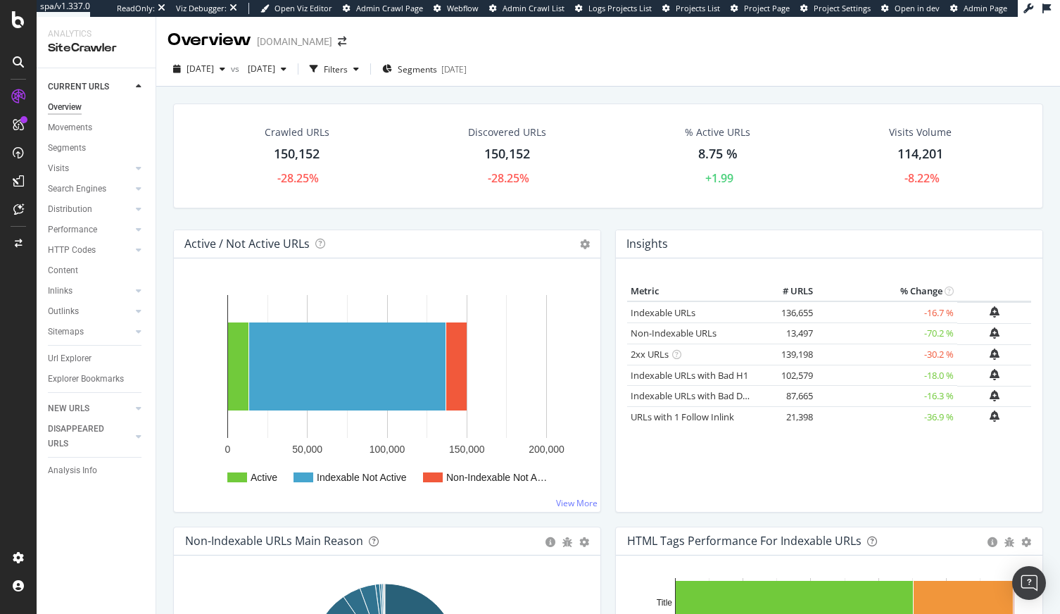
click at [723, 246] on div "Insights × Close Chart overview-insight-panel - API Requests List Area Type Req…" at bounding box center [829, 244] width 426 height 28
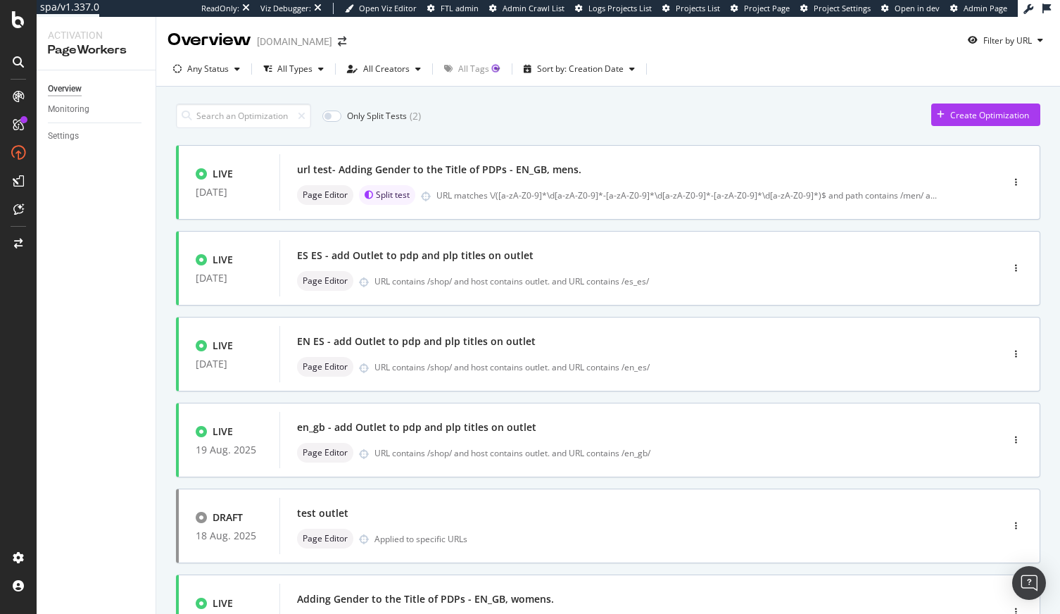
scroll to position [469, 0]
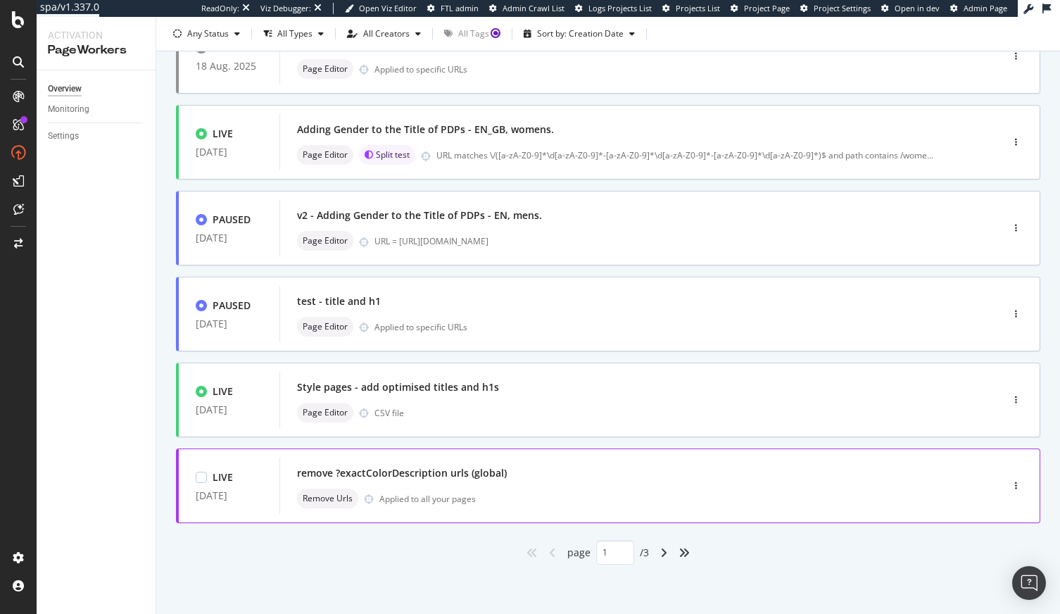
click at [694, 493] on div "Remove Urls Applied to all your pages" at bounding box center [619, 498] width 645 height 20
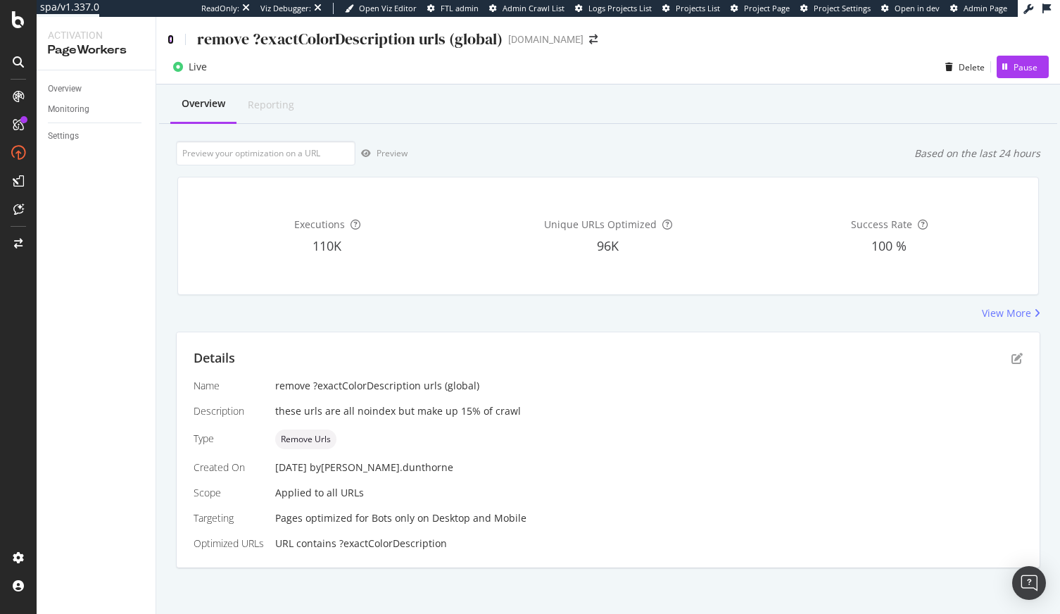
click at [170, 35] on icon at bounding box center [170, 39] width 6 height 10
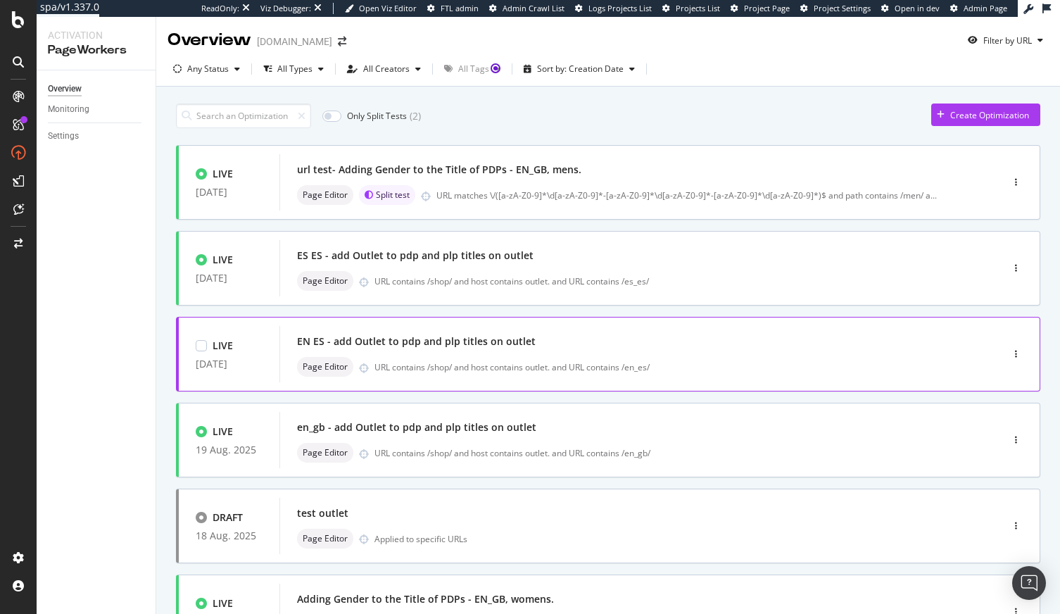
scroll to position [469, 0]
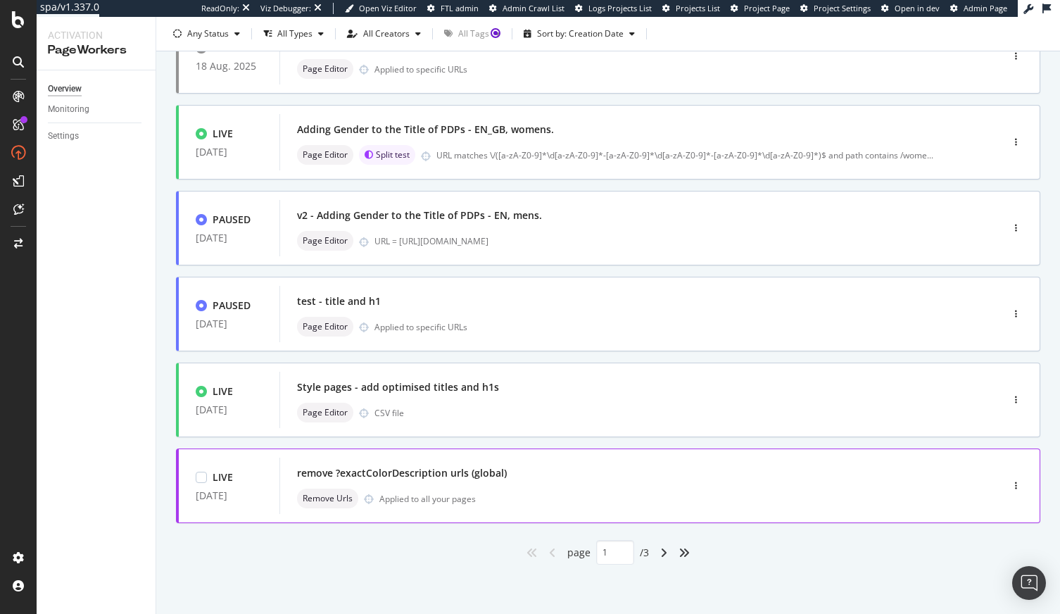
click at [528, 489] on div "Remove Urls Applied to all your pages" at bounding box center [619, 498] width 645 height 20
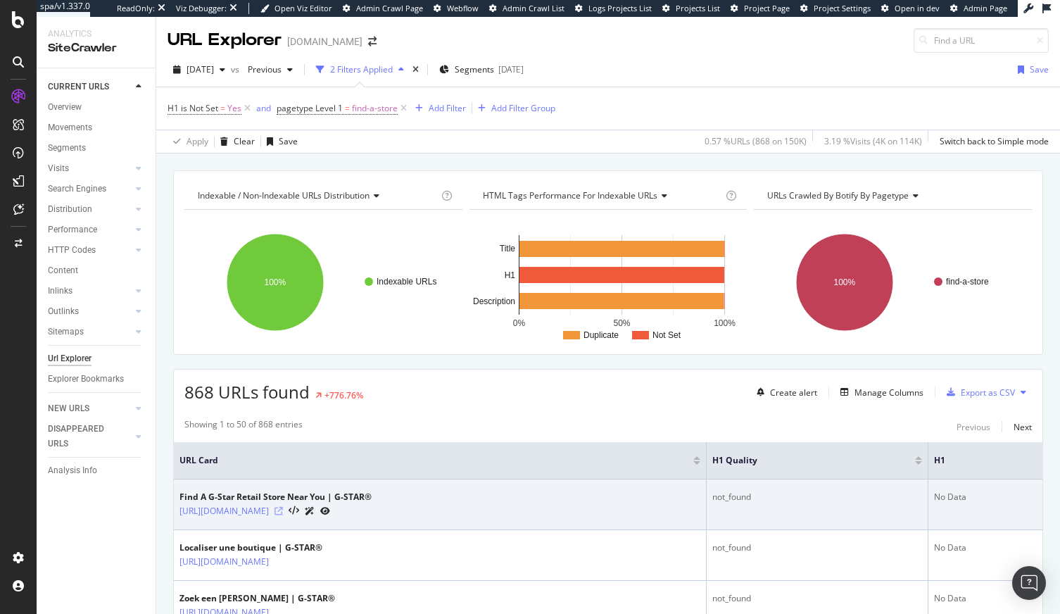
click at [283, 508] on icon at bounding box center [278, 511] width 8 height 8
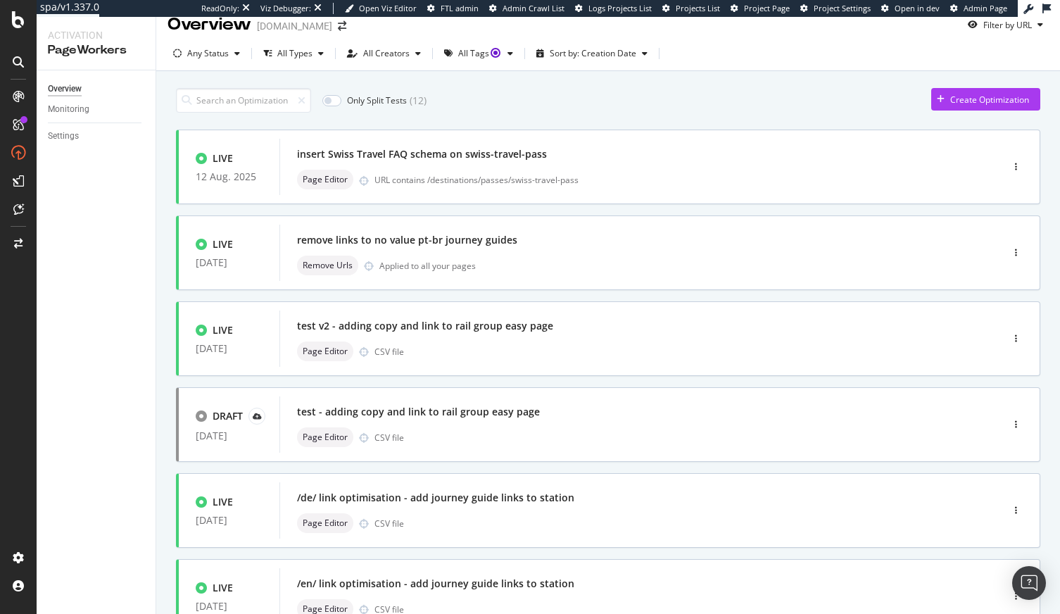
scroll to position [15, 0]
click at [328, 102] on input "checkbox" at bounding box center [331, 101] width 19 height 11
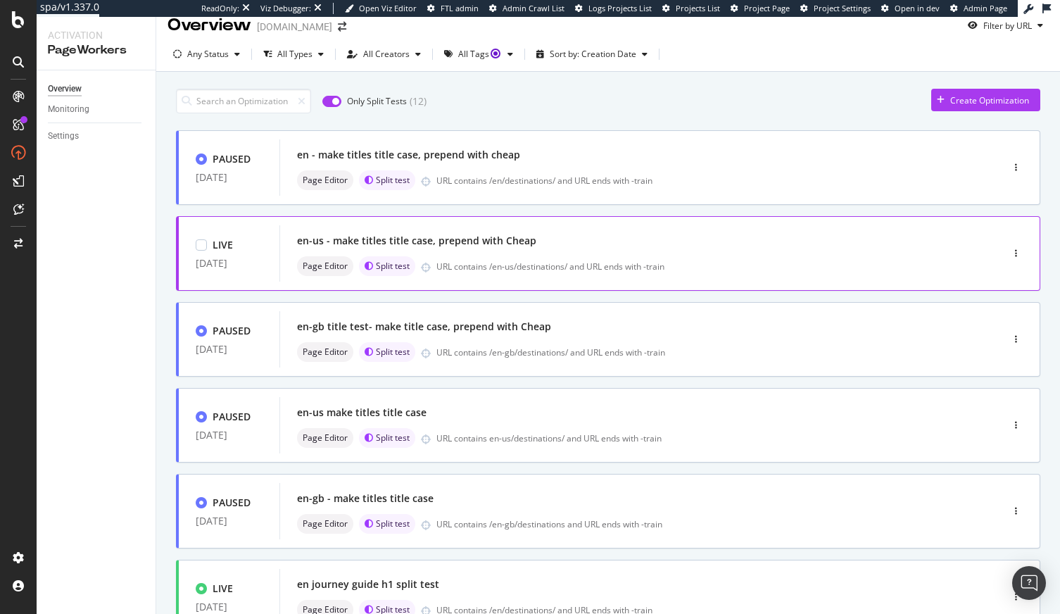
click at [579, 248] on div "en-us - make titles title case, prepend with Cheap" at bounding box center [619, 241] width 645 height 20
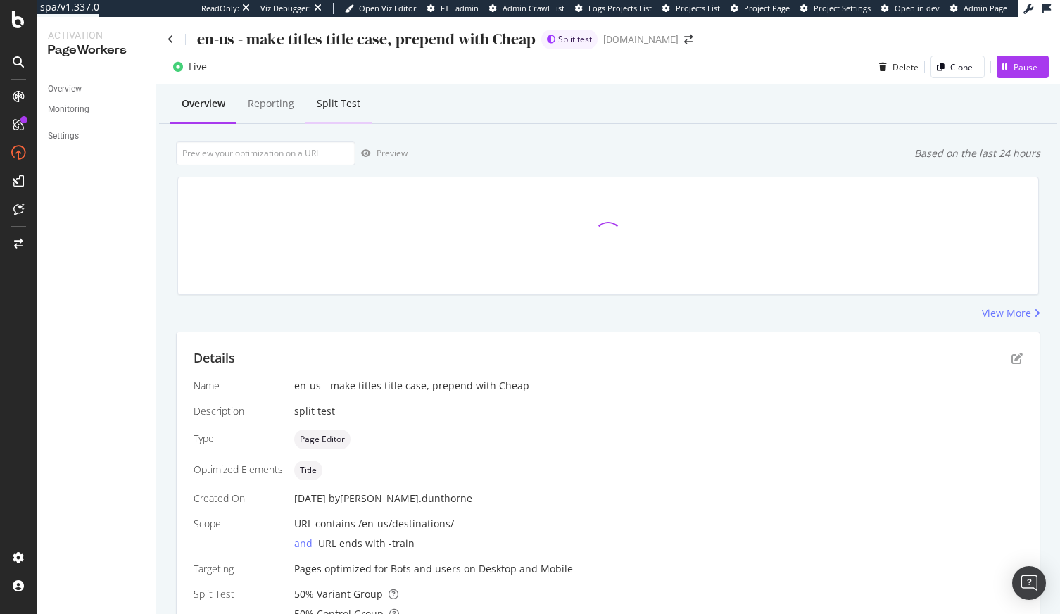
click at [336, 106] on div "Split Test" at bounding box center [339, 103] width 44 height 14
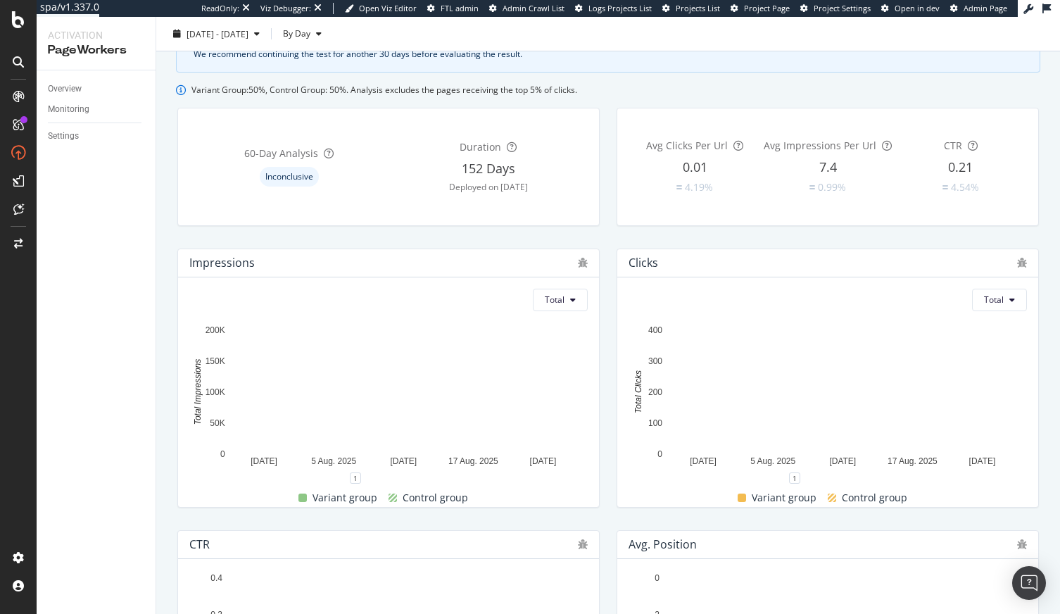
scroll to position [199, 0]
